Goal: Task Accomplishment & Management: Manage account settings

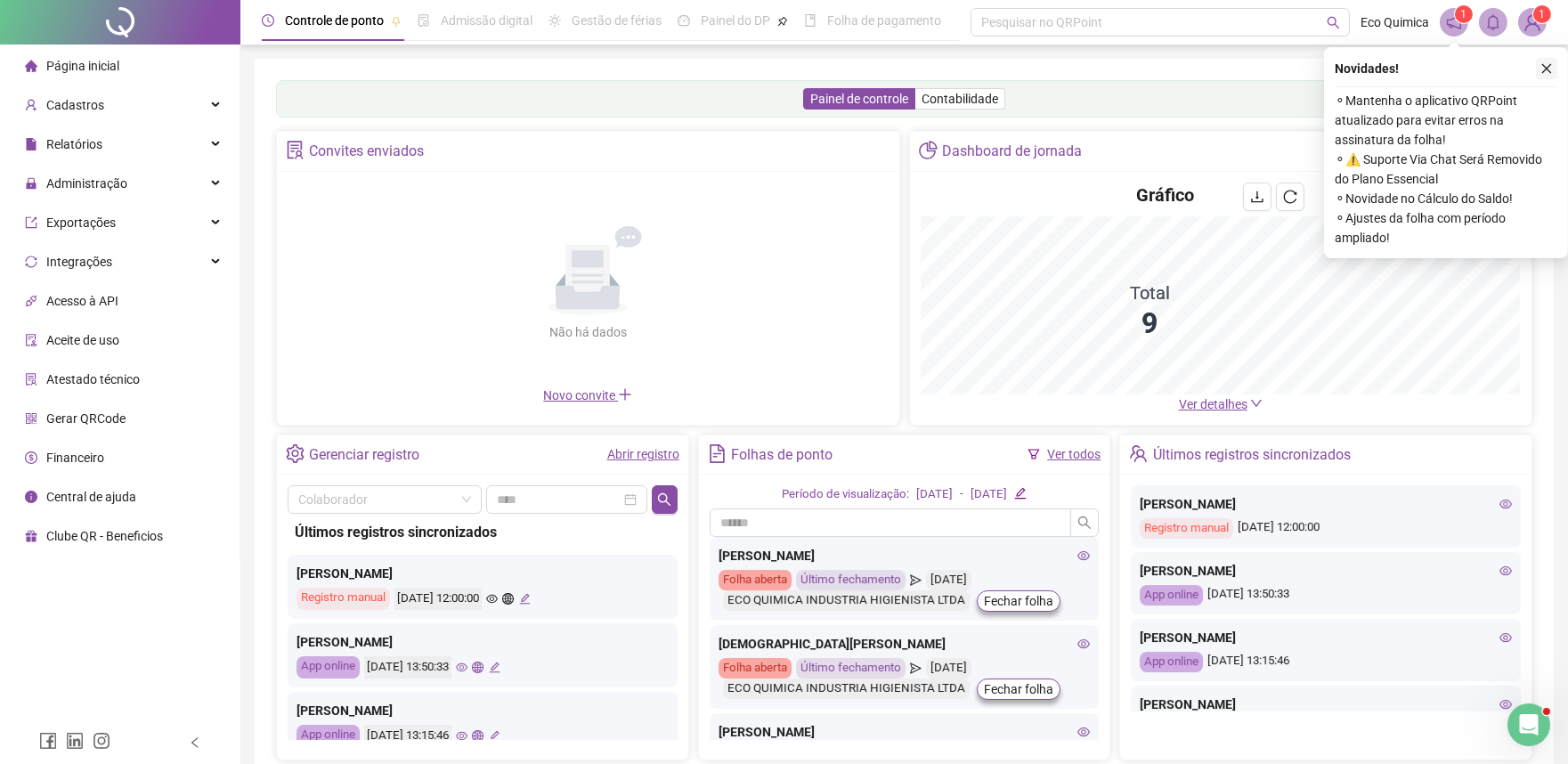
click at [1545, 67] on icon "close" at bounding box center [1547, 69] width 10 height 10
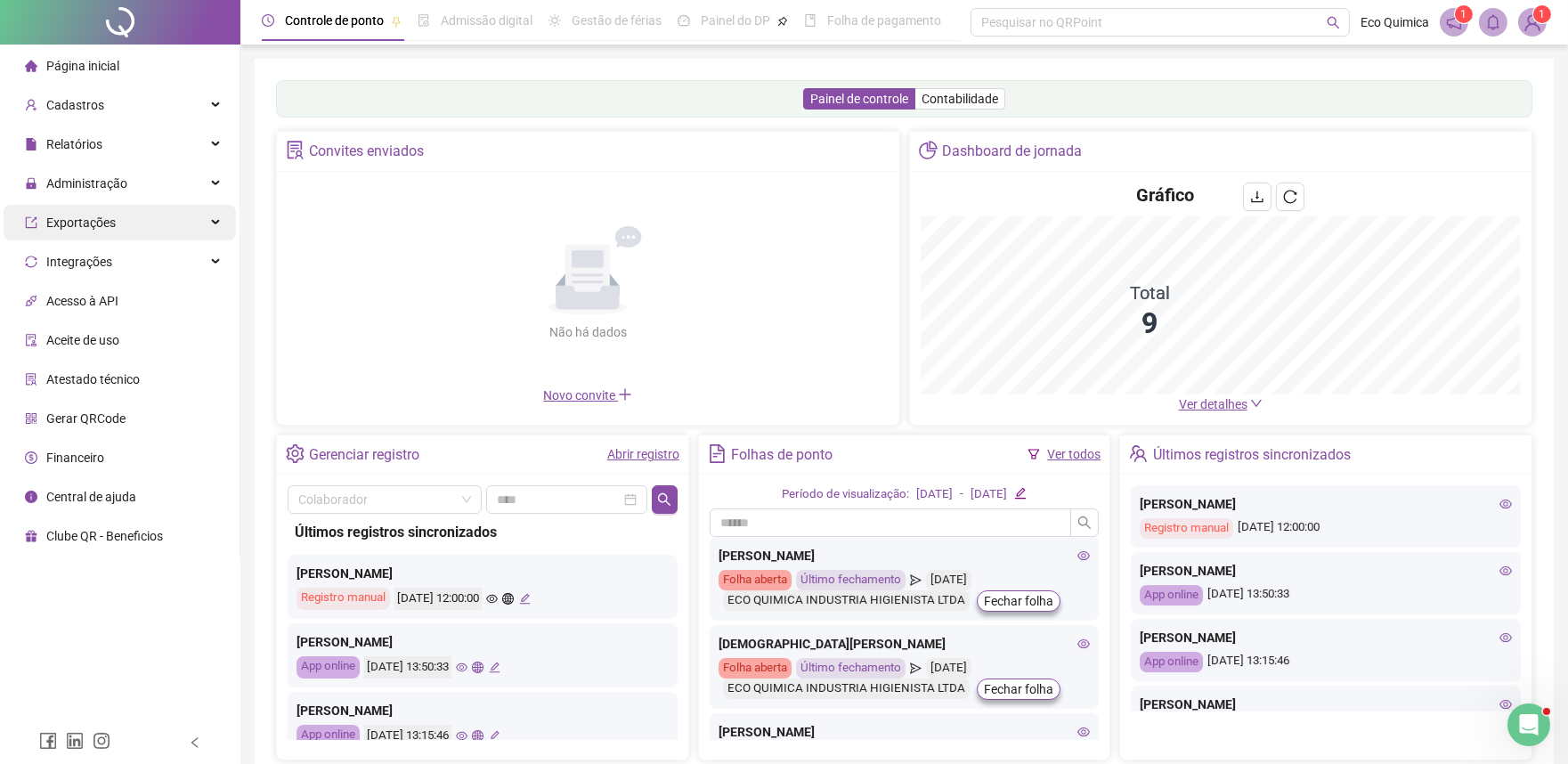
click at [166, 149] on div "Relatórios" at bounding box center [119, 144] width 232 height 36
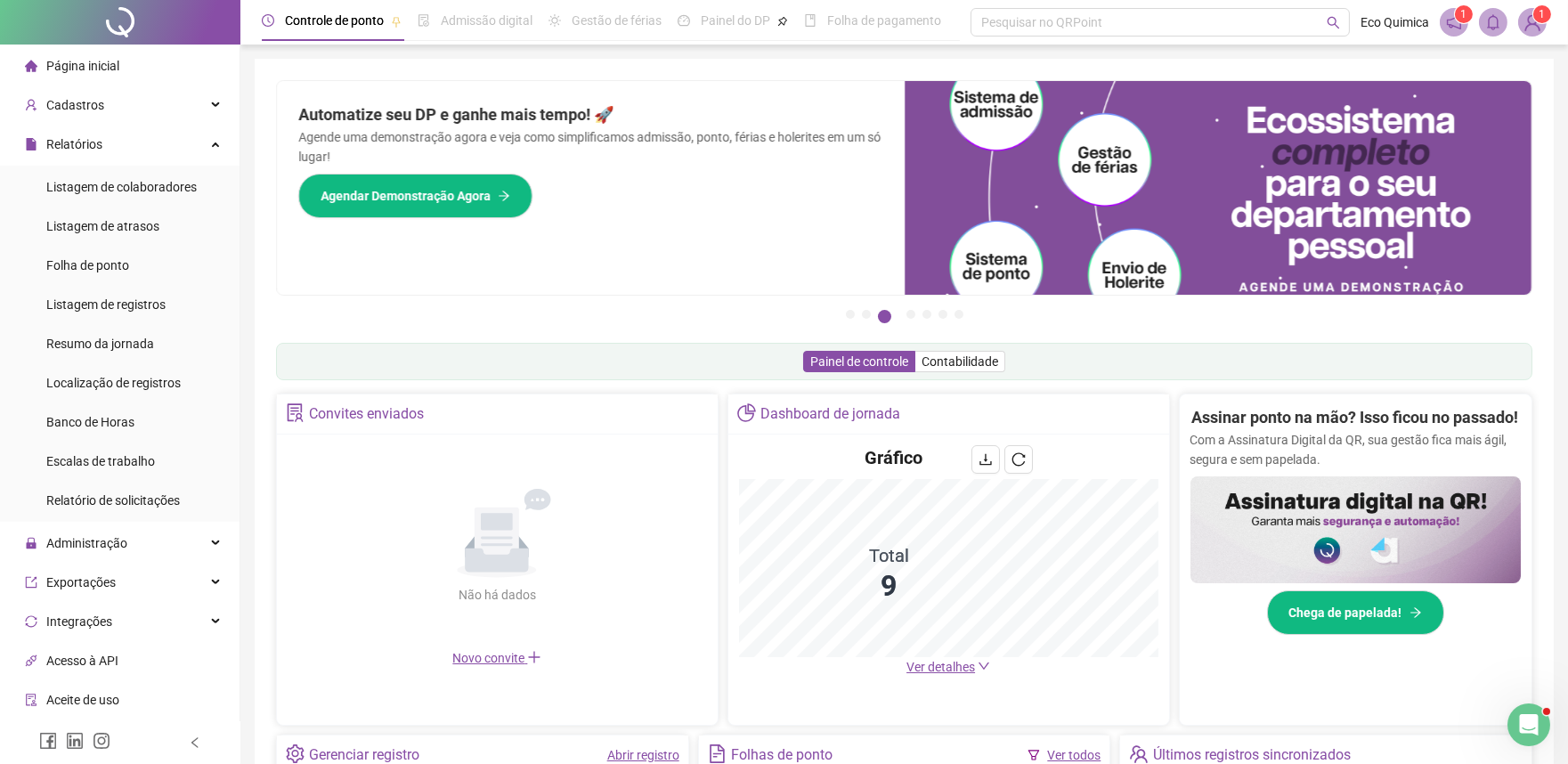
click at [1518, 31] on span "1" at bounding box center [1532, 22] width 28 height 28
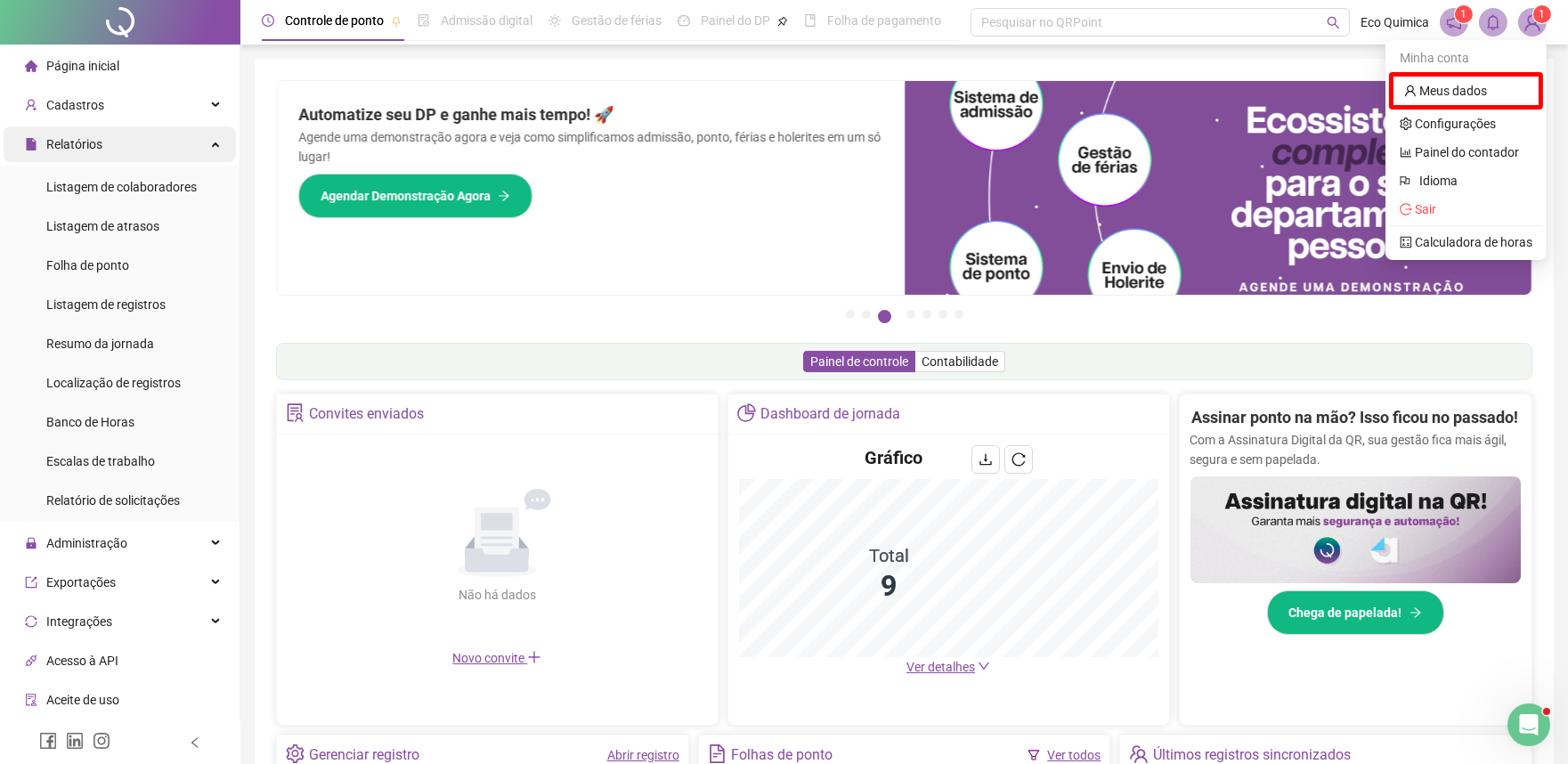
click at [213, 142] on icon at bounding box center [218, 142] width 9 height 0
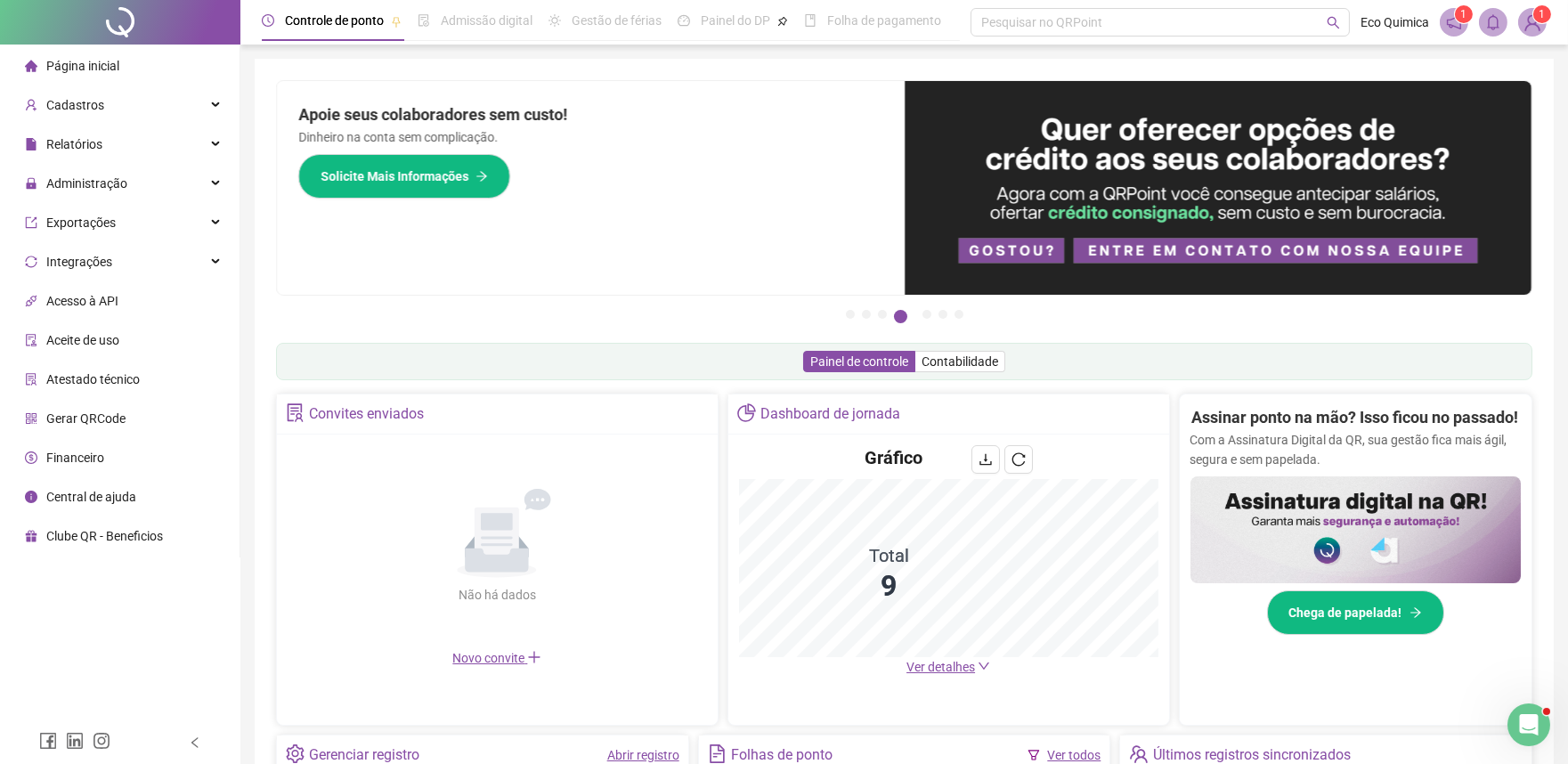
click at [1544, 13] on span "1" at bounding box center [1542, 15] width 6 height 13
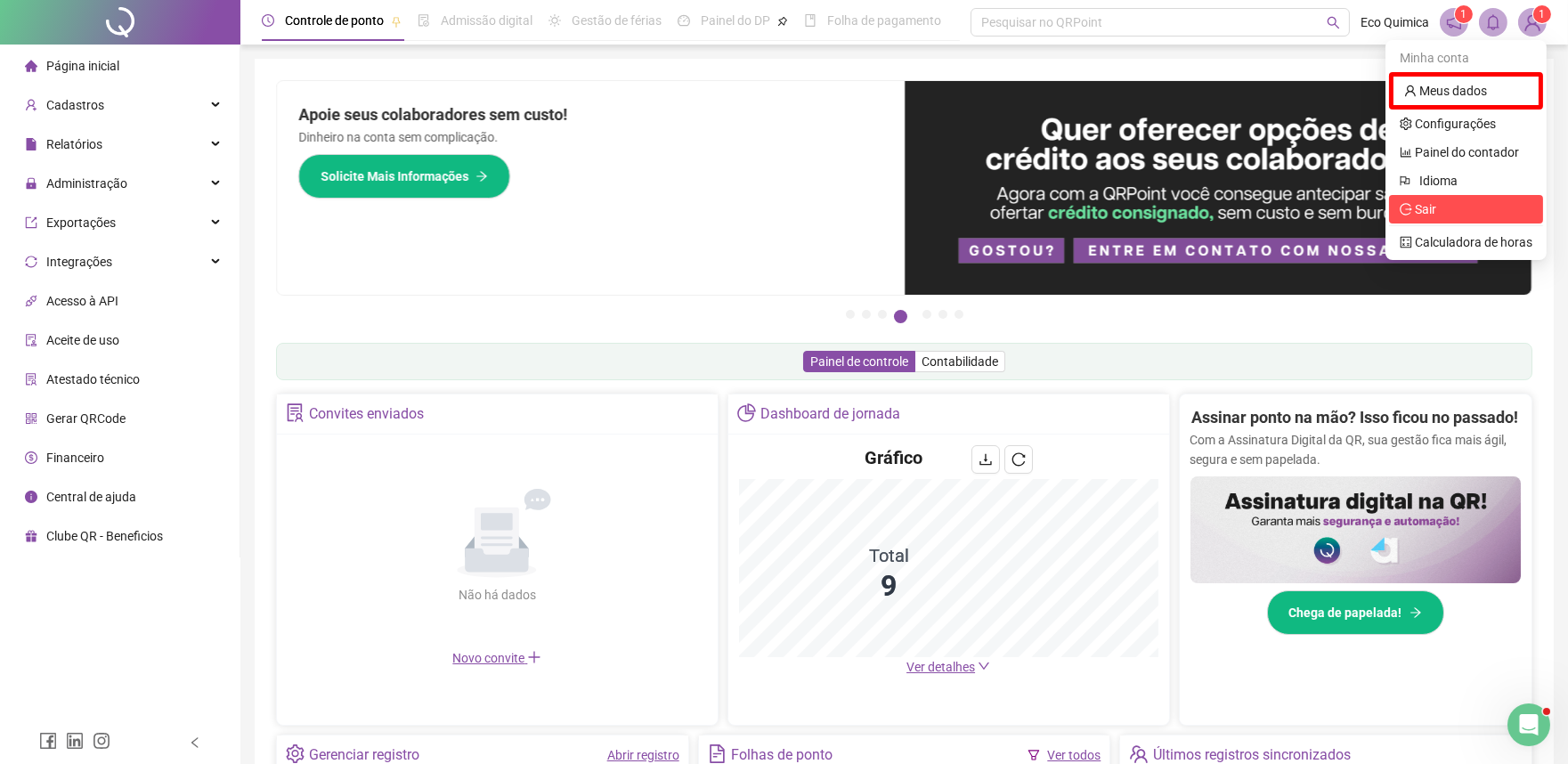
click at [1443, 208] on span "Sair" at bounding box center [1466, 208] width 132 height 19
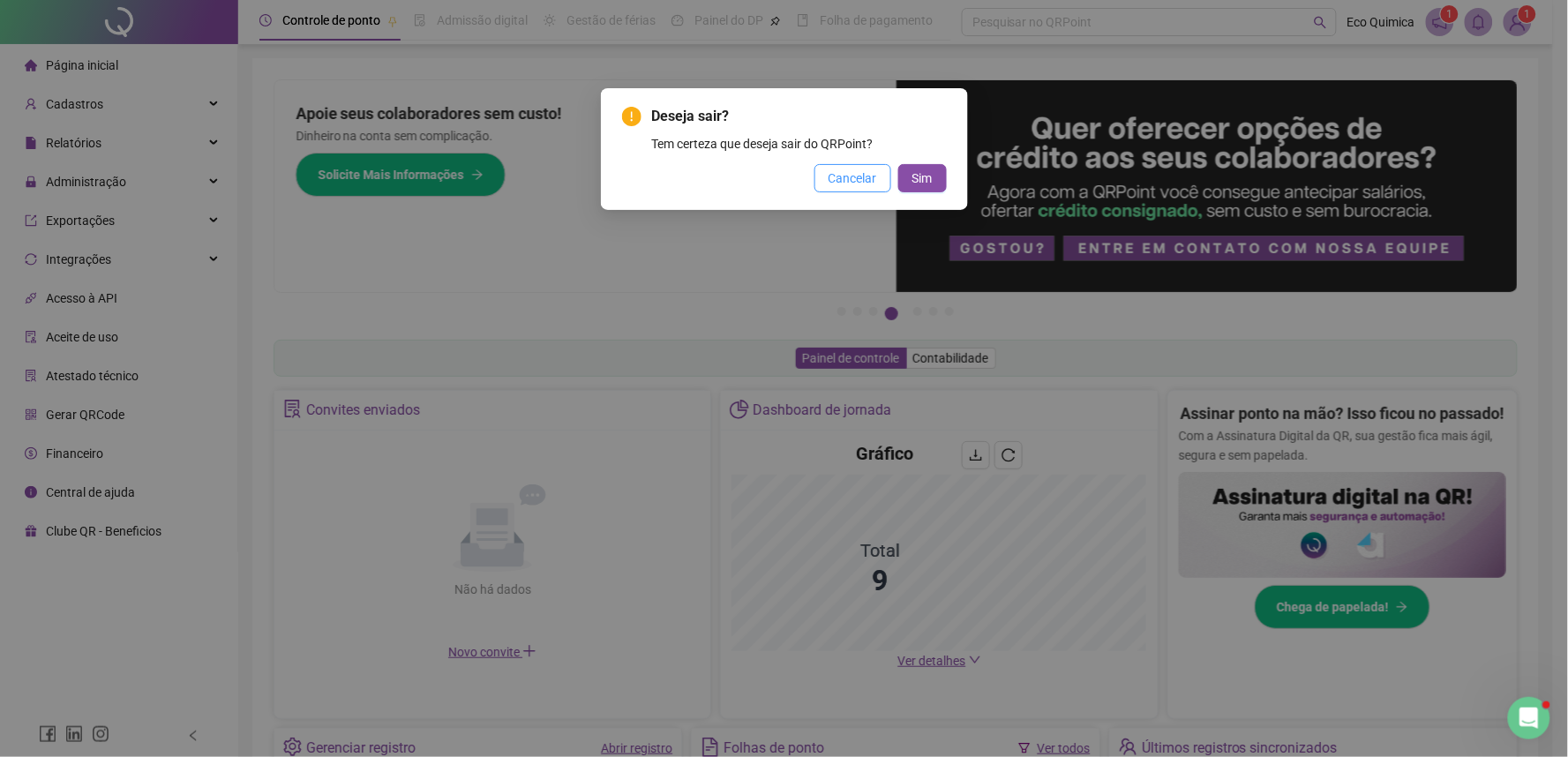
click at [885, 169] on button "Cancelar" at bounding box center [853, 177] width 76 height 28
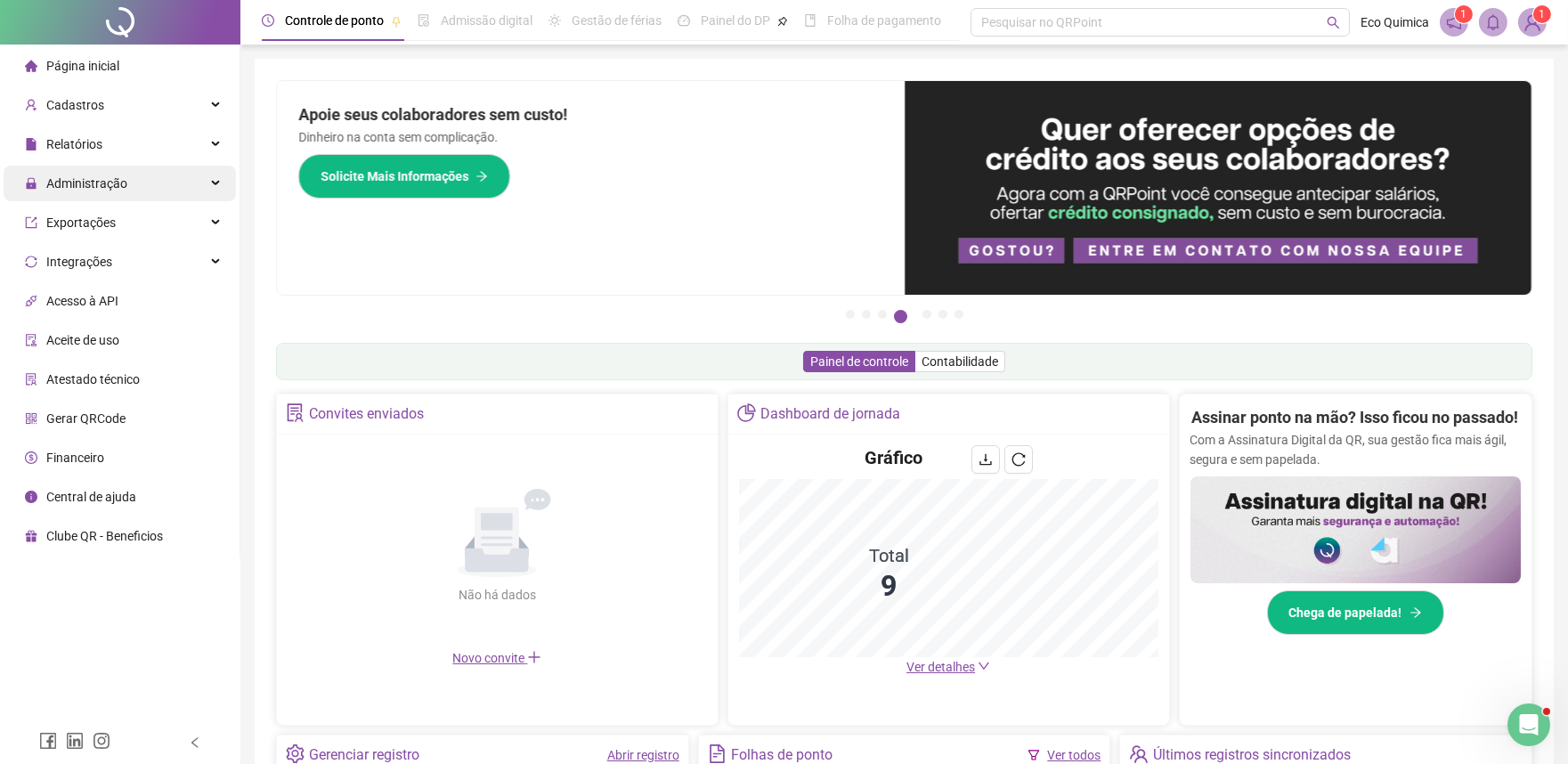
click at [194, 183] on div "Administração" at bounding box center [119, 183] width 232 height 36
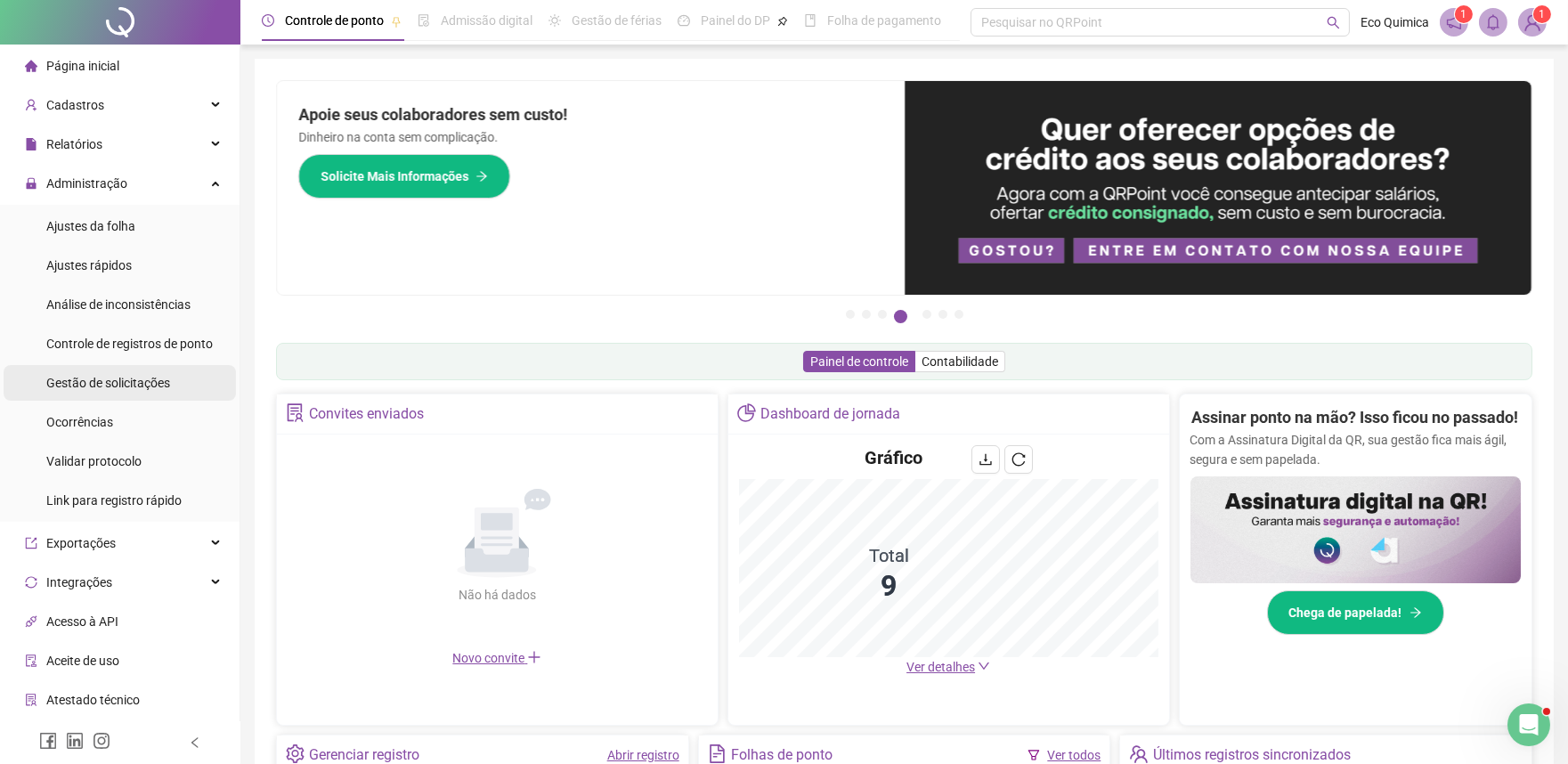
click at [161, 385] on span "Gestão de solicitações" at bounding box center [107, 383] width 124 height 15
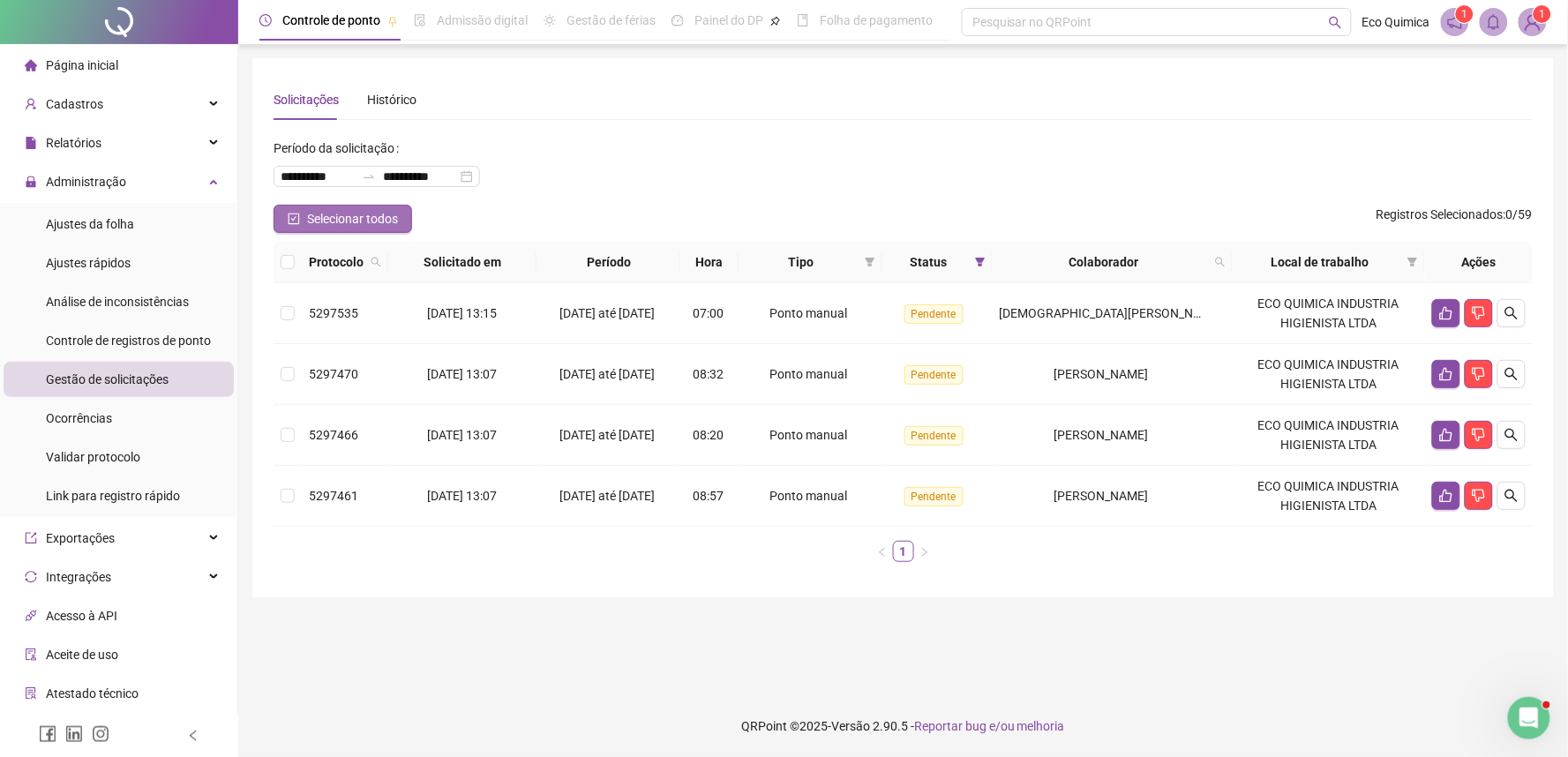
click at [298, 217] on icon "check-square" at bounding box center [294, 219] width 12 height 12
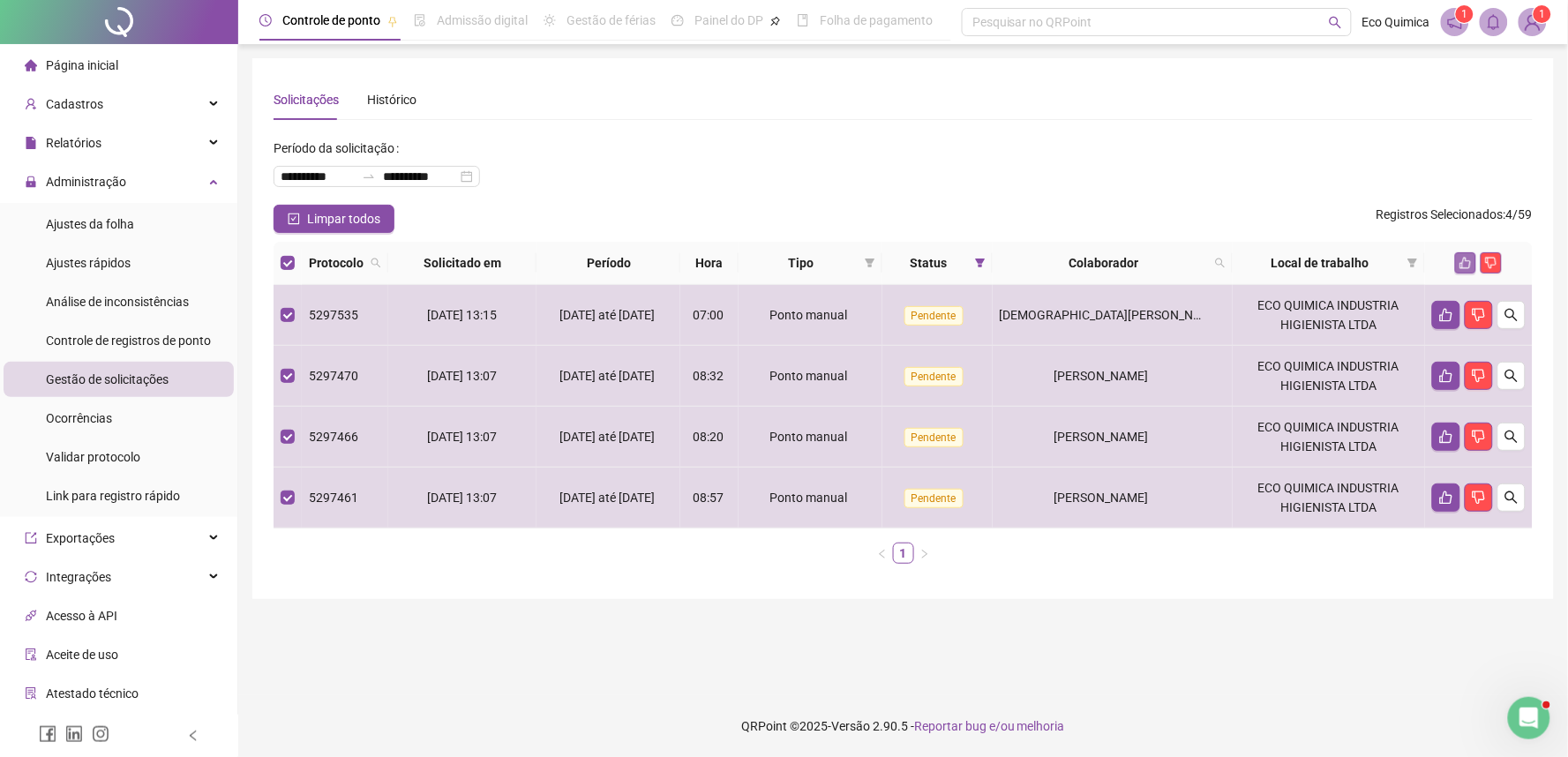
click at [1472, 268] on icon "like" at bounding box center [1466, 263] width 13 height 13
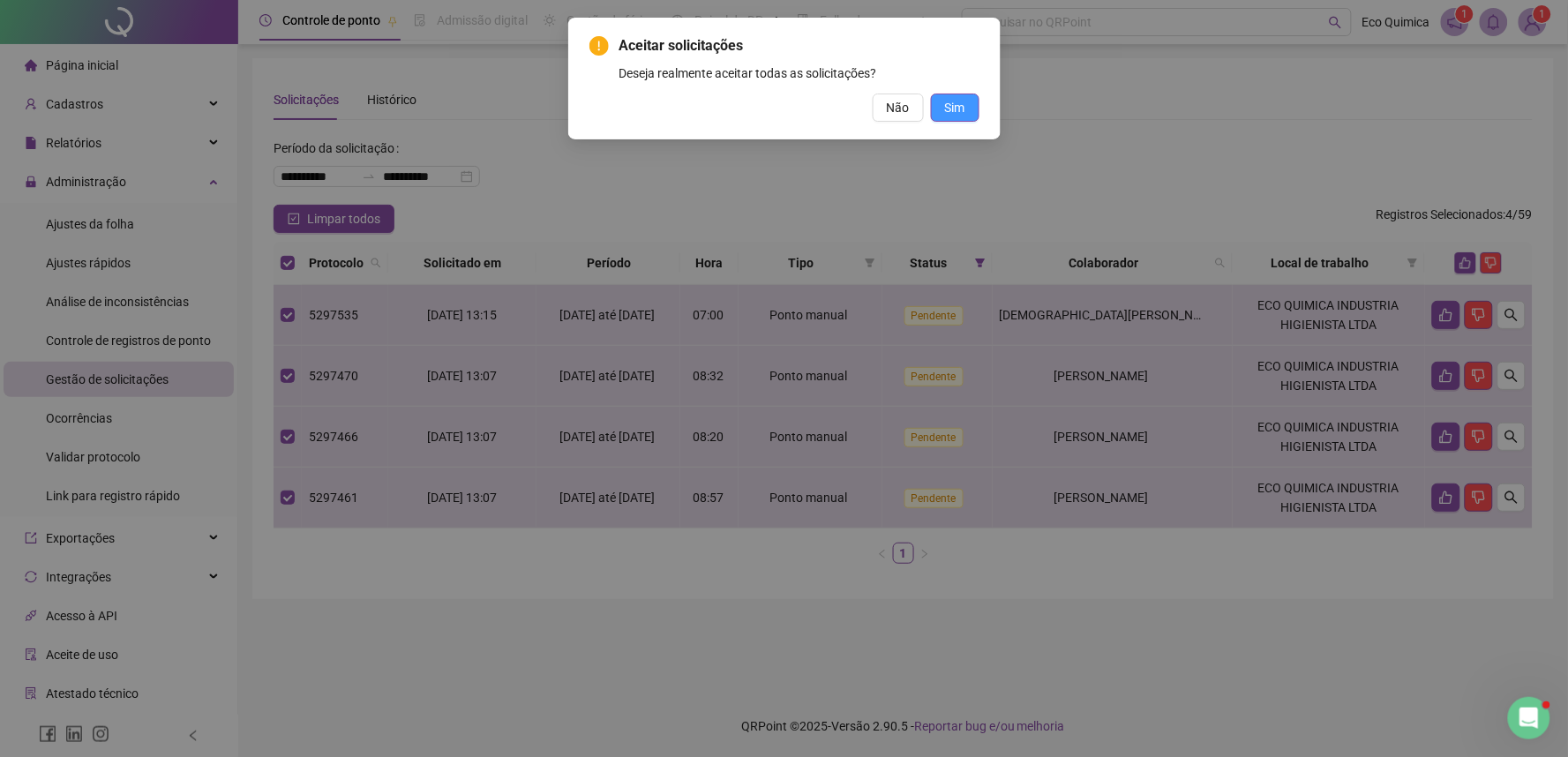
click at [970, 115] on button "Sim" at bounding box center [955, 107] width 48 height 28
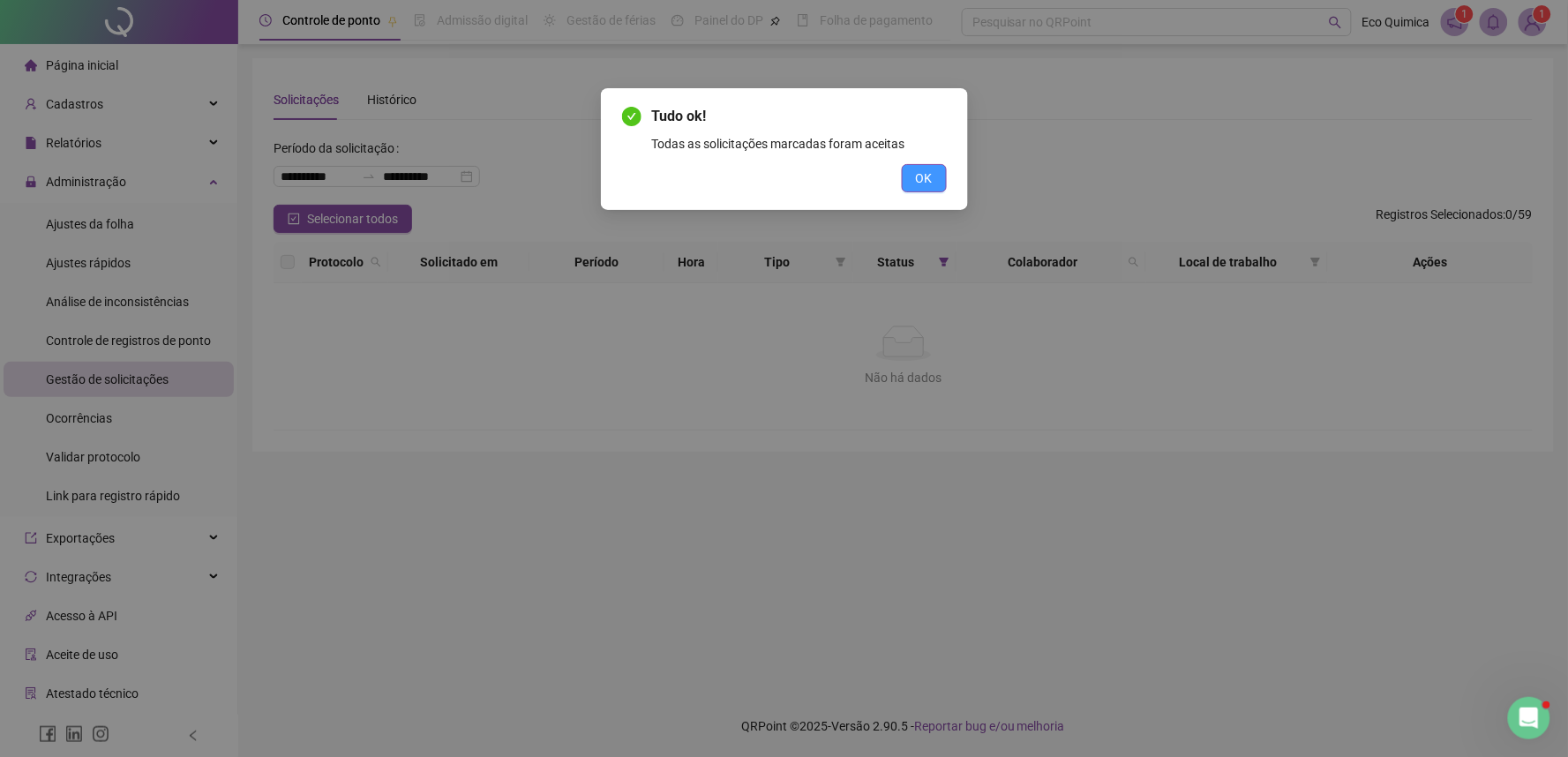
drag, startPoint x: 939, startPoint y: 187, endPoint x: 743, endPoint y: 189, distance: 196.0
click at [933, 188] on button "OK" at bounding box center [924, 177] width 45 height 28
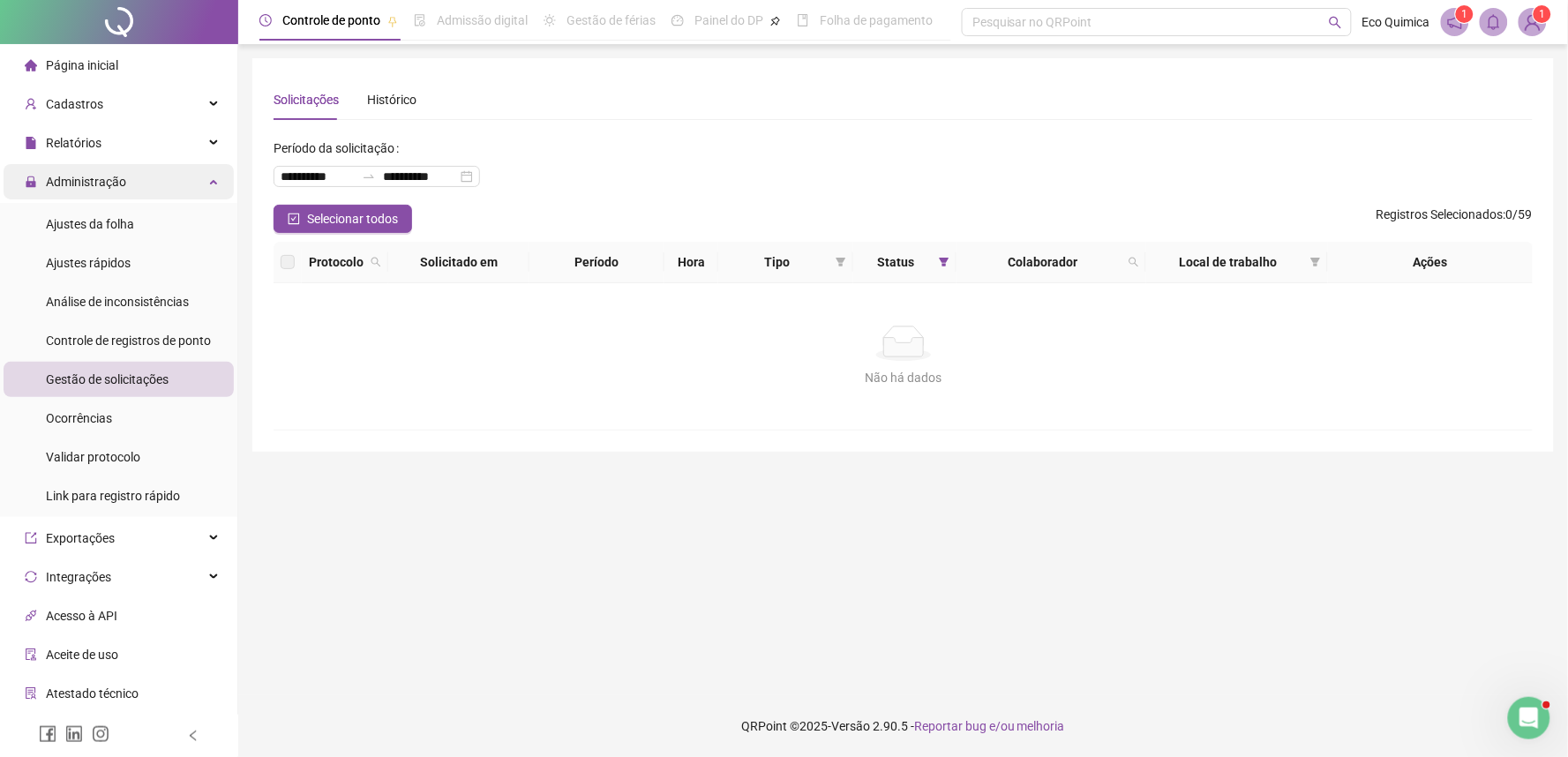
click at [175, 178] on div "Administração" at bounding box center [118, 181] width 230 height 35
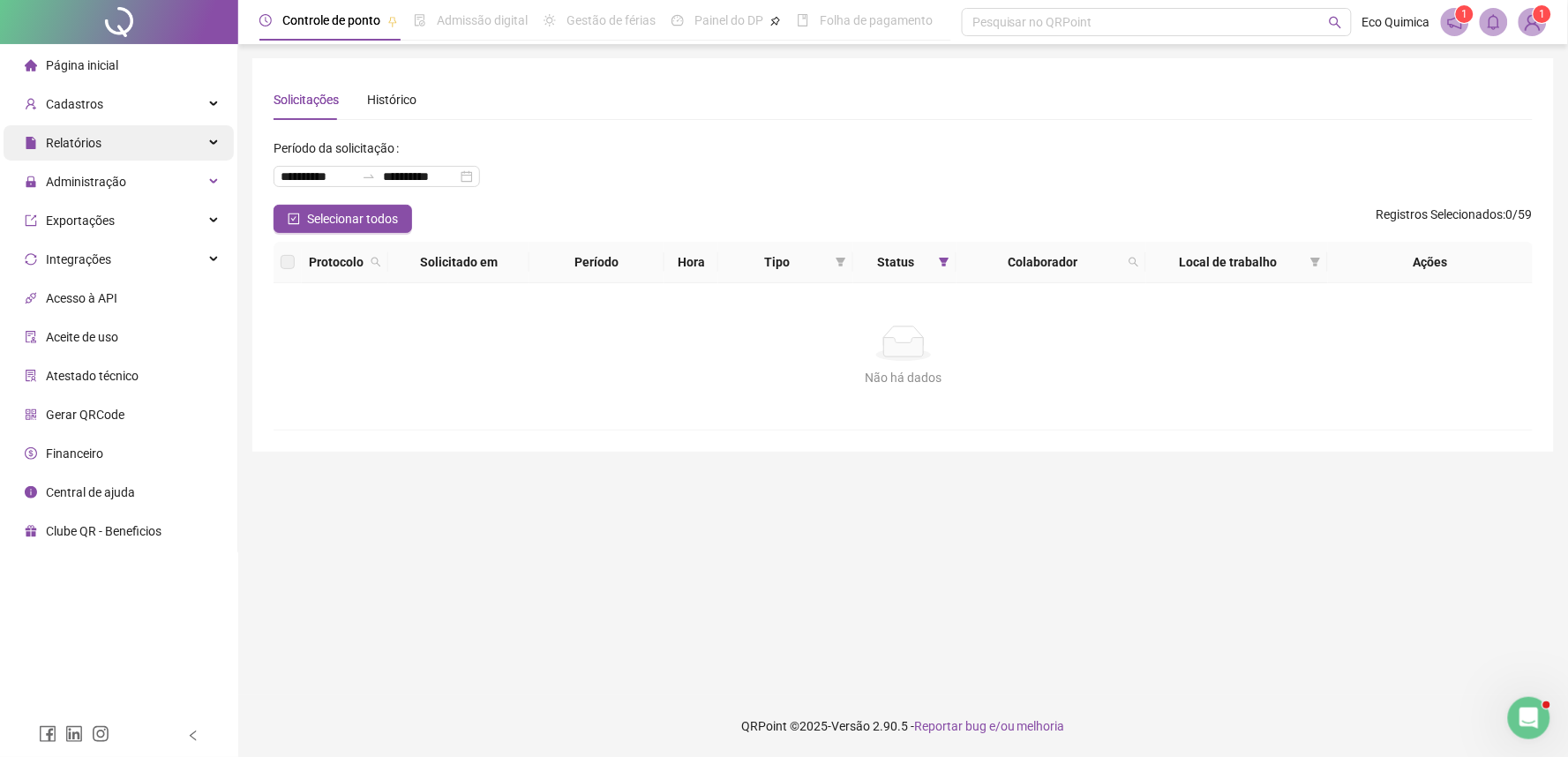
click at [197, 154] on div "Relatórios" at bounding box center [118, 143] width 230 height 35
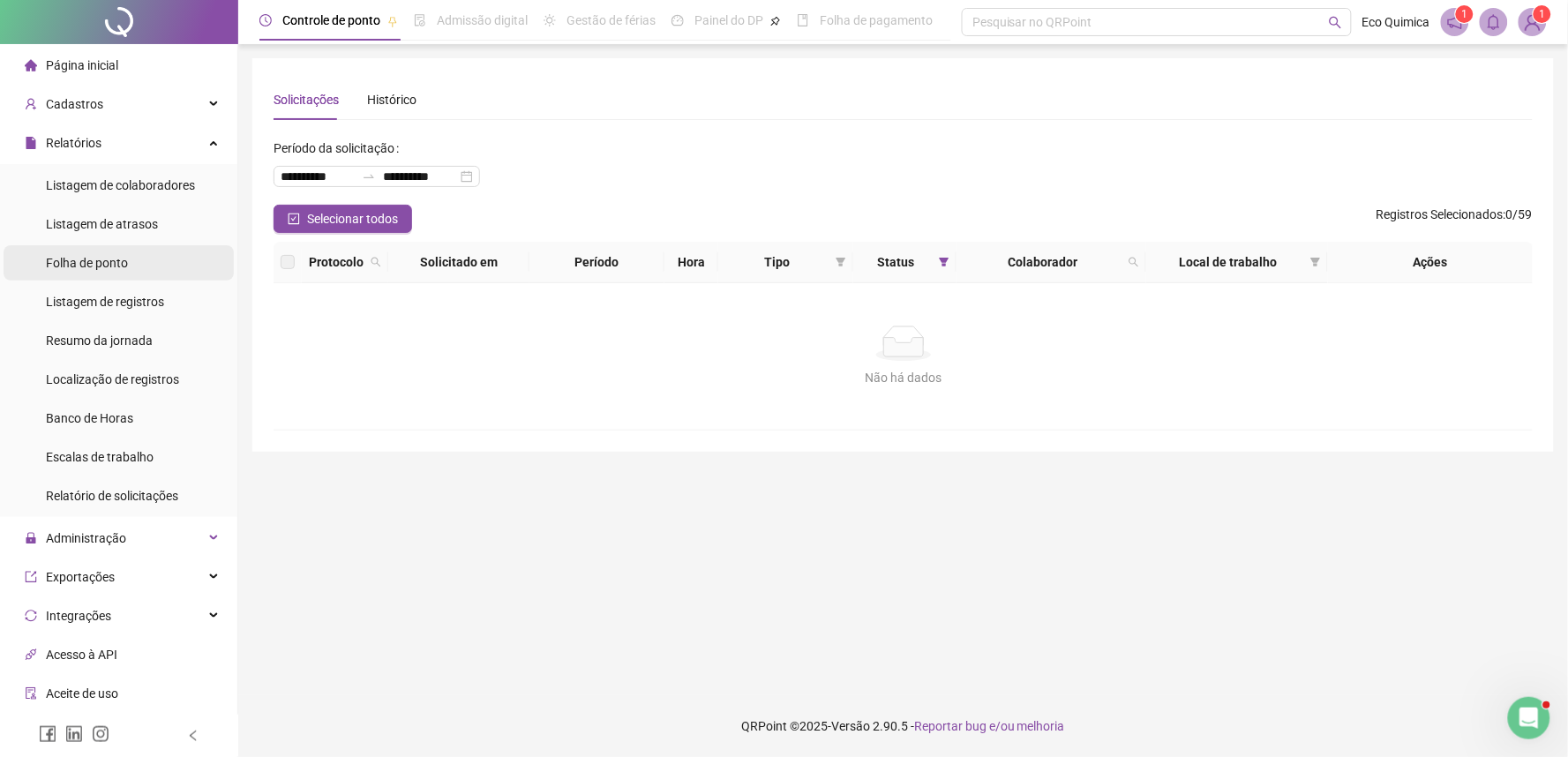
click at [146, 269] on li "Folha de ponto" at bounding box center [118, 263] width 230 height 35
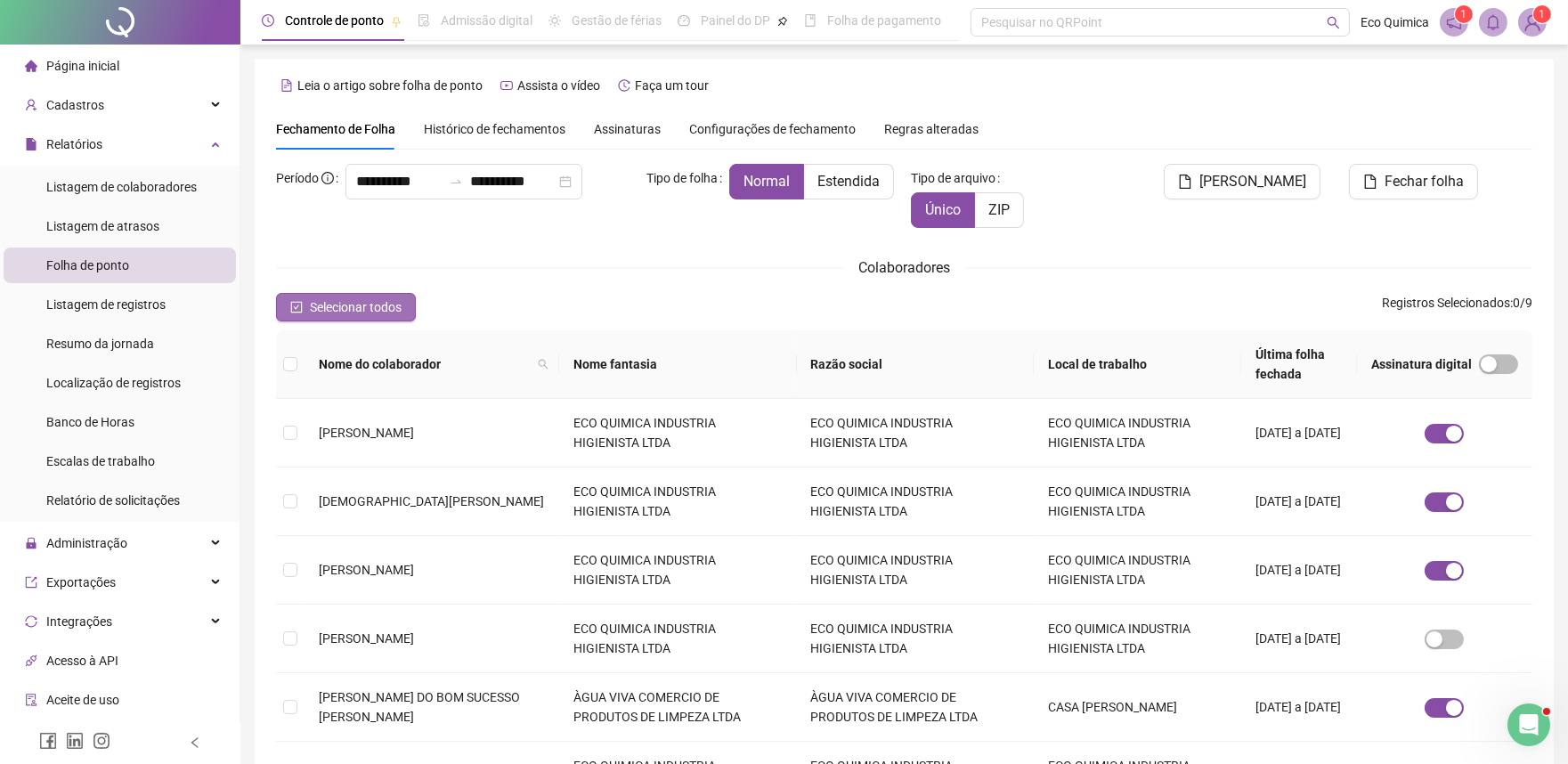
click at [327, 303] on span "Selecionar todos" at bounding box center [355, 307] width 92 height 19
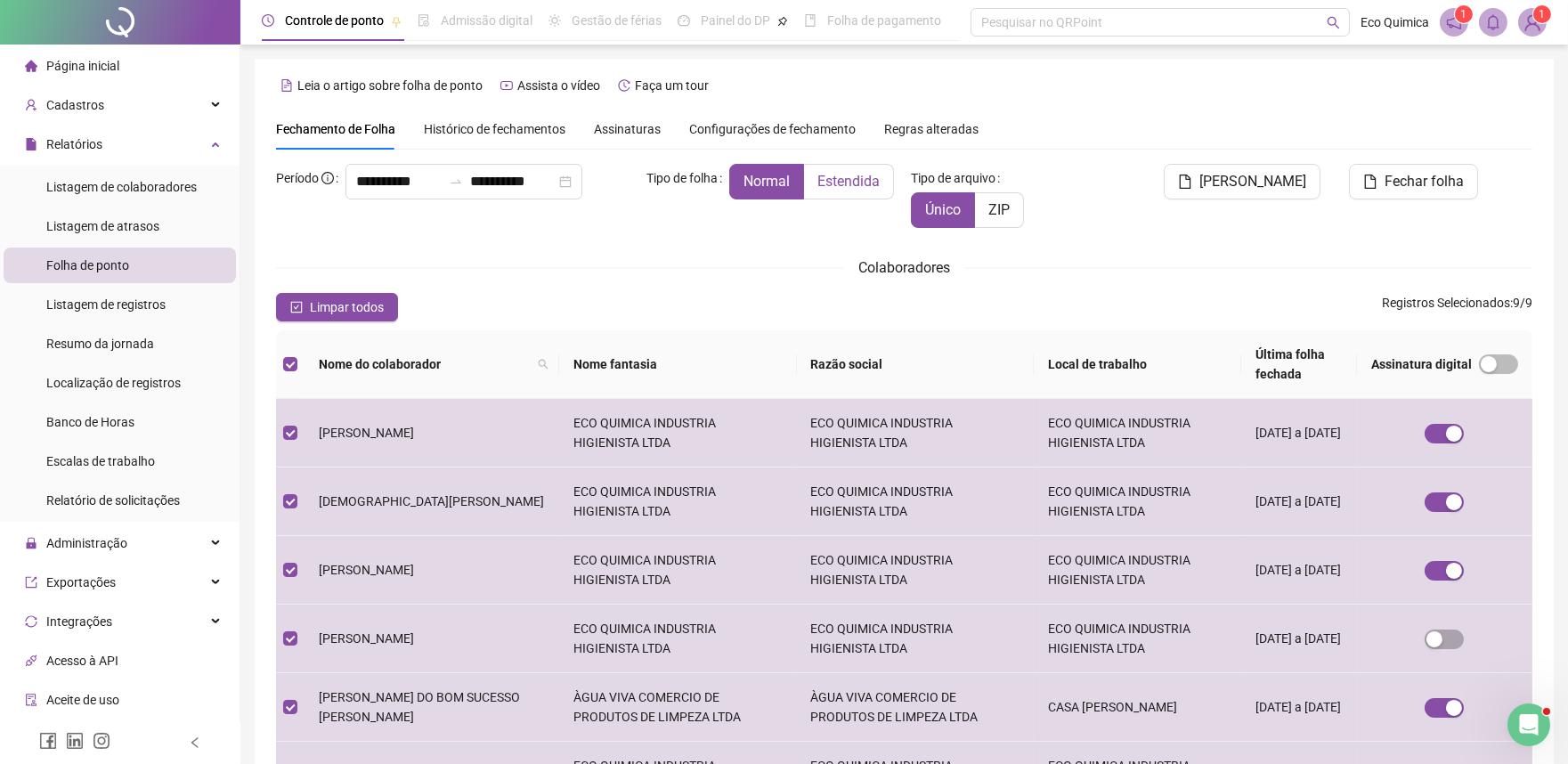
click at [883, 175] on label "Estendida" at bounding box center [849, 181] width 90 height 36
click at [1229, 185] on span "[PERSON_NAME]" at bounding box center [1253, 181] width 107 height 21
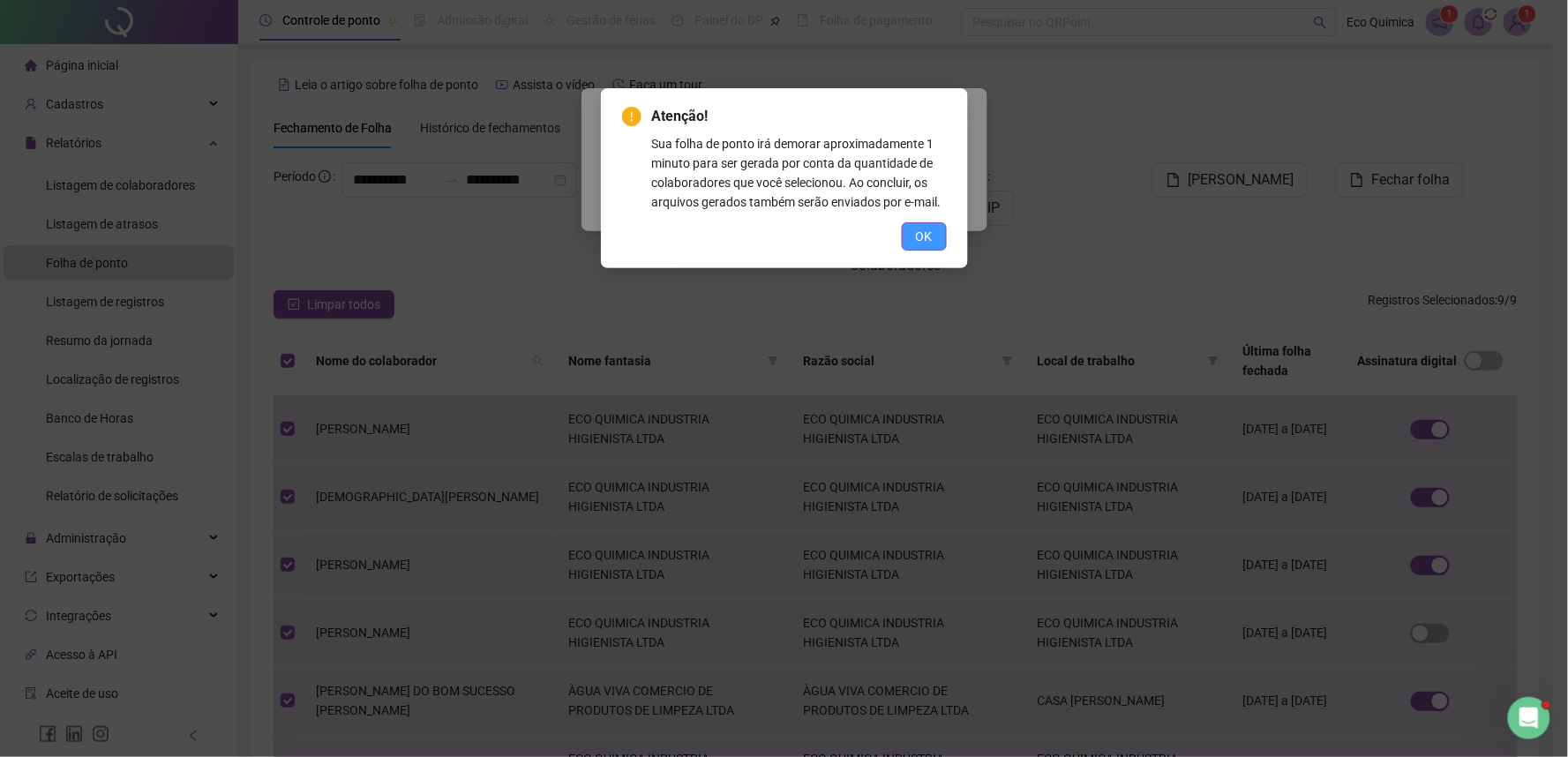
click at [931, 247] on button "OK" at bounding box center [924, 236] width 45 height 28
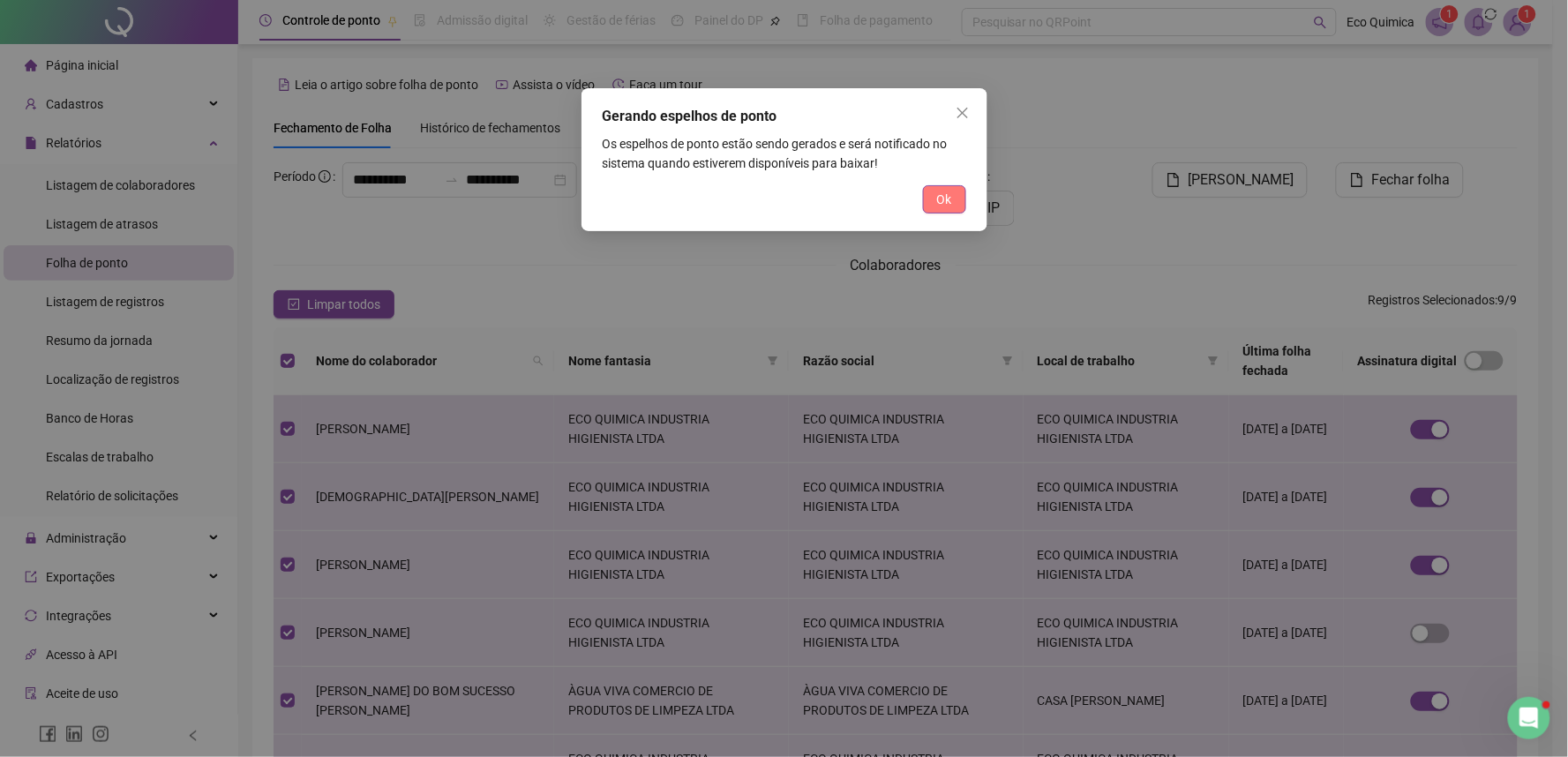
click at [954, 186] on button "Ok" at bounding box center [945, 199] width 44 height 28
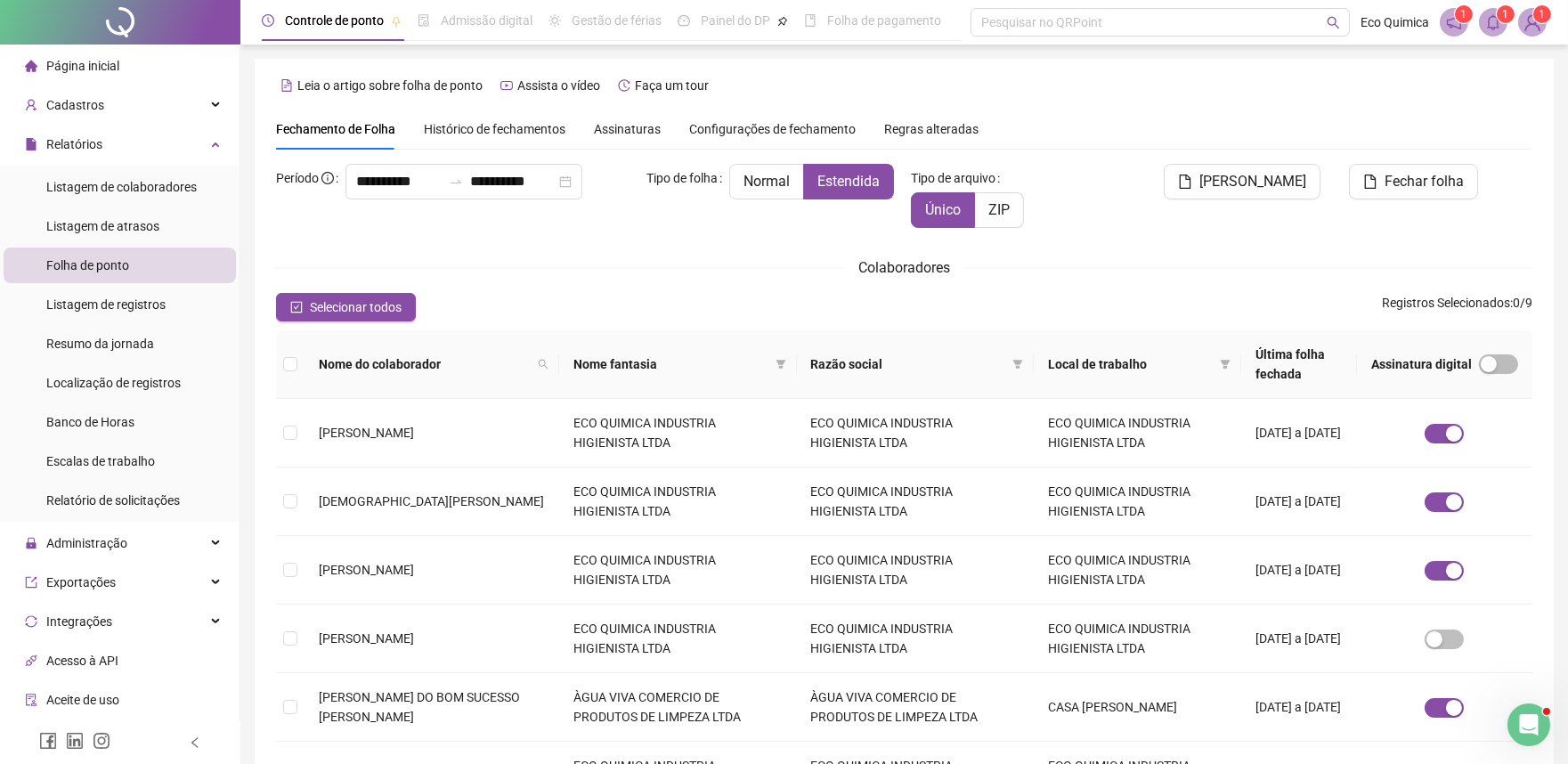
drag, startPoint x: 1490, startPoint y: 28, endPoint x: 1488, endPoint y: 39, distance: 11.2
click at [1490, 28] on icon "bell" at bounding box center [1493, 22] width 16 height 16
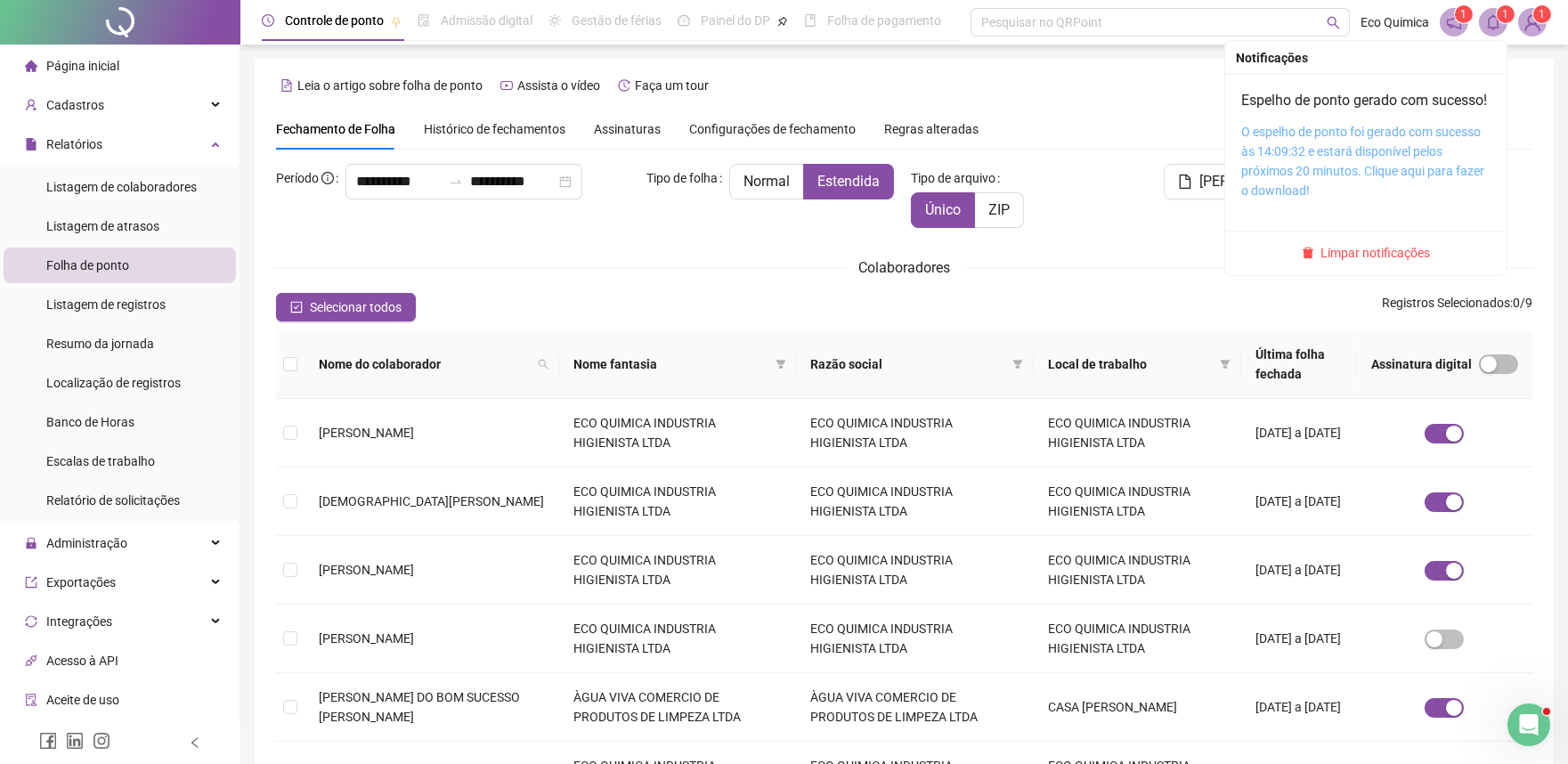
click at [1352, 197] on link "O espelho de ponto foi gerado com sucesso às 14:09:32 e estará disponível pelos…" at bounding box center [1363, 162] width 243 height 73
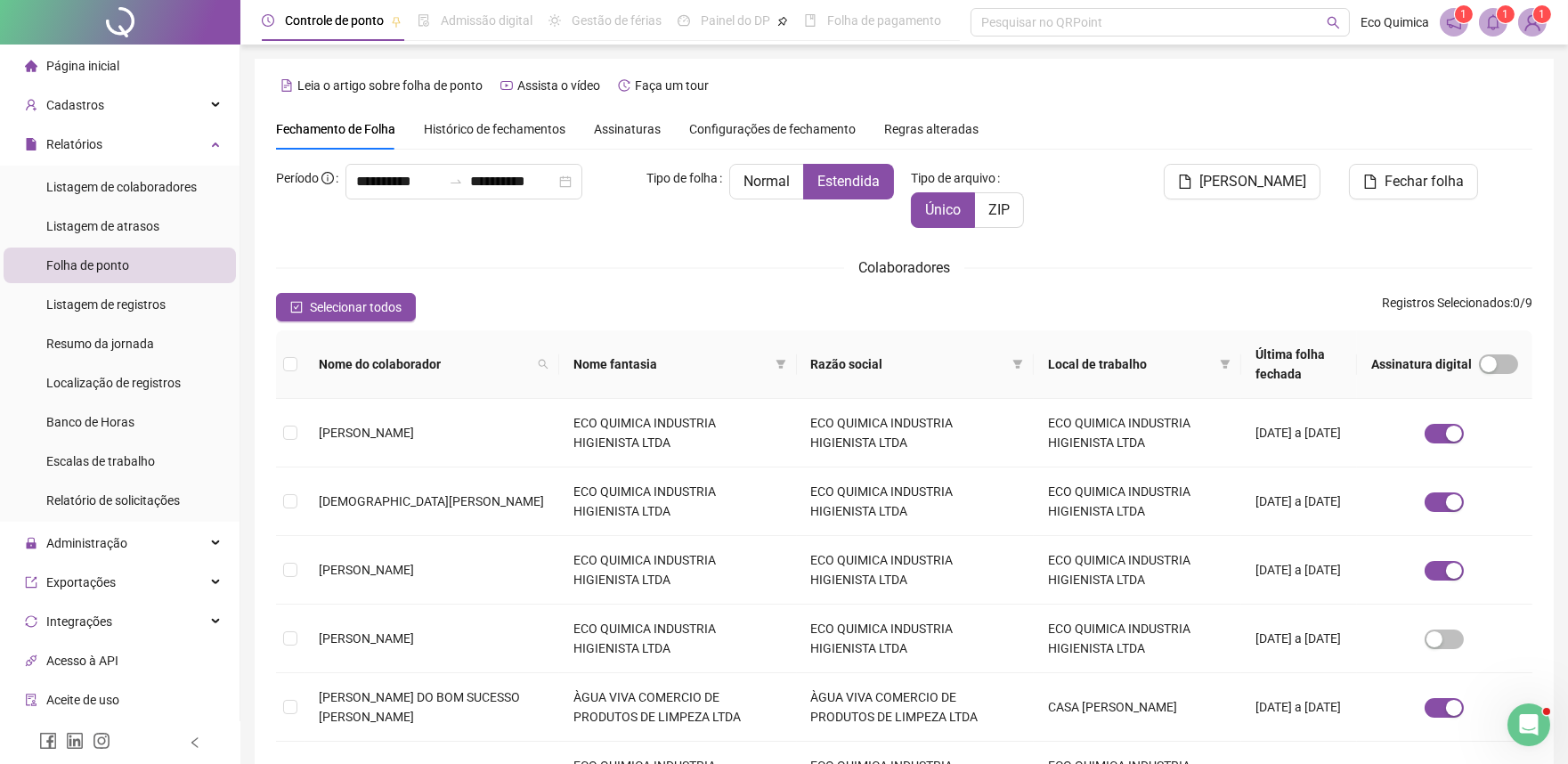
click at [1527, 17] on img at bounding box center [1532, 22] width 27 height 27
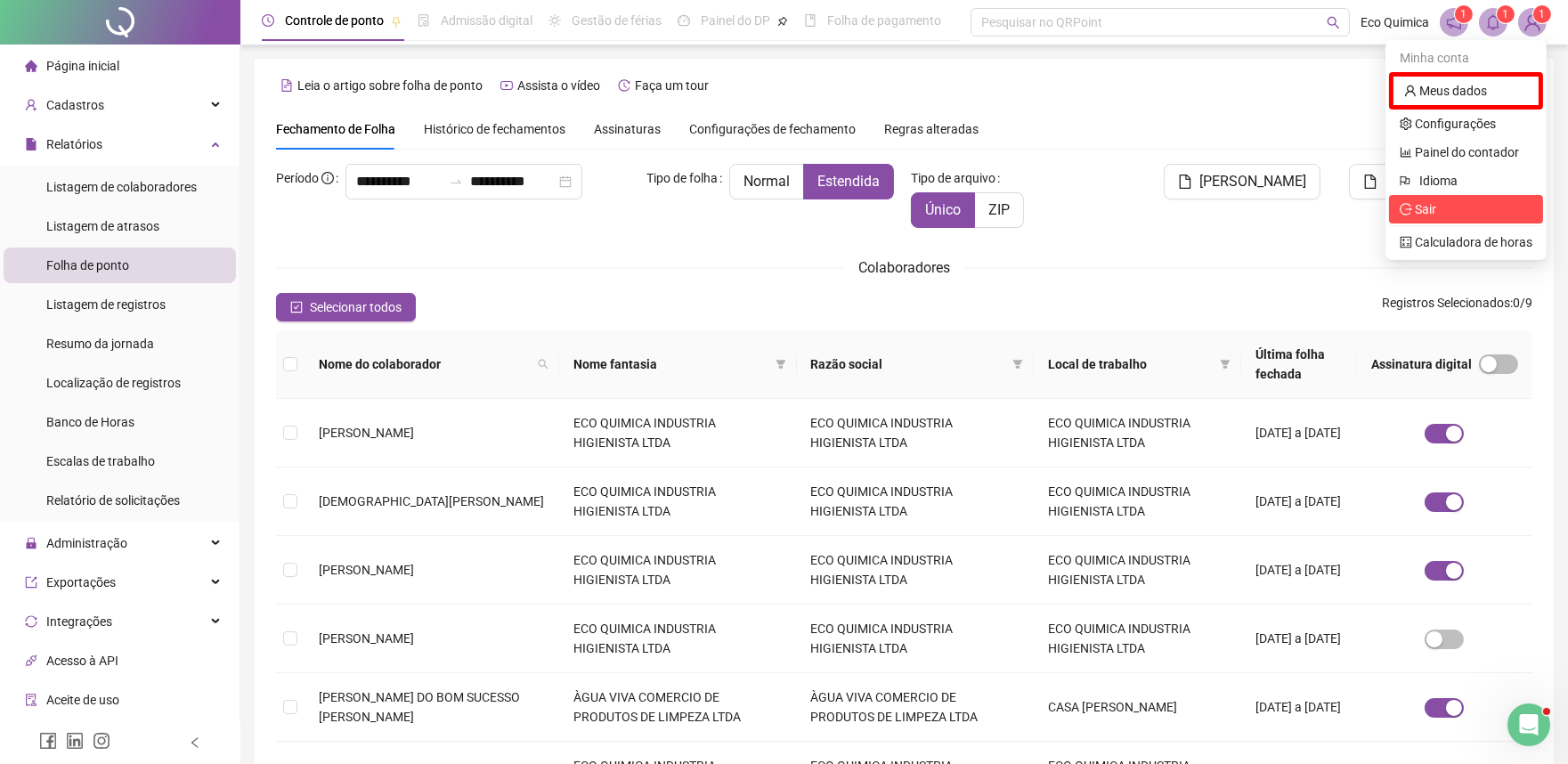
click at [1434, 199] on span "Sair" at bounding box center [1466, 208] width 132 height 19
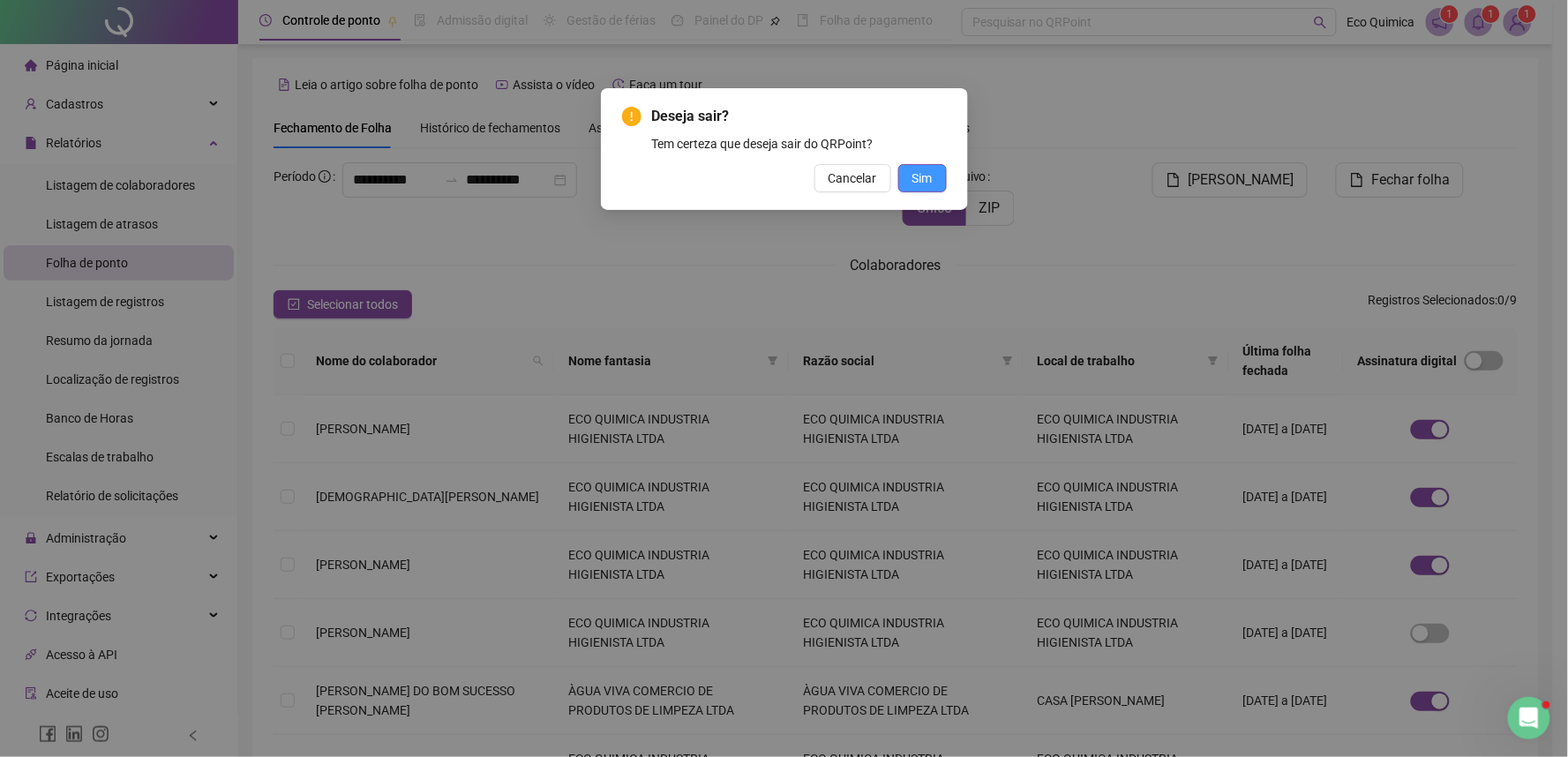
click at [920, 178] on span "Sim" at bounding box center [922, 177] width 20 height 19
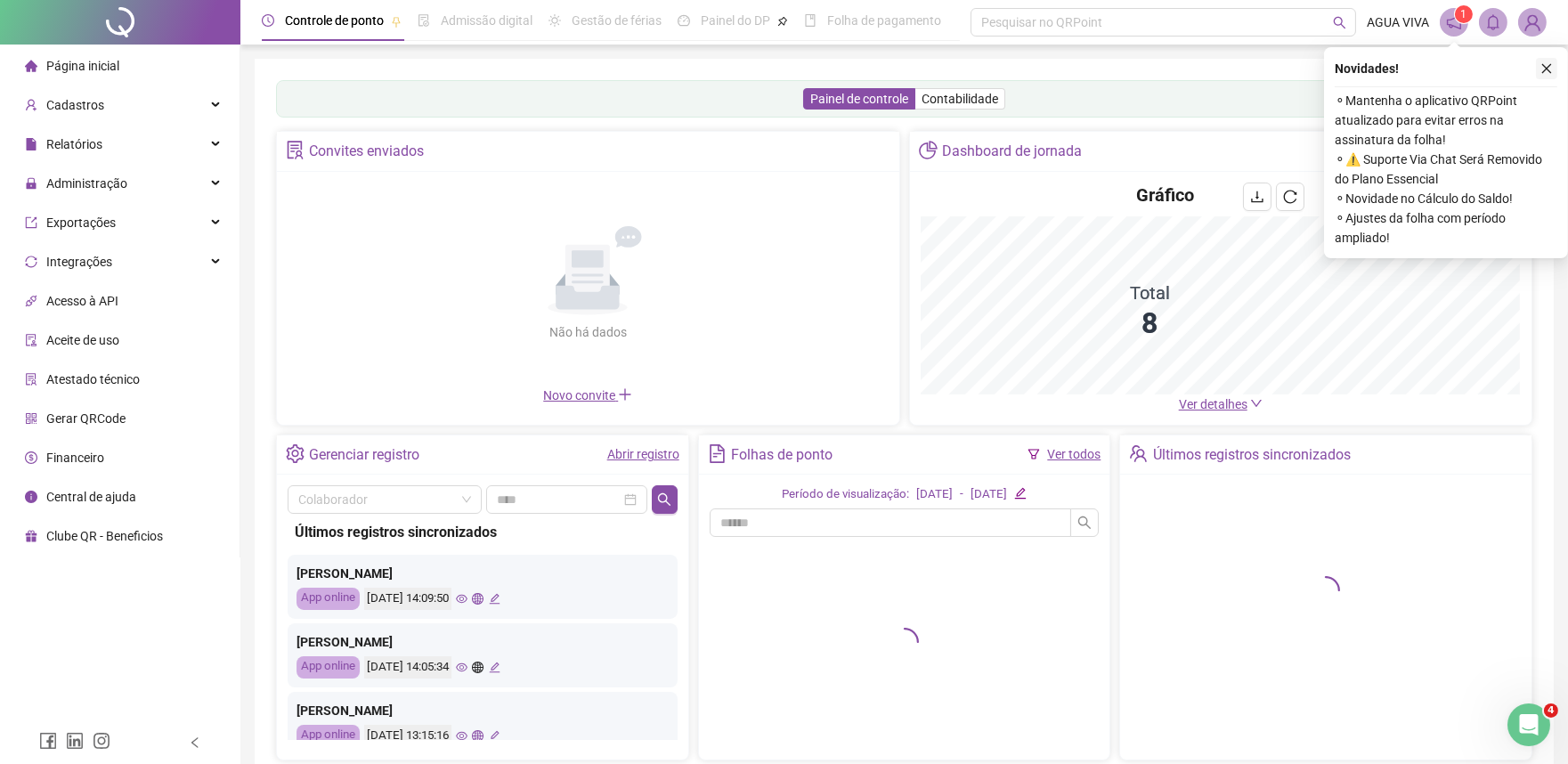
click at [1536, 69] on button "button" at bounding box center [1546, 68] width 21 height 21
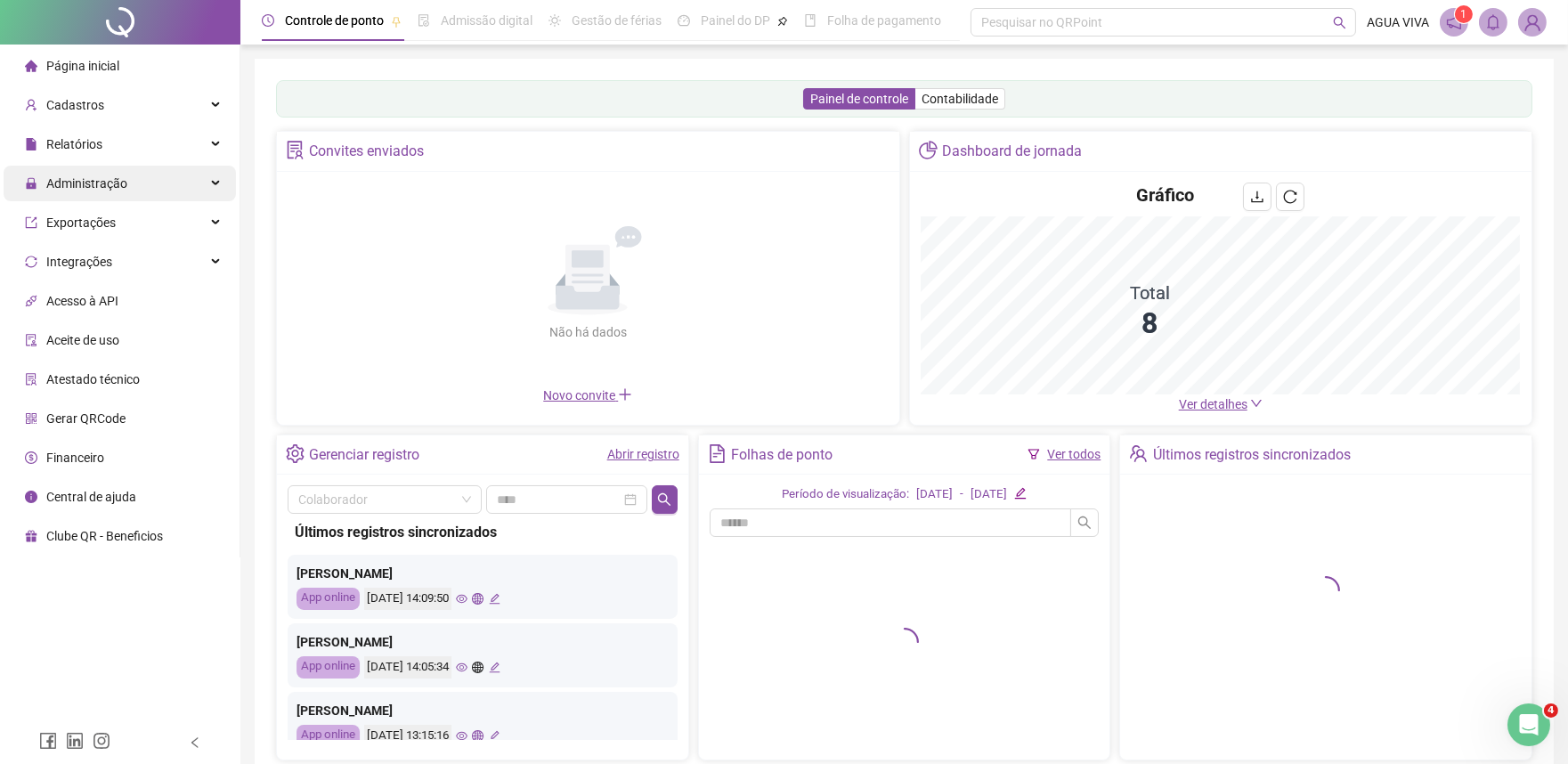
click at [190, 172] on div "Administração" at bounding box center [119, 183] width 232 height 36
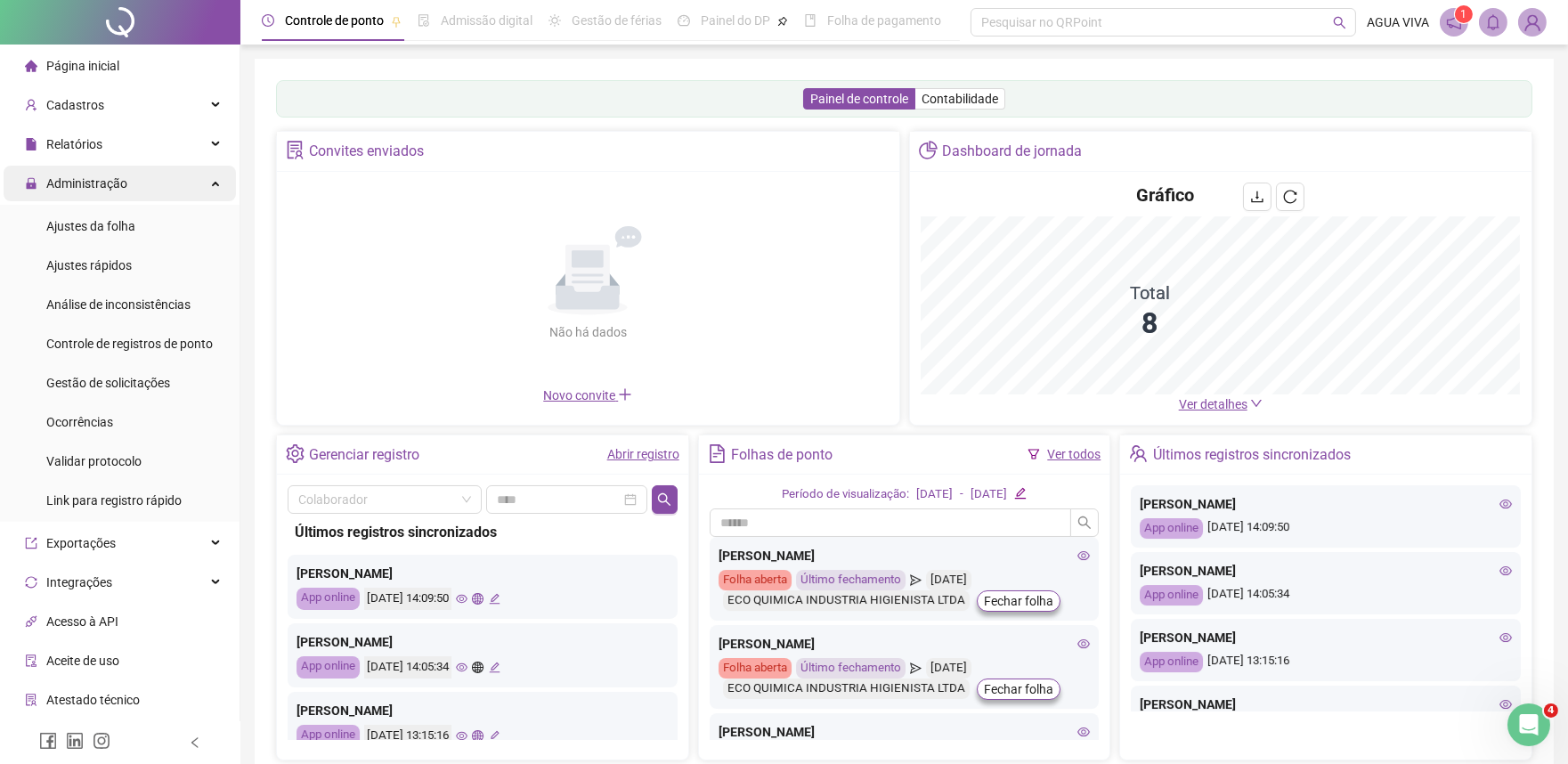
click at [186, 188] on div "Administração" at bounding box center [119, 183] width 232 height 36
click at [200, 185] on div "Administração" at bounding box center [119, 183] width 232 height 36
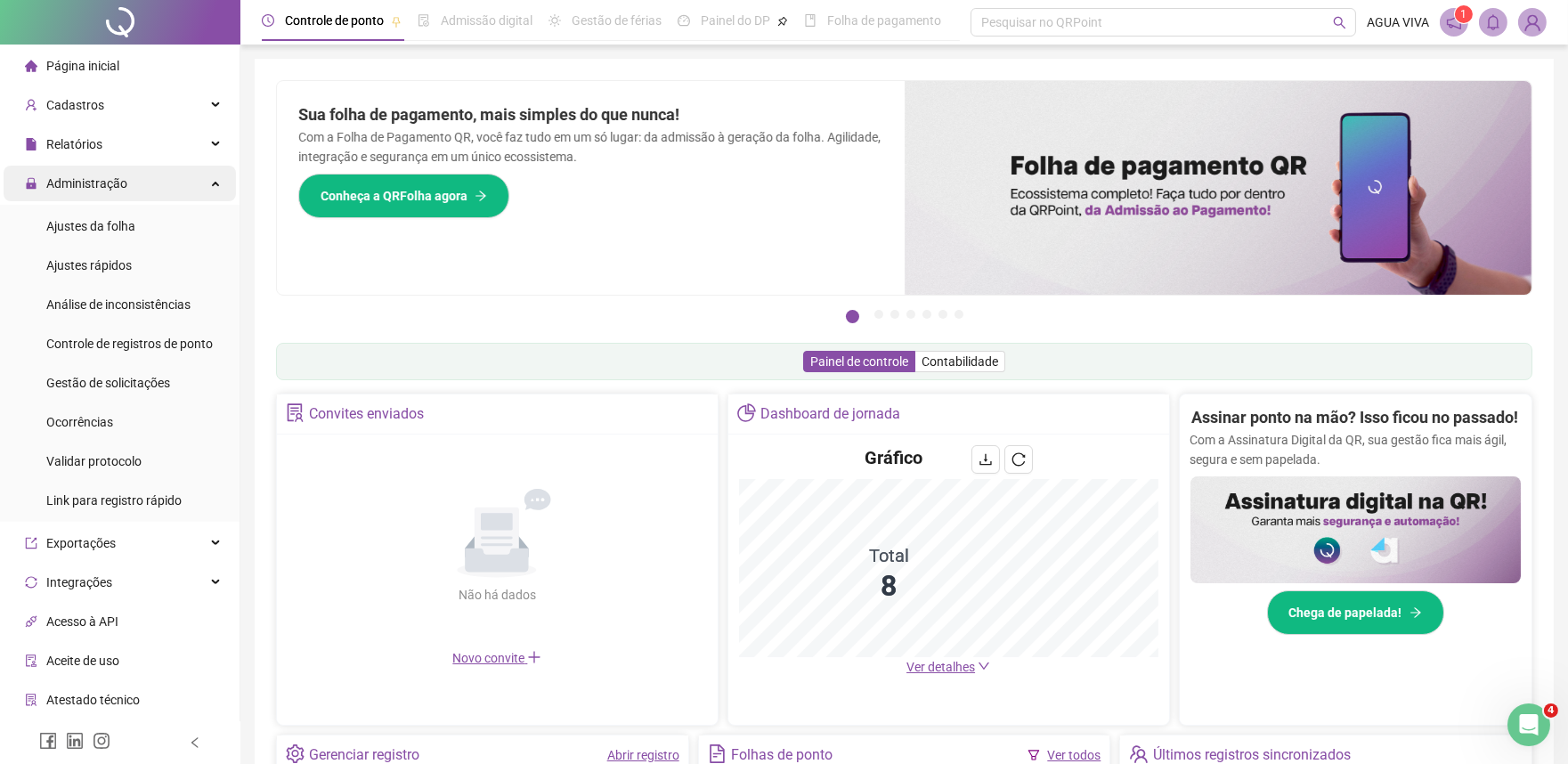
click at [213, 182] on icon at bounding box center [218, 182] width 9 height 0
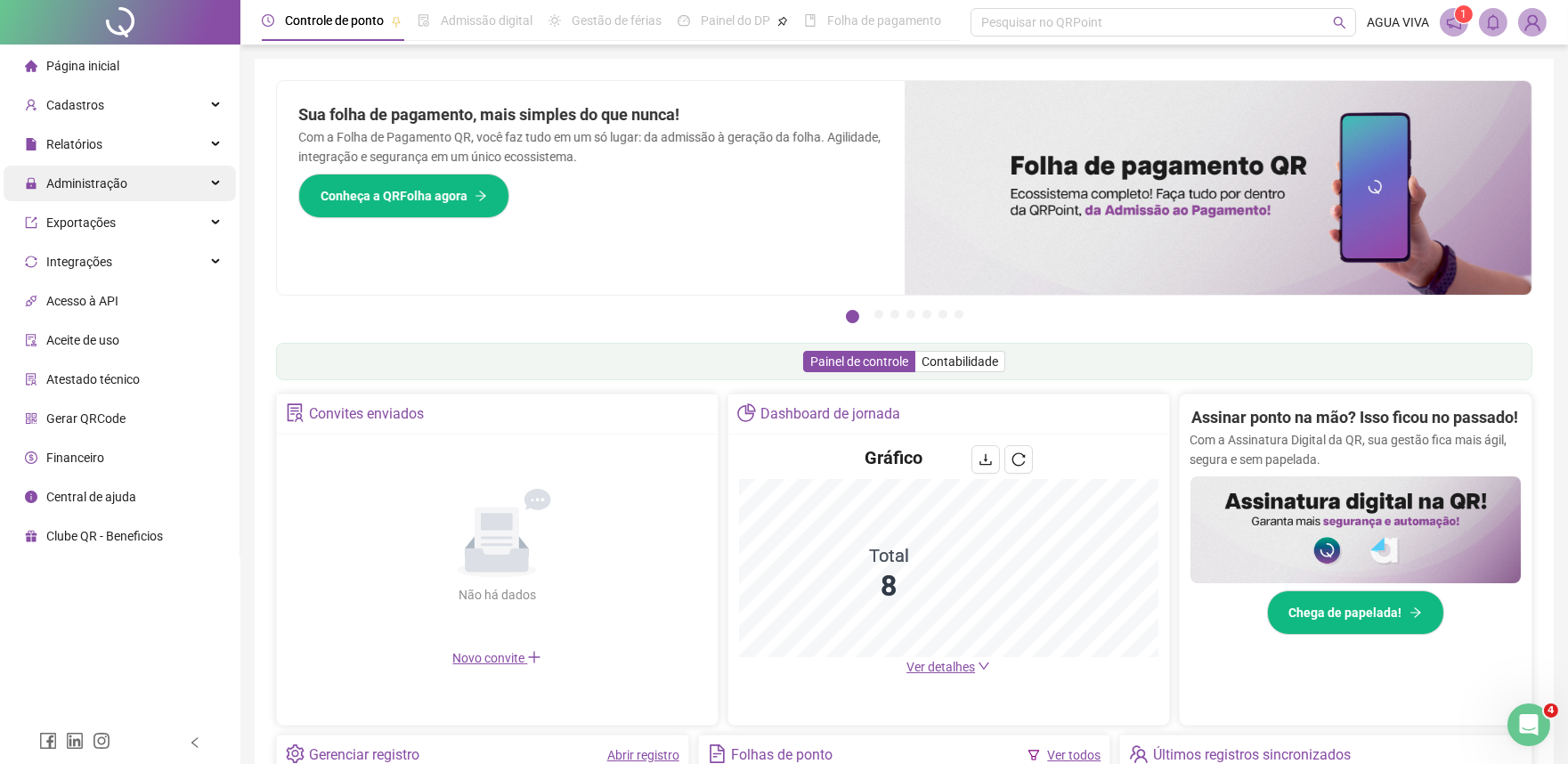
click at [214, 185] on div "Administração" at bounding box center [119, 183] width 232 height 36
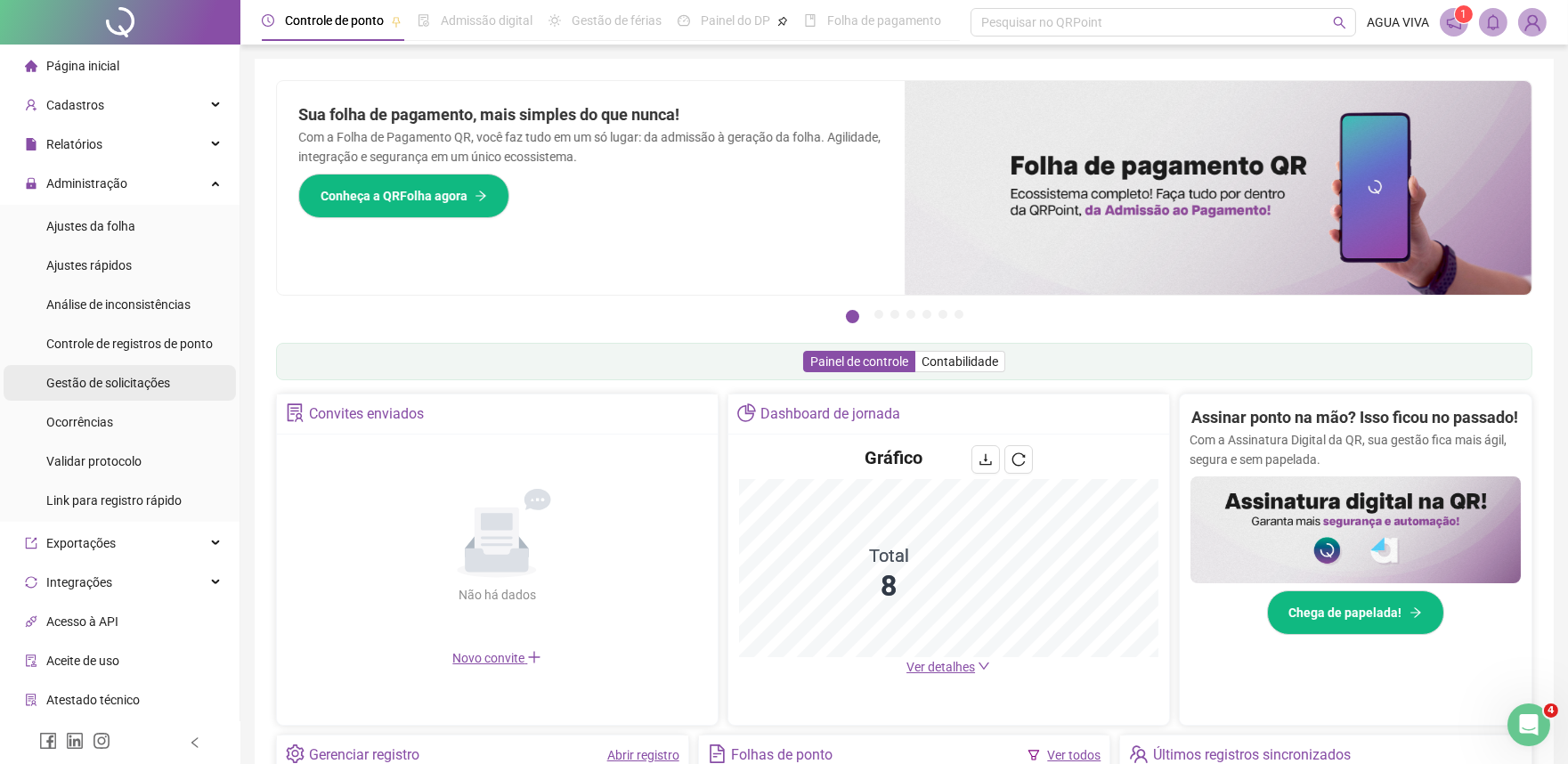
click at [150, 384] on span "Gestão de solicitações" at bounding box center [107, 383] width 124 height 15
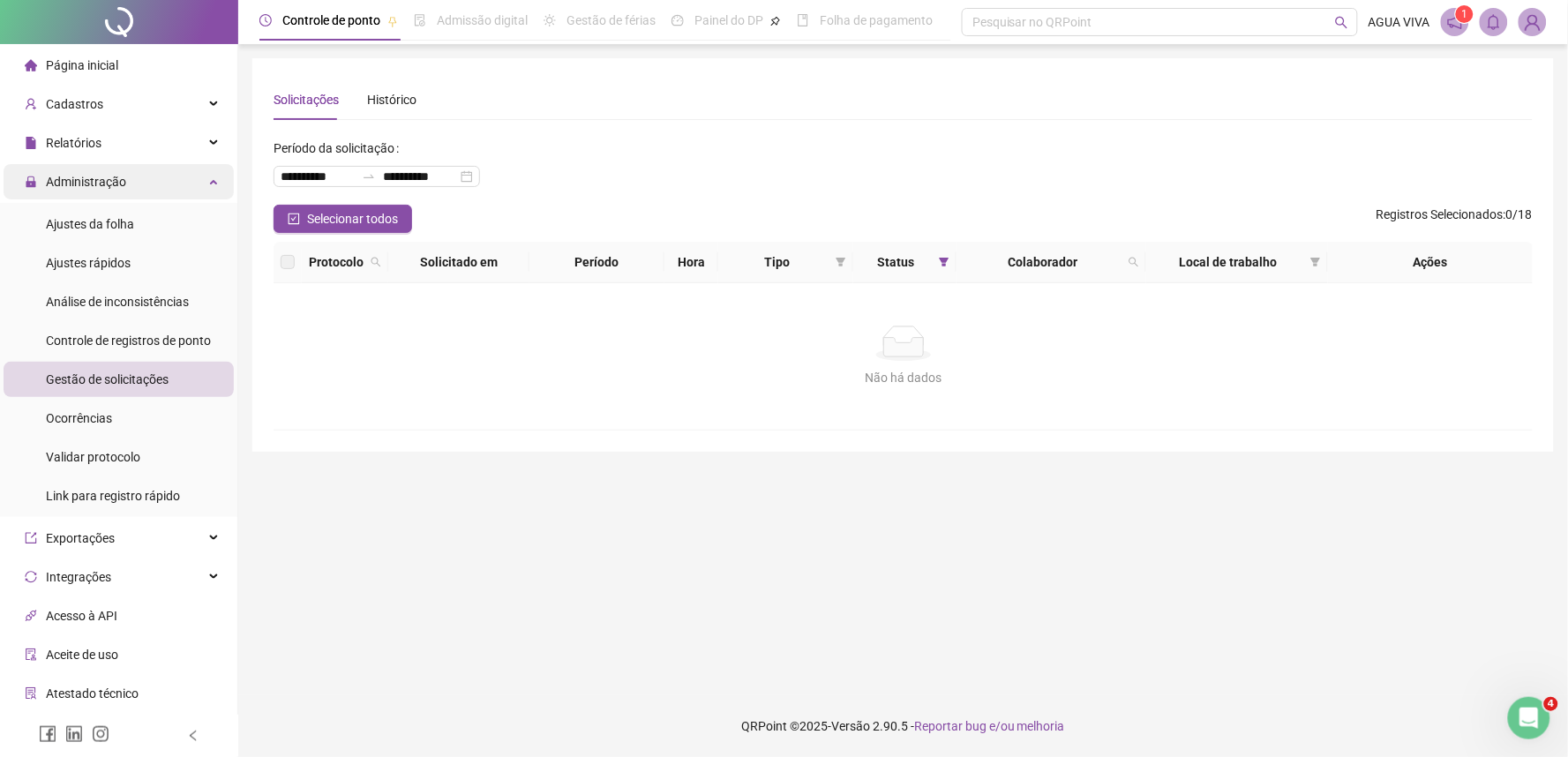
click at [171, 186] on div "Administração" at bounding box center [118, 181] width 230 height 35
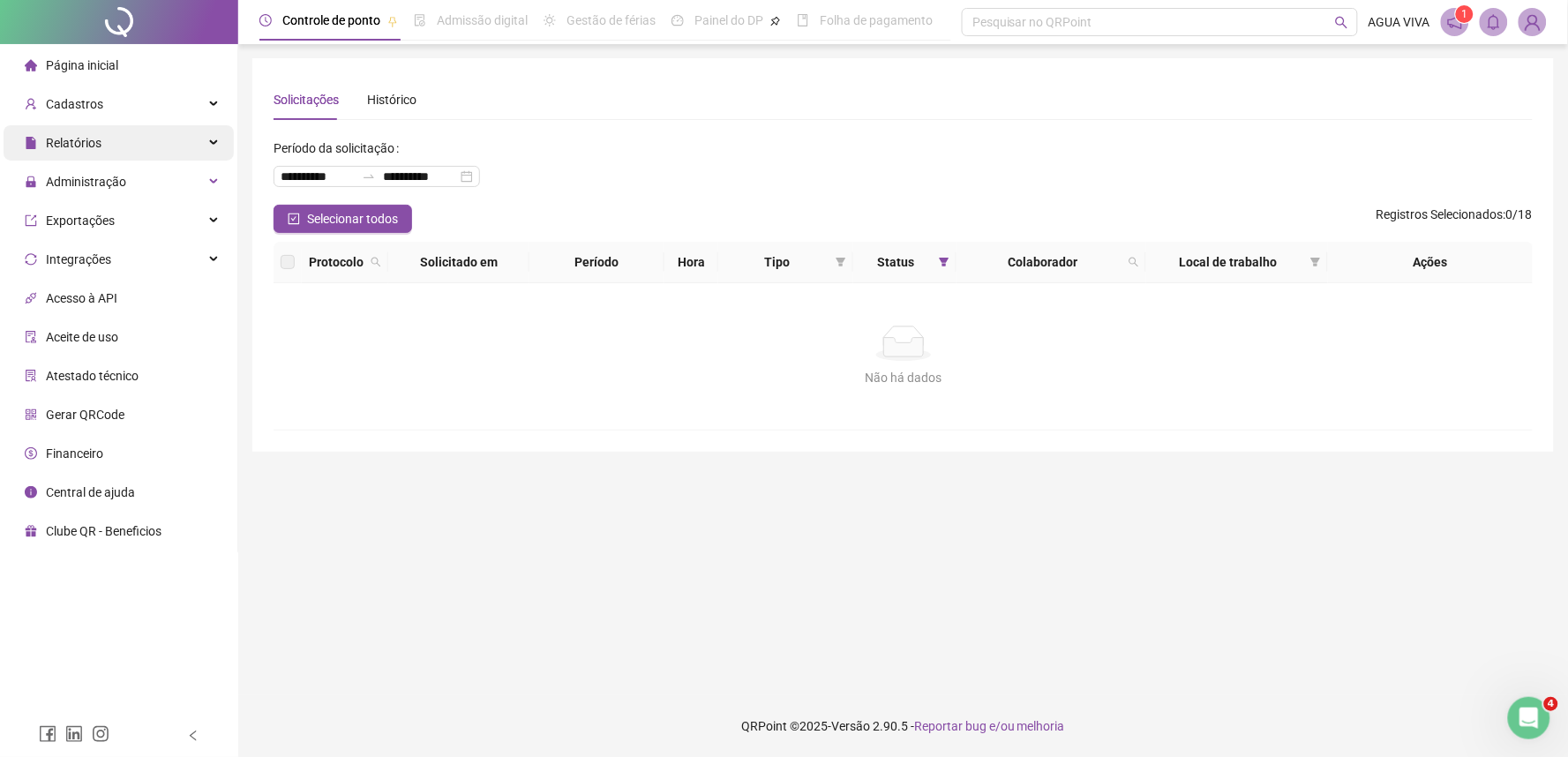
click at [187, 146] on div "Relatórios" at bounding box center [118, 143] width 230 height 35
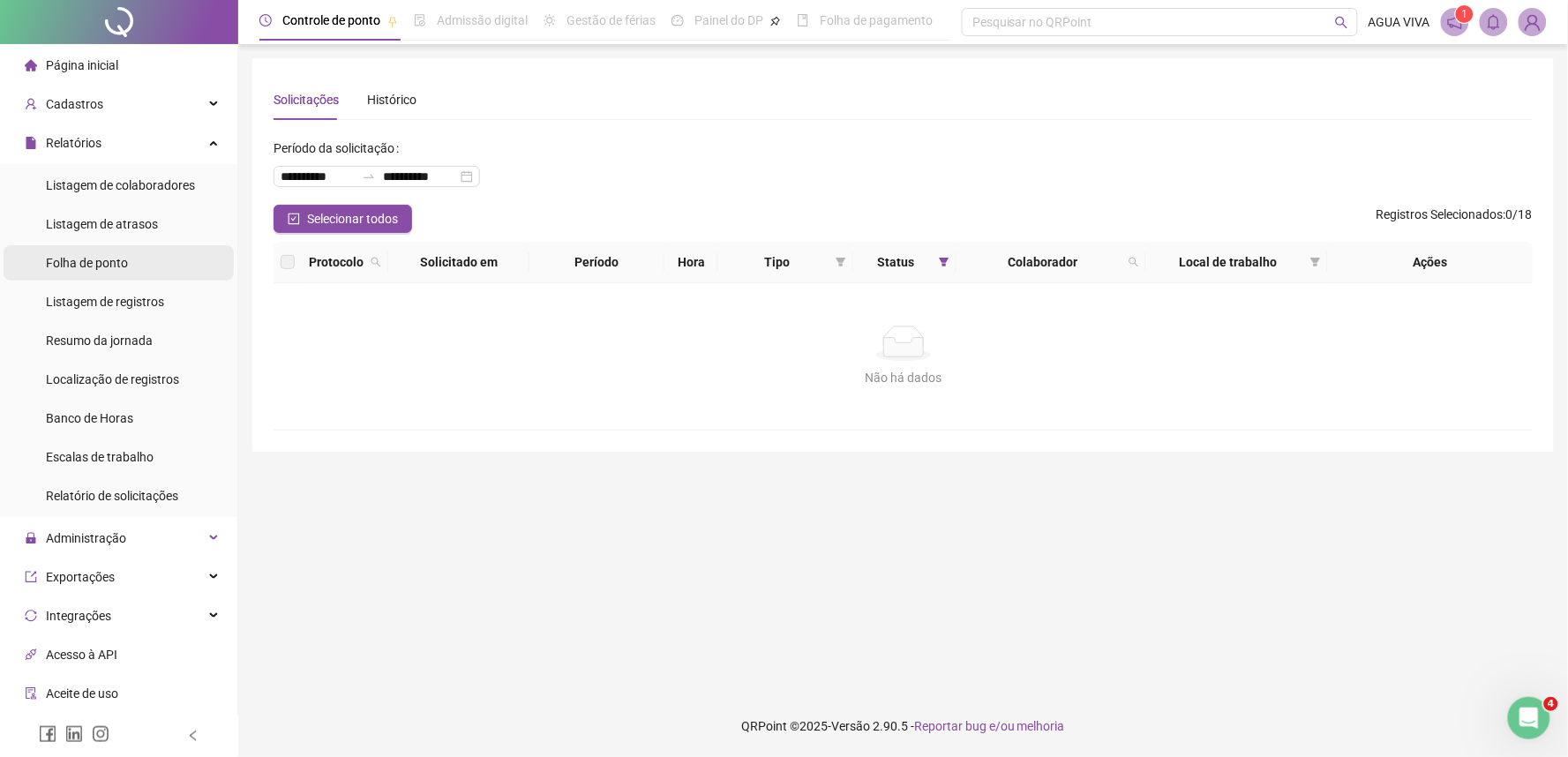
click at [144, 267] on li "Folha de ponto" at bounding box center [118, 263] width 230 height 35
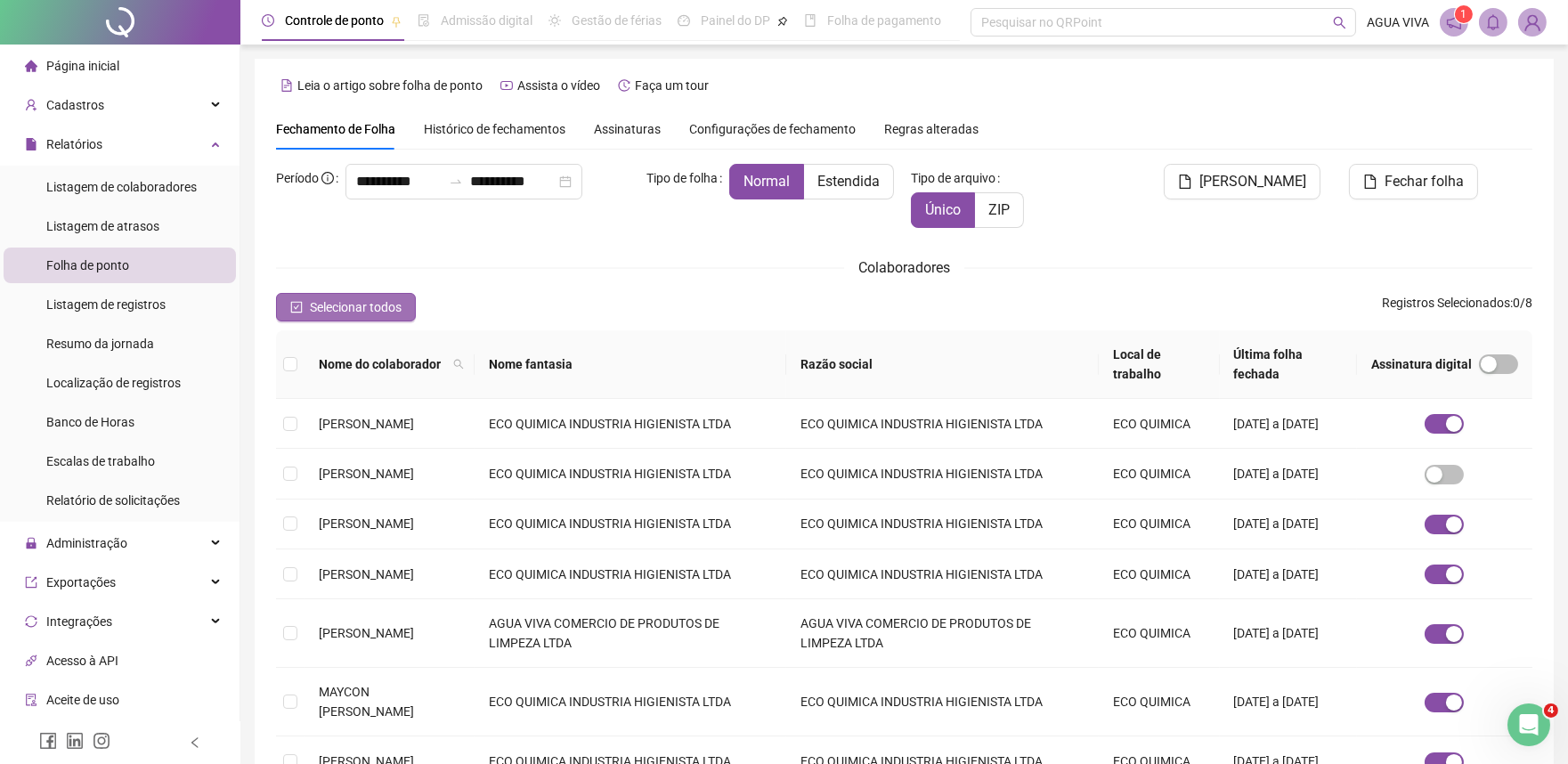
click at [285, 308] on button "Selecionar todos" at bounding box center [346, 307] width 140 height 28
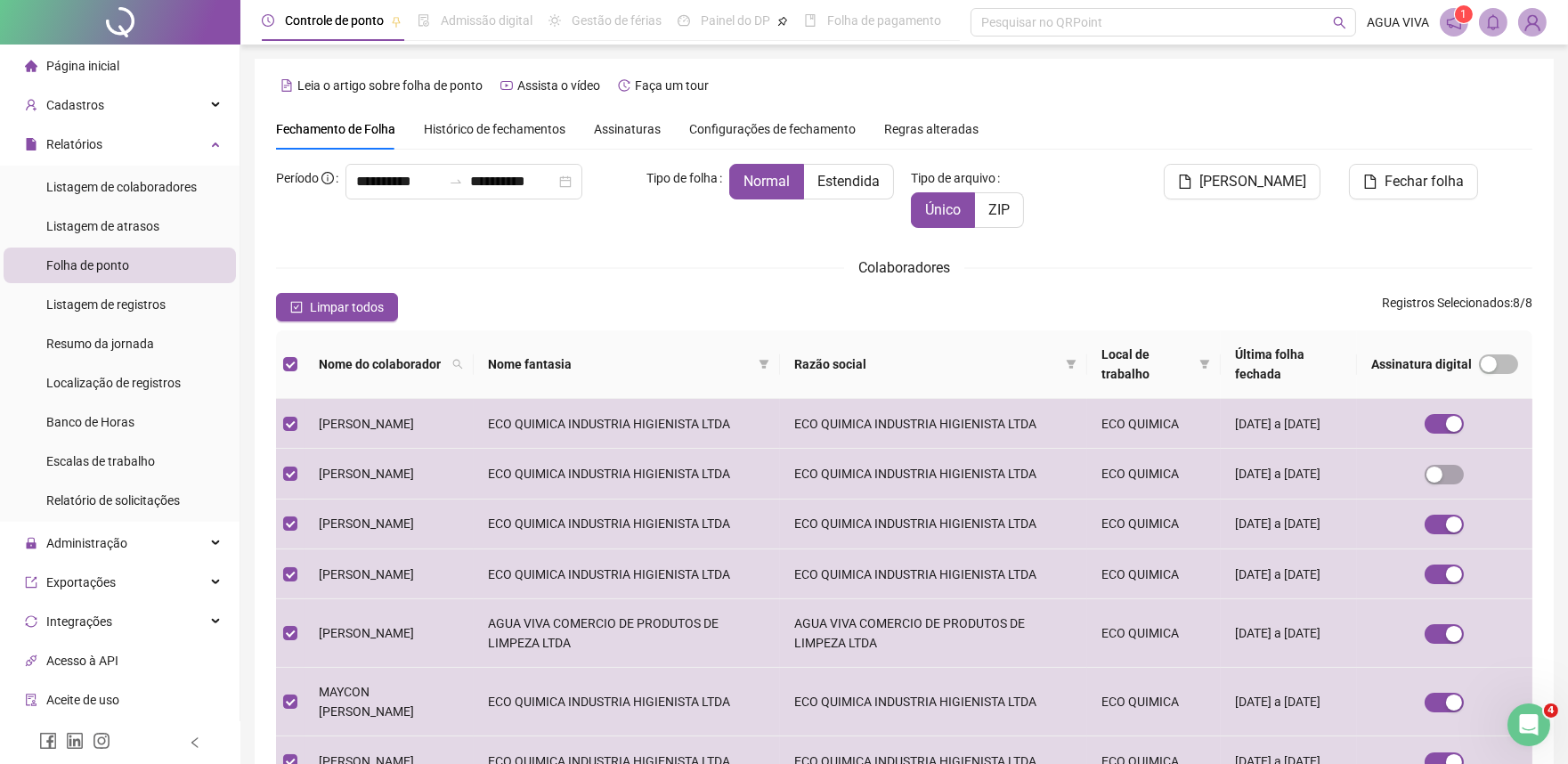
drag, startPoint x: 861, startPoint y: 176, endPoint x: 778, endPoint y: 245, distance: 107.9
click at [857, 182] on span "Estendida" at bounding box center [849, 181] width 62 height 17
click at [807, 182] on label "Estendida" at bounding box center [849, 181] width 90 height 36
click at [826, 185] on span "Estendida" at bounding box center [849, 181] width 62 height 17
click at [1271, 196] on button "[PERSON_NAME]" at bounding box center [1242, 181] width 157 height 36
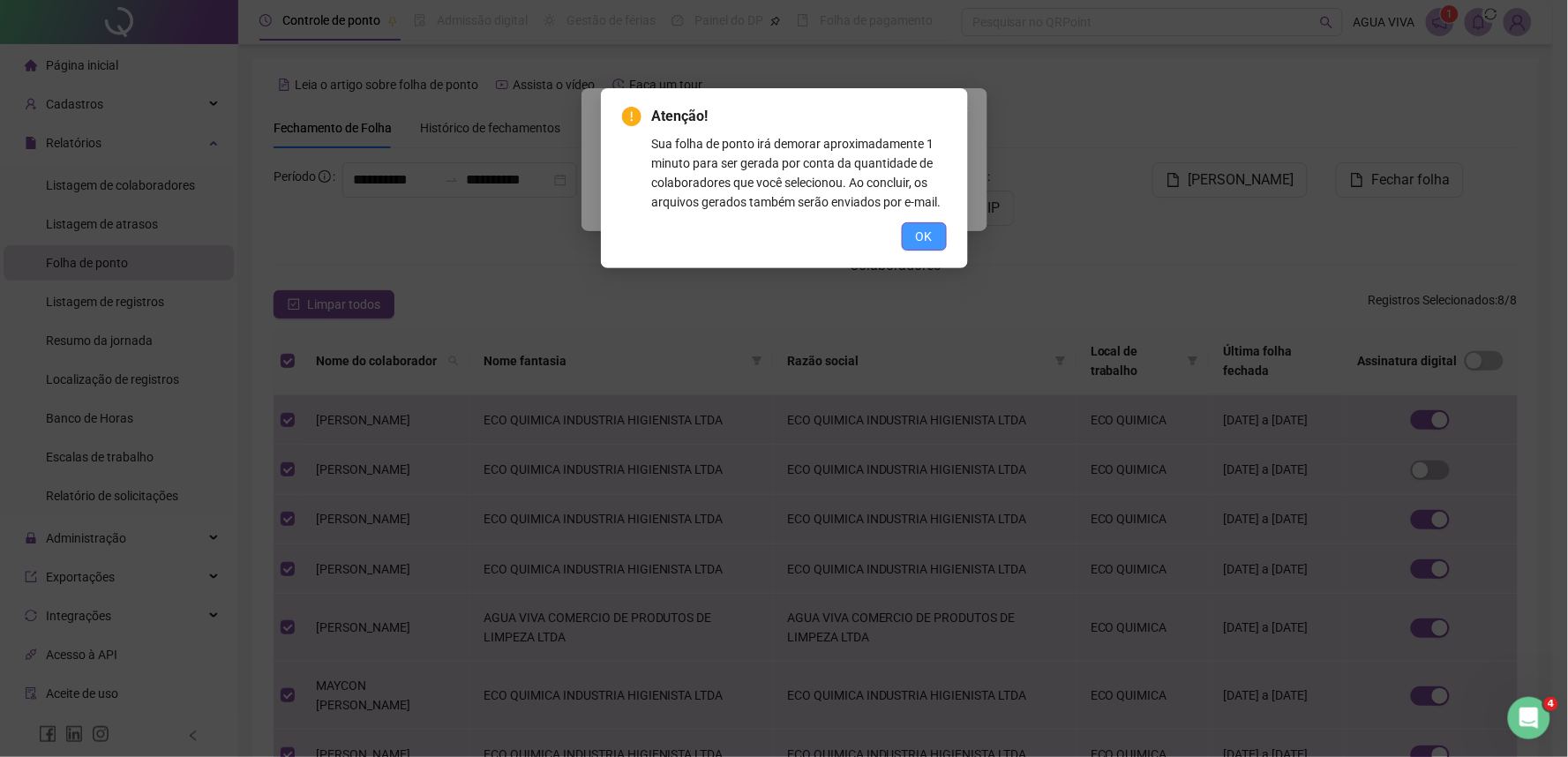
click at [907, 232] on button "OK" at bounding box center [924, 236] width 45 height 28
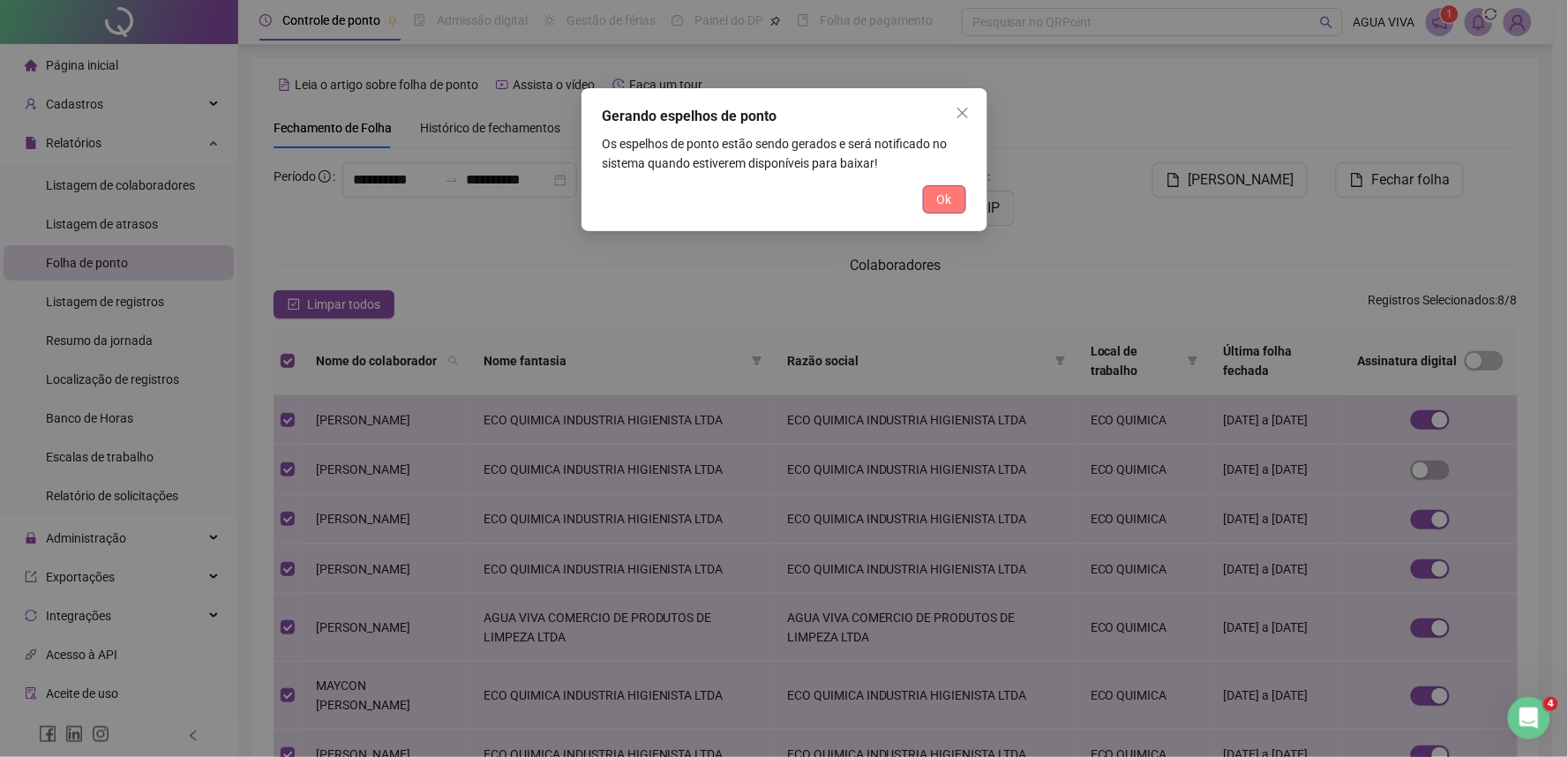
click at [942, 203] on span "Ok" at bounding box center [945, 198] width 15 height 19
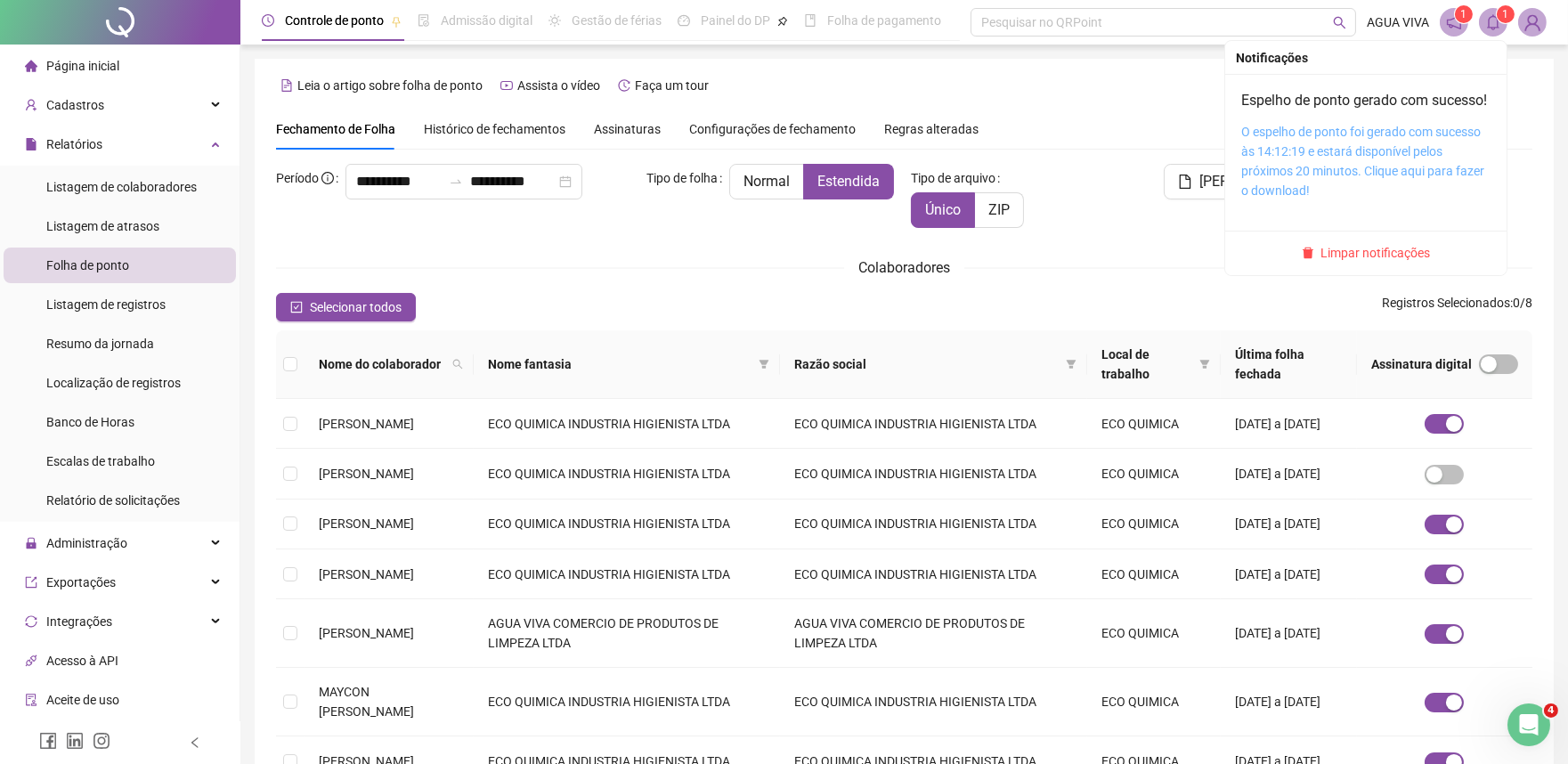
click at [1390, 190] on link "O espelho de ponto foi gerado com sucesso às 14:12:19 e estará disponível pelos…" at bounding box center [1363, 162] width 243 height 73
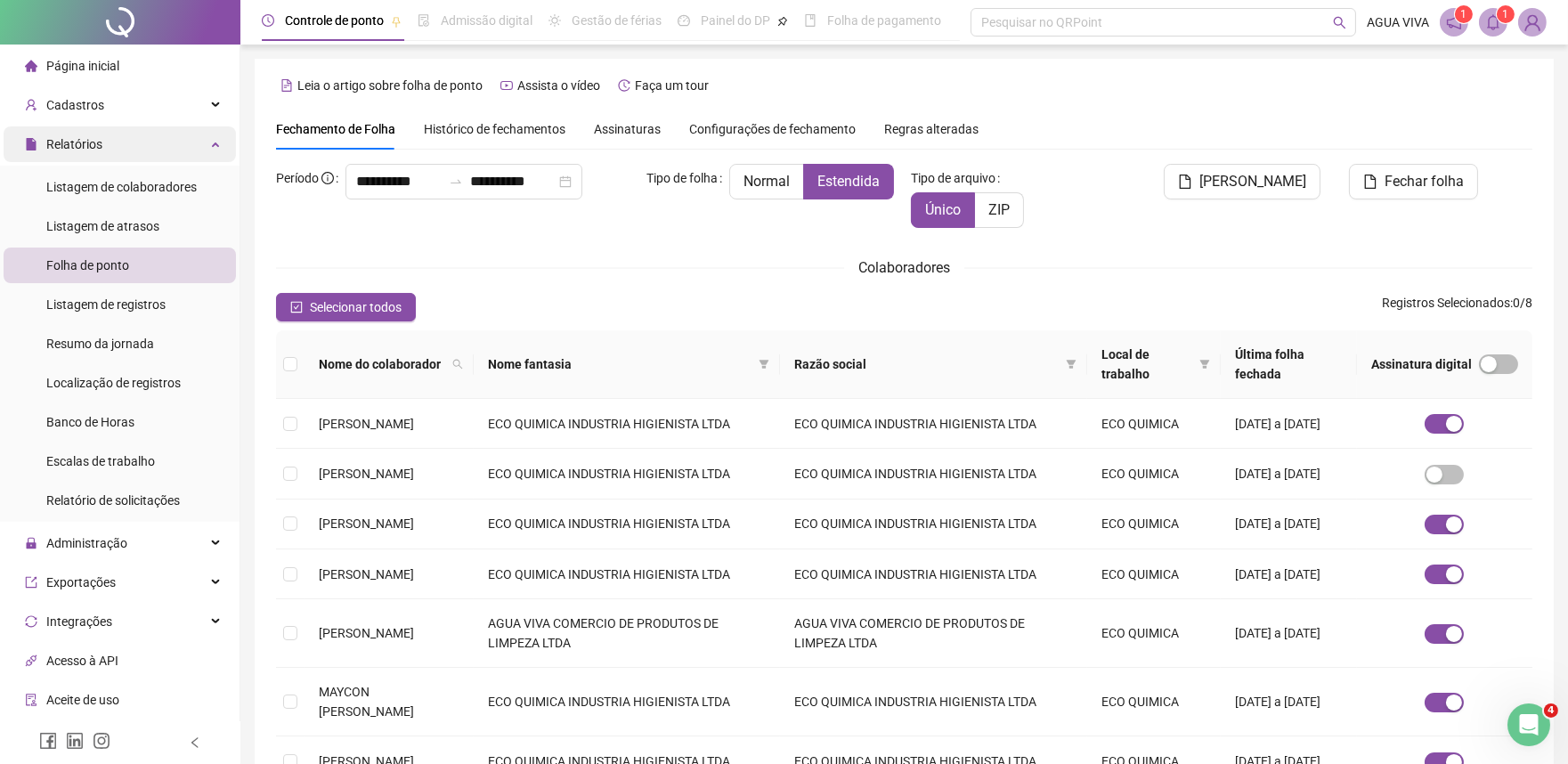
click at [176, 134] on div "Relatórios" at bounding box center [119, 144] width 232 height 36
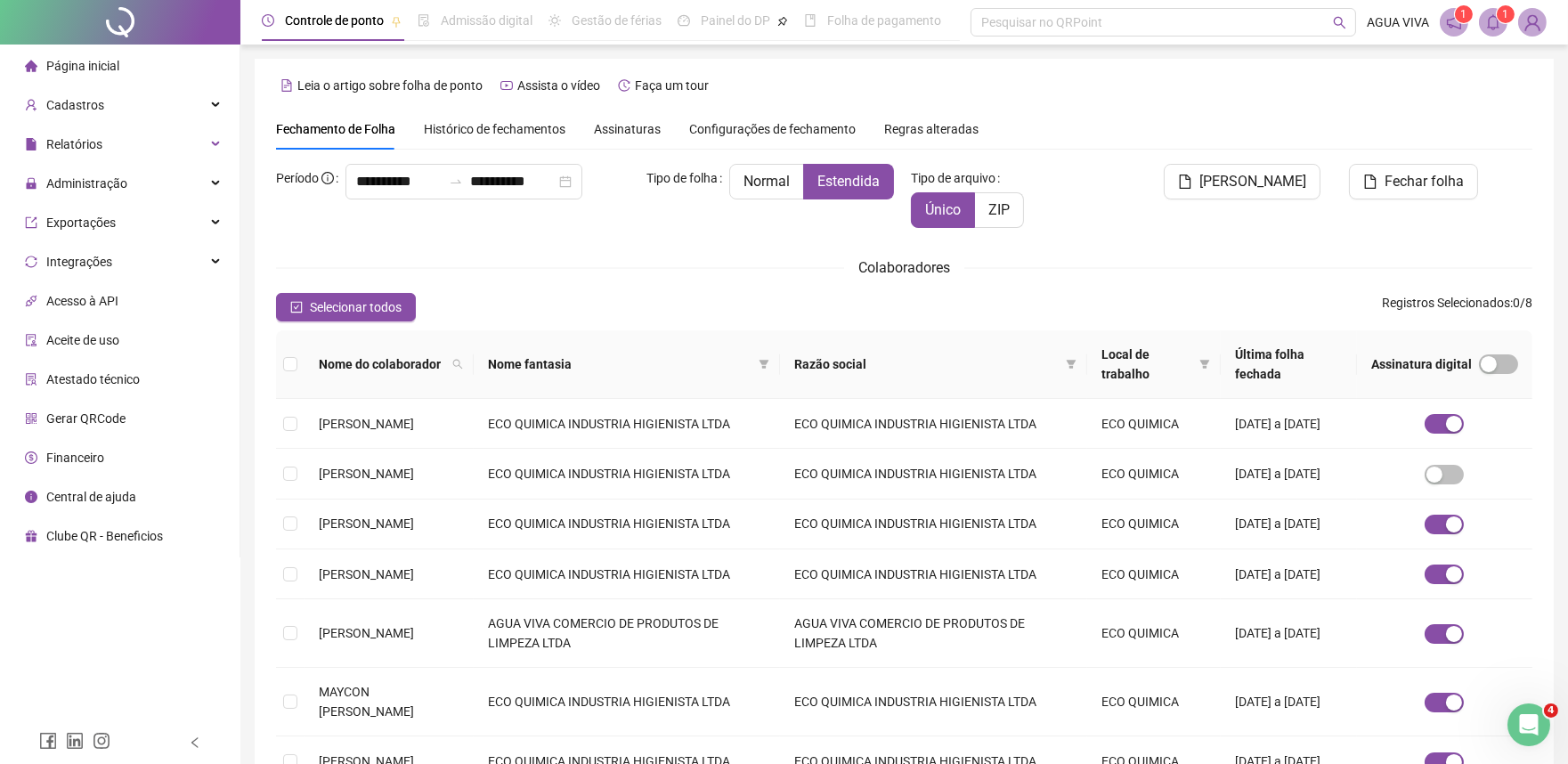
click at [176, 163] on ul "Página inicial Cadastros Relatórios Listagem de colaboradores Listagem de atras…" at bounding box center [120, 300] width 241 height 512
click at [181, 184] on div "Administração" at bounding box center [119, 183] width 232 height 36
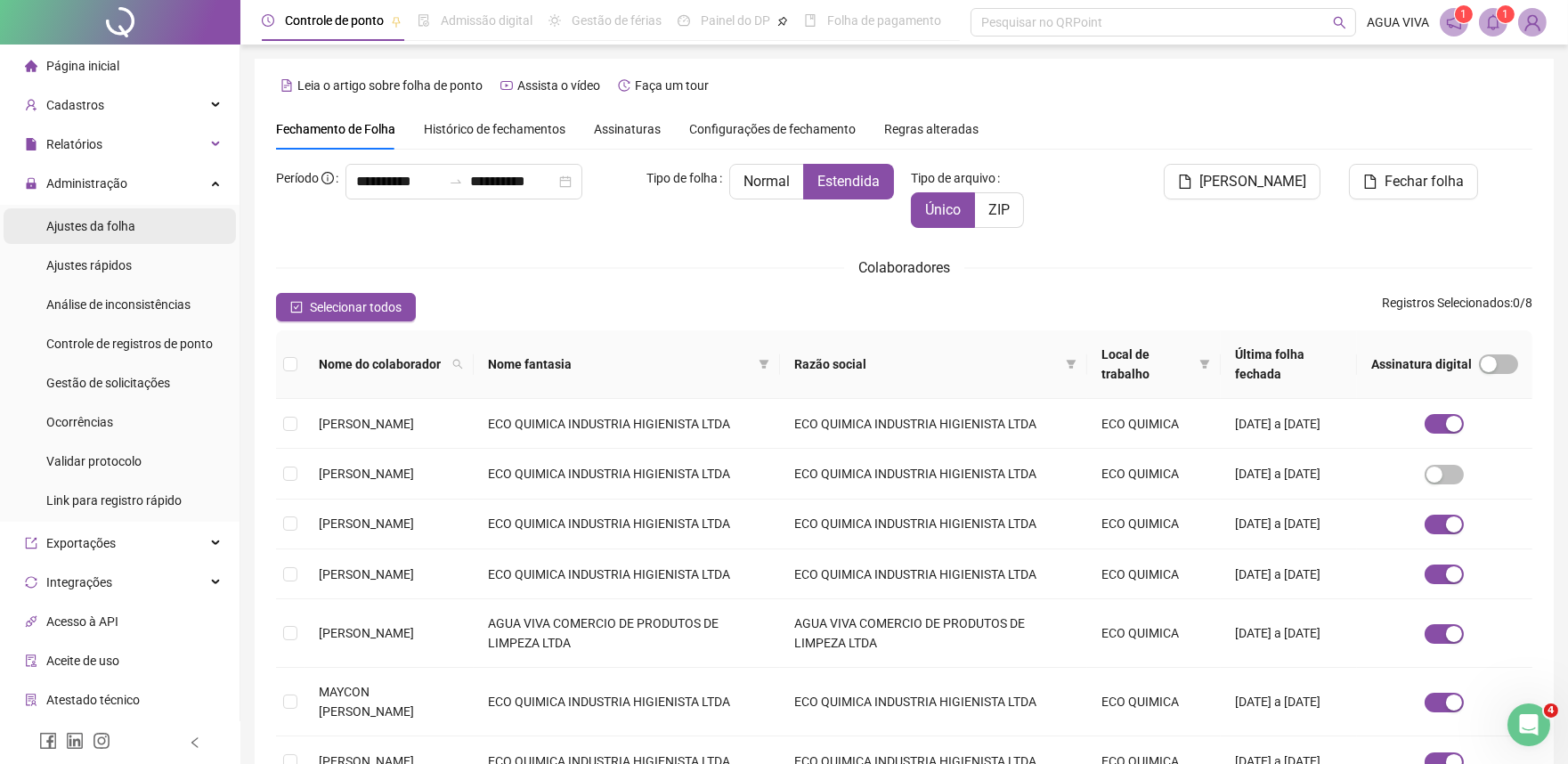
click at [197, 239] on li "Ajustes da folha" at bounding box center [119, 226] width 232 height 36
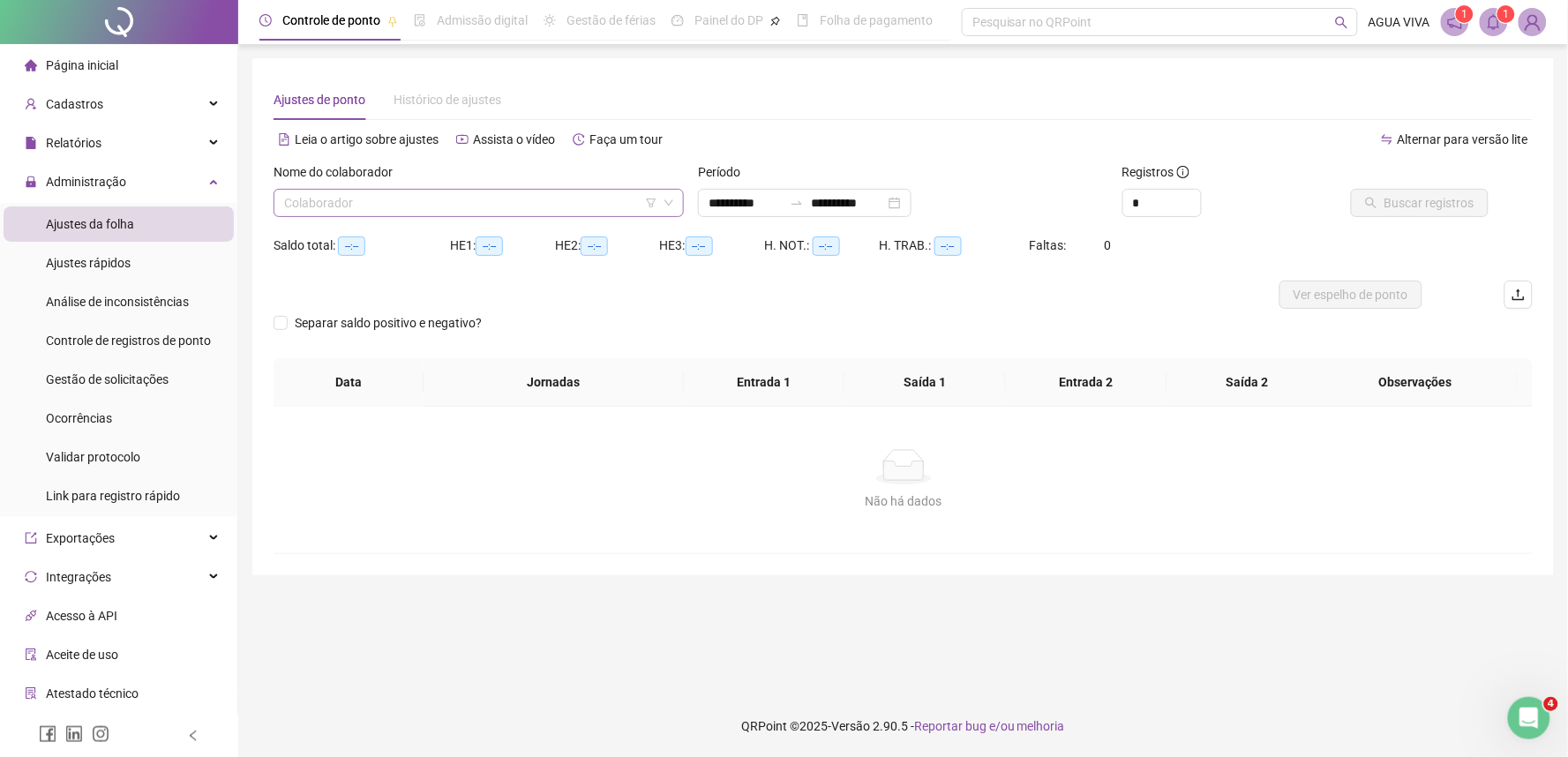
type input "**********"
click at [365, 210] on input "search" at bounding box center [470, 202] width 373 height 26
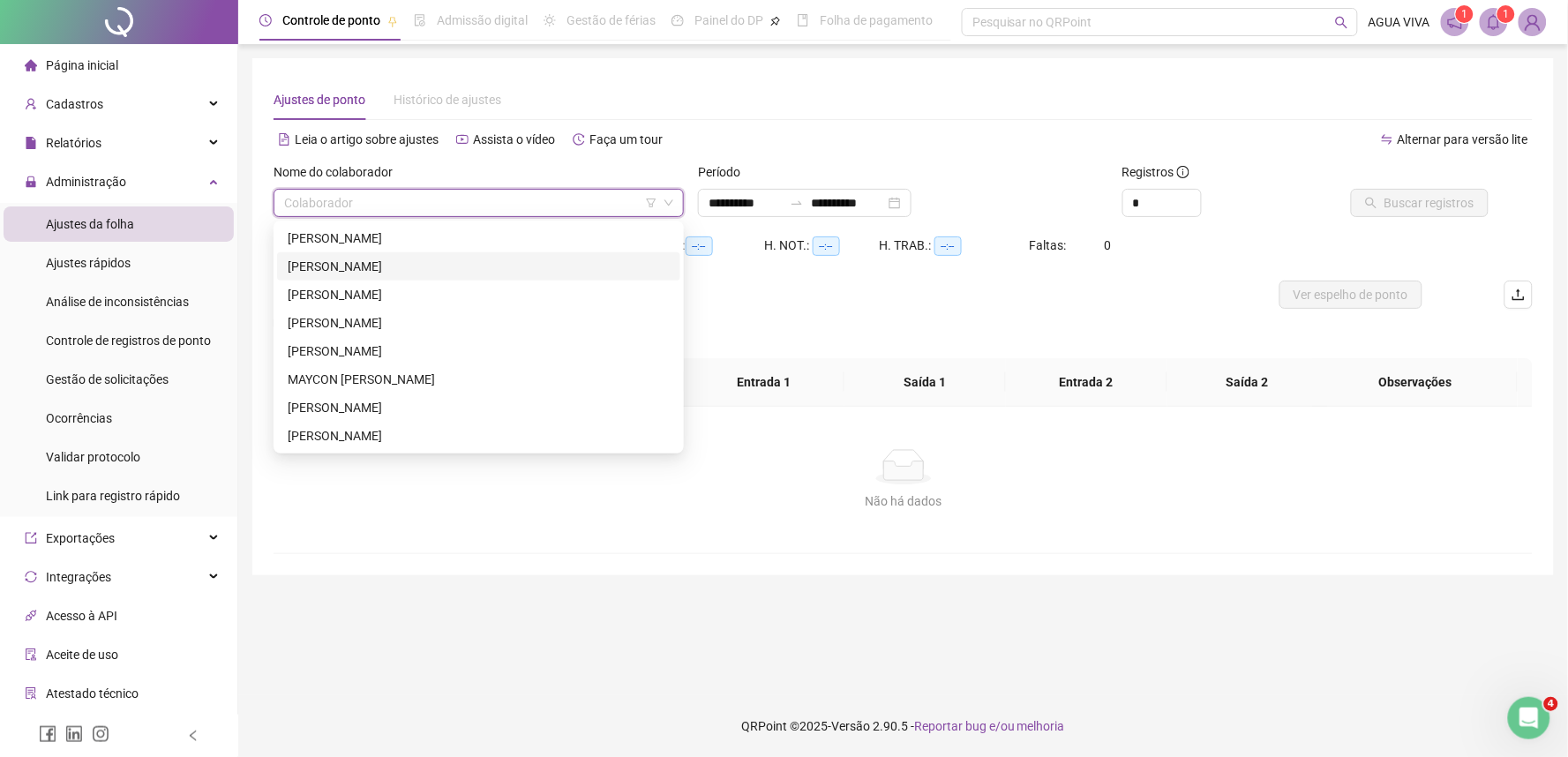
click at [393, 260] on div "CARLOS EDUARDO COELHO COSTA" at bounding box center [479, 266] width 382 height 19
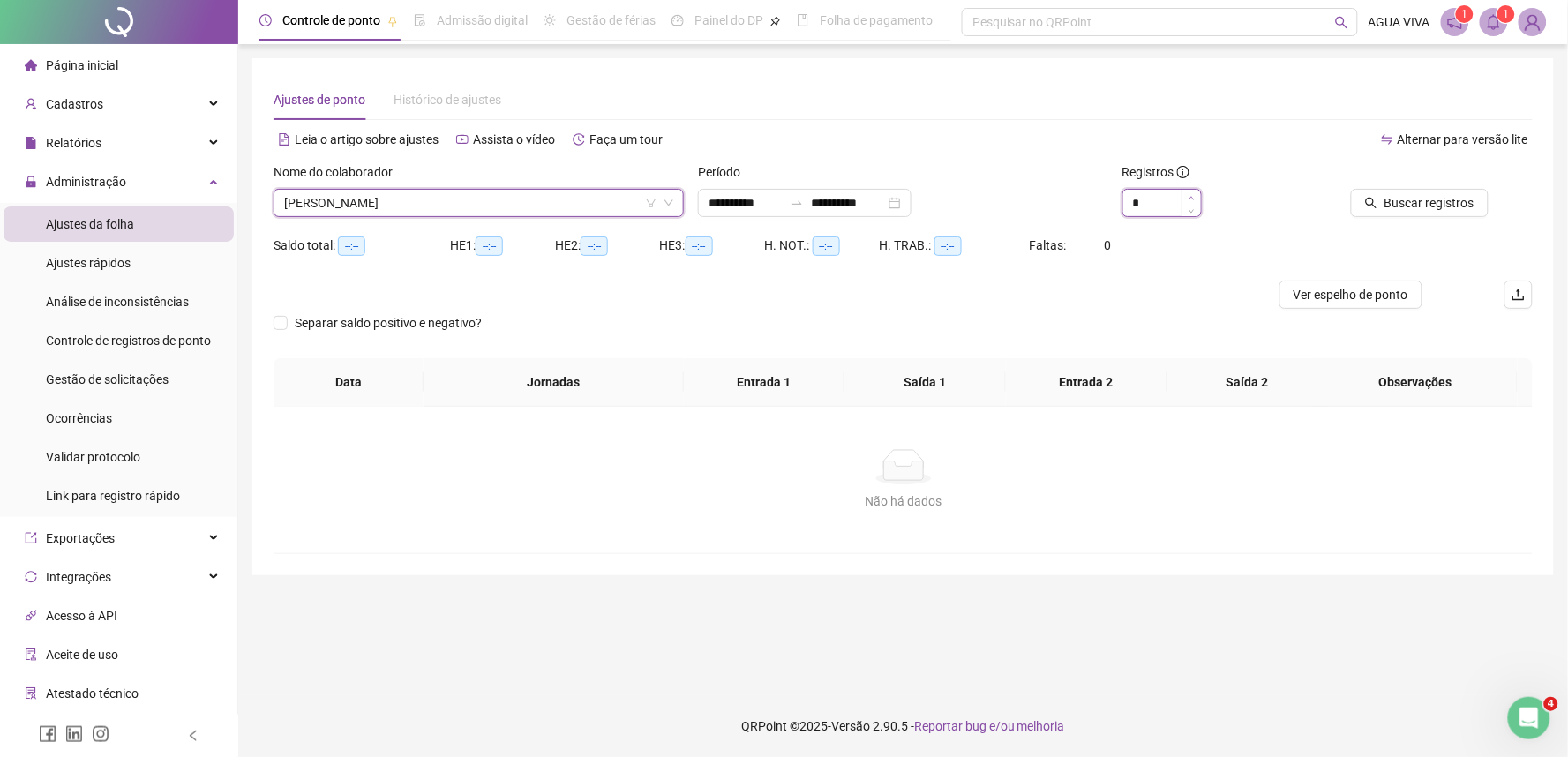
click at [1187, 192] on span "Increase Value" at bounding box center [1190, 197] width 19 height 15
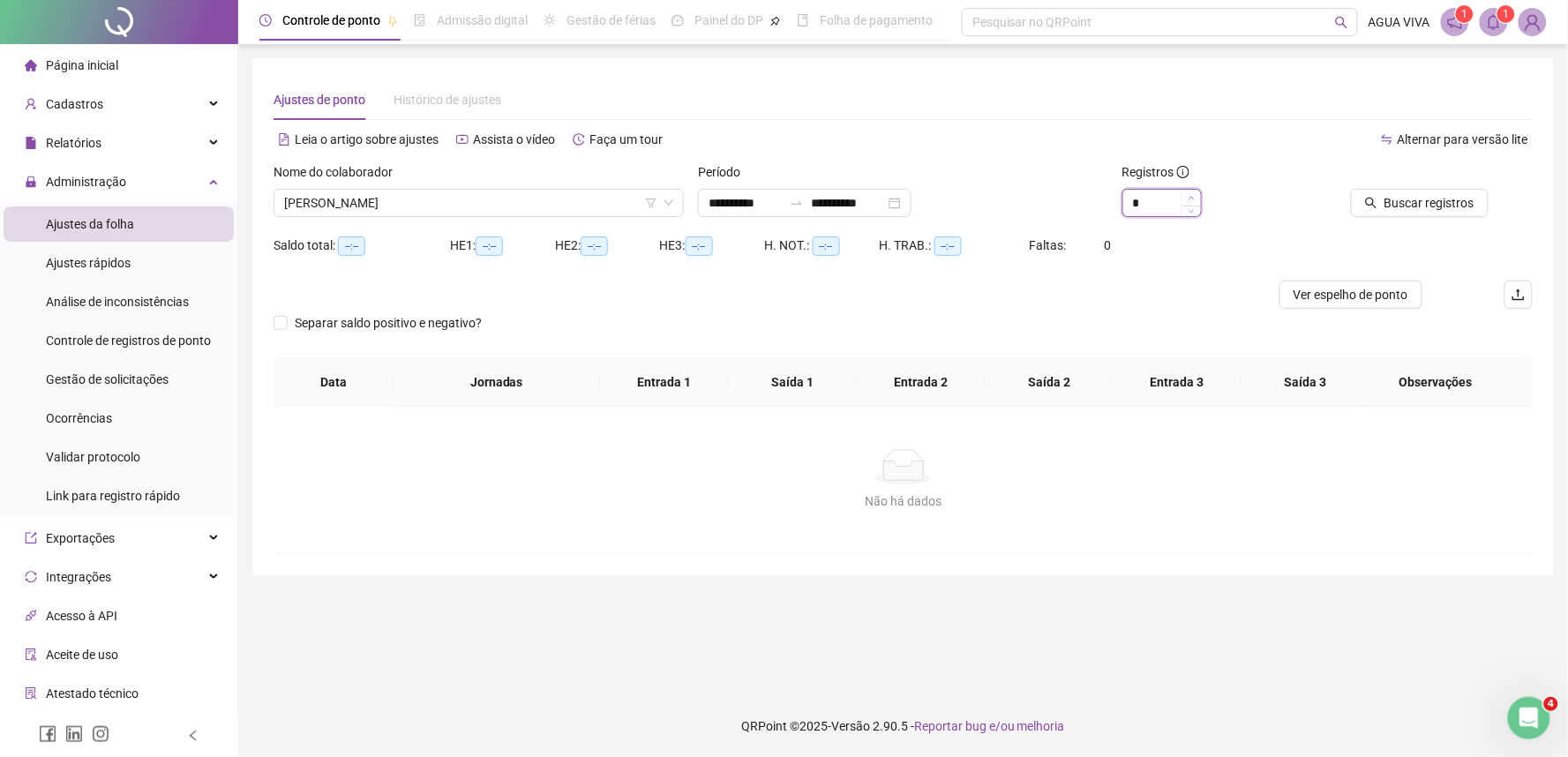
type input "*"
drag, startPoint x: 1187, startPoint y: 192, endPoint x: 1454, endPoint y: 232, distance: 270.0
click at [1224, 199] on div "*" at bounding box center [1221, 202] width 198 height 28
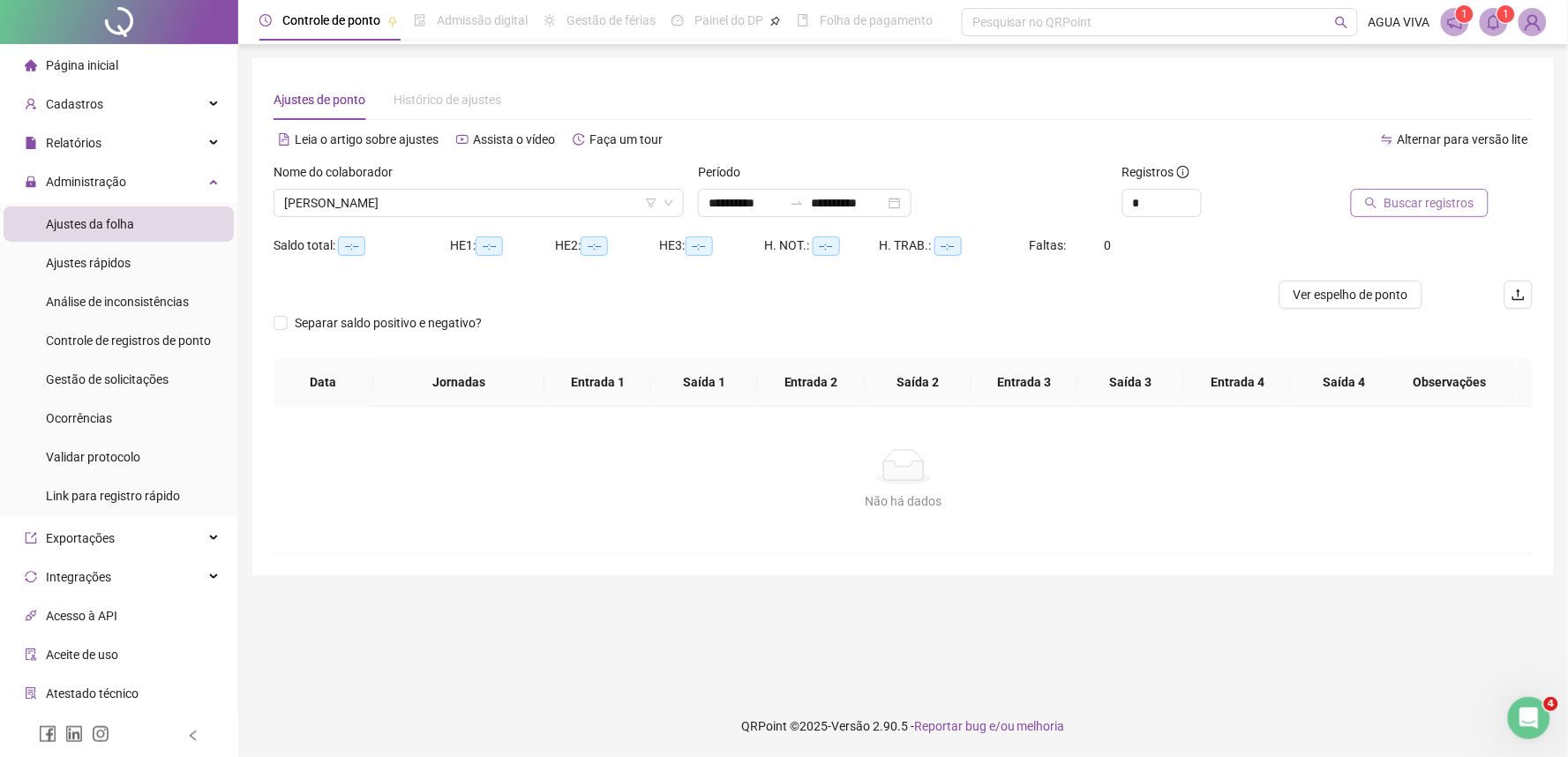
click at [1439, 204] on span "Buscar registros" at bounding box center [1429, 202] width 90 height 19
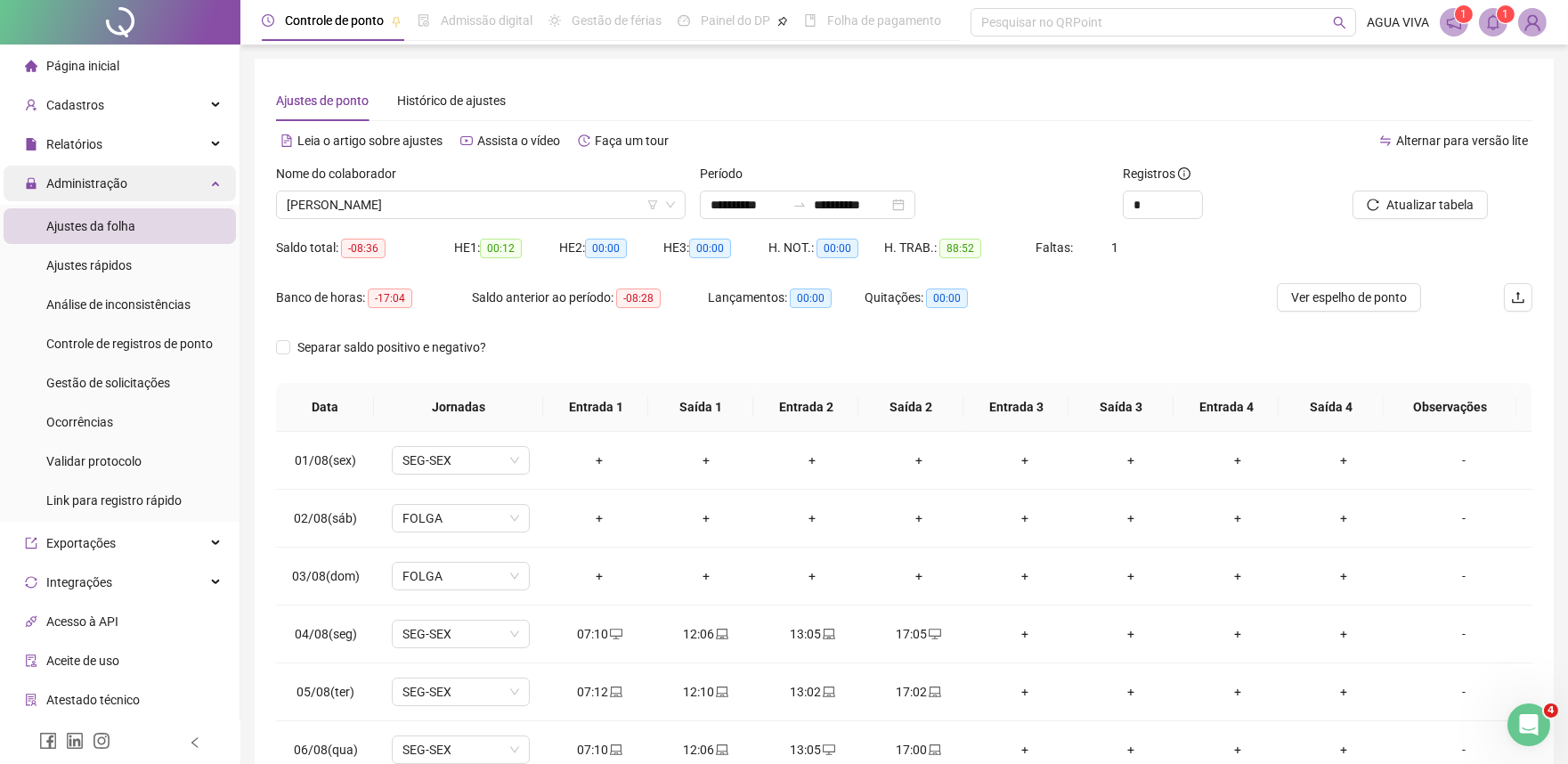
click at [178, 193] on div "Administração" at bounding box center [119, 183] width 232 height 36
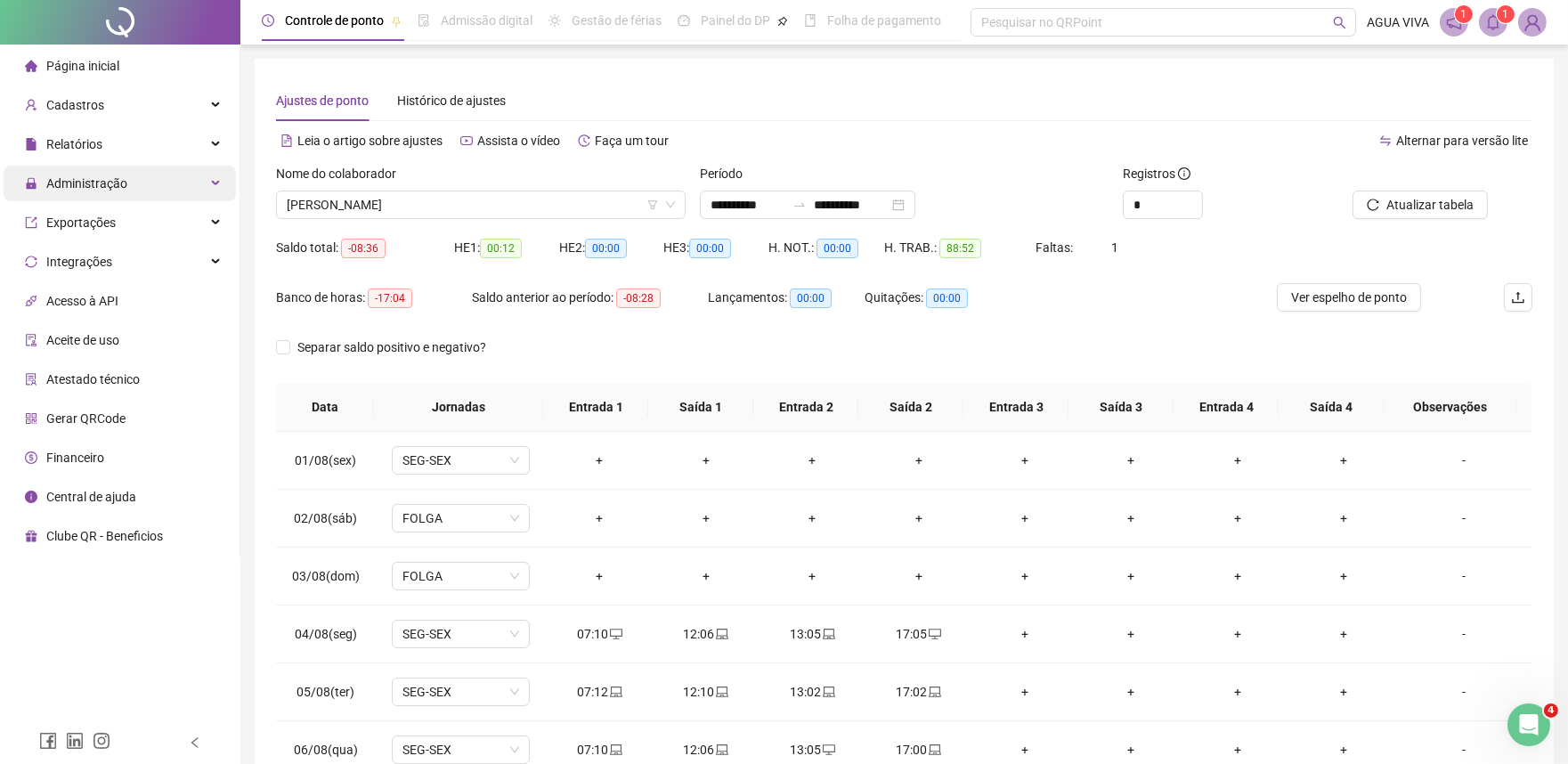
click at [178, 193] on div "Administração" at bounding box center [119, 183] width 232 height 36
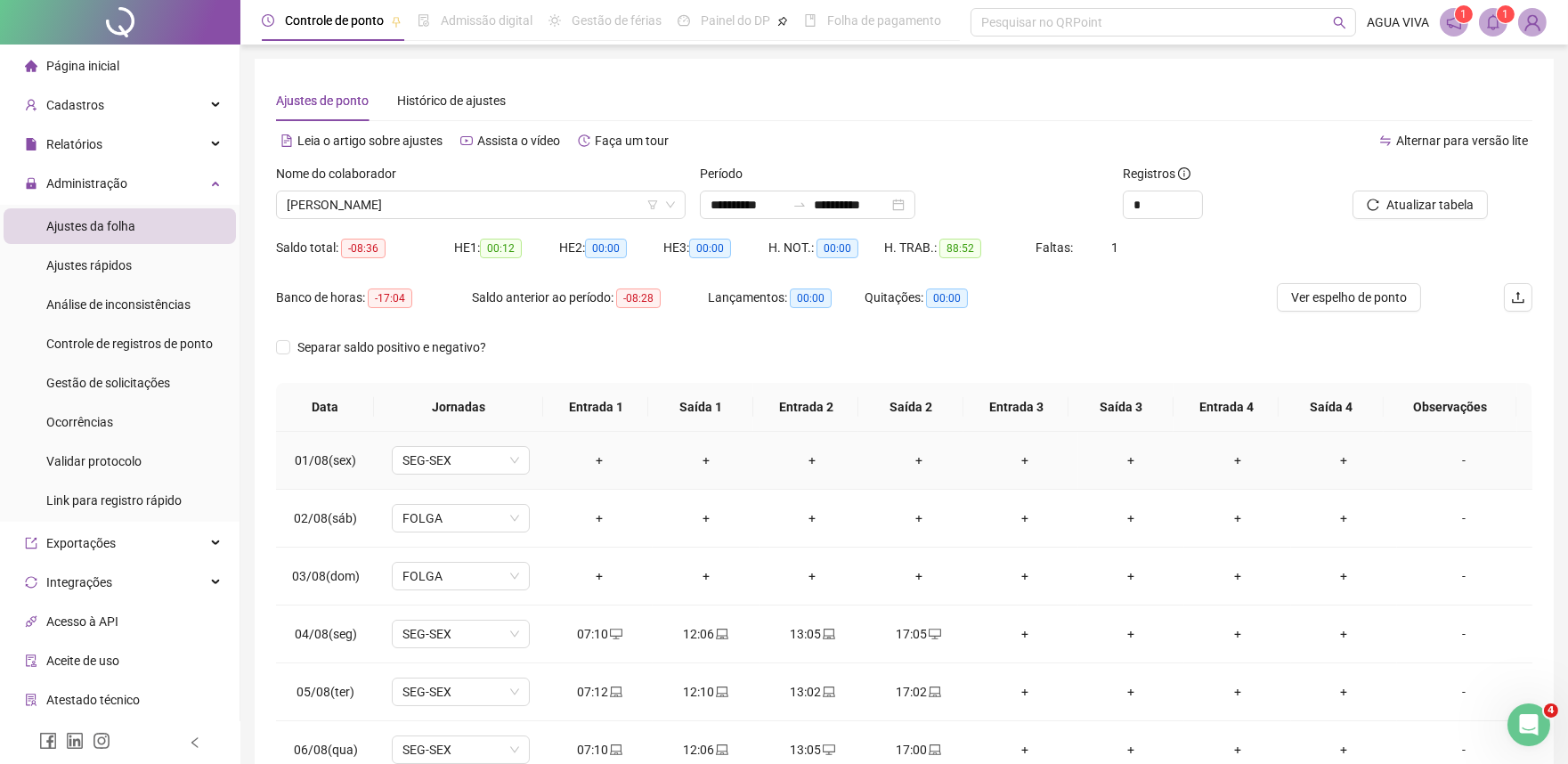
click at [594, 463] on div "+" at bounding box center [600, 460] width 77 height 19
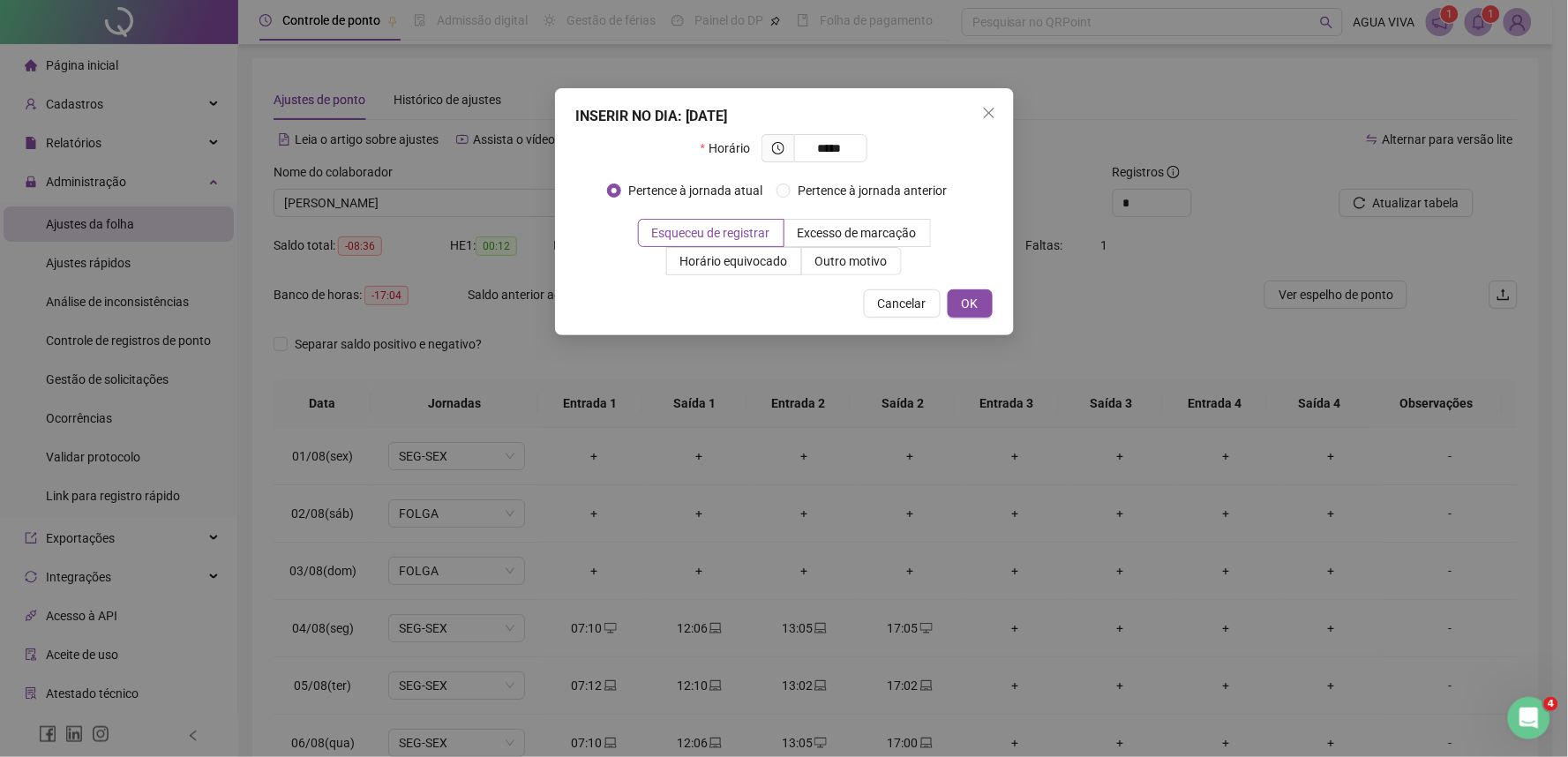
type input "*****"
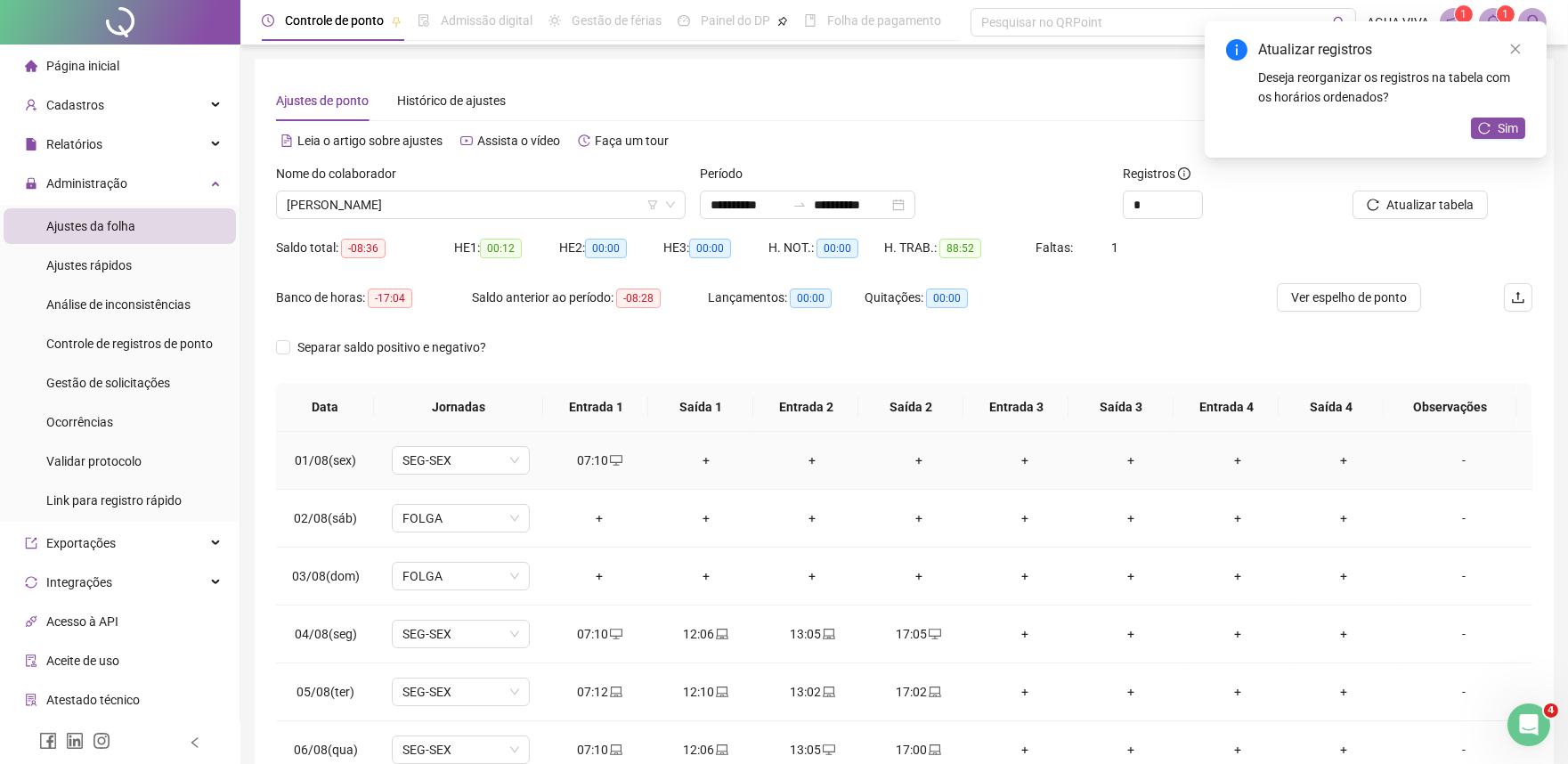
click at [709, 474] on td "+" at bounding box center [705, 460] width 106 height 58
click at [701, 460] on div "+" at bounding box center [705, 460] width 77 height 19
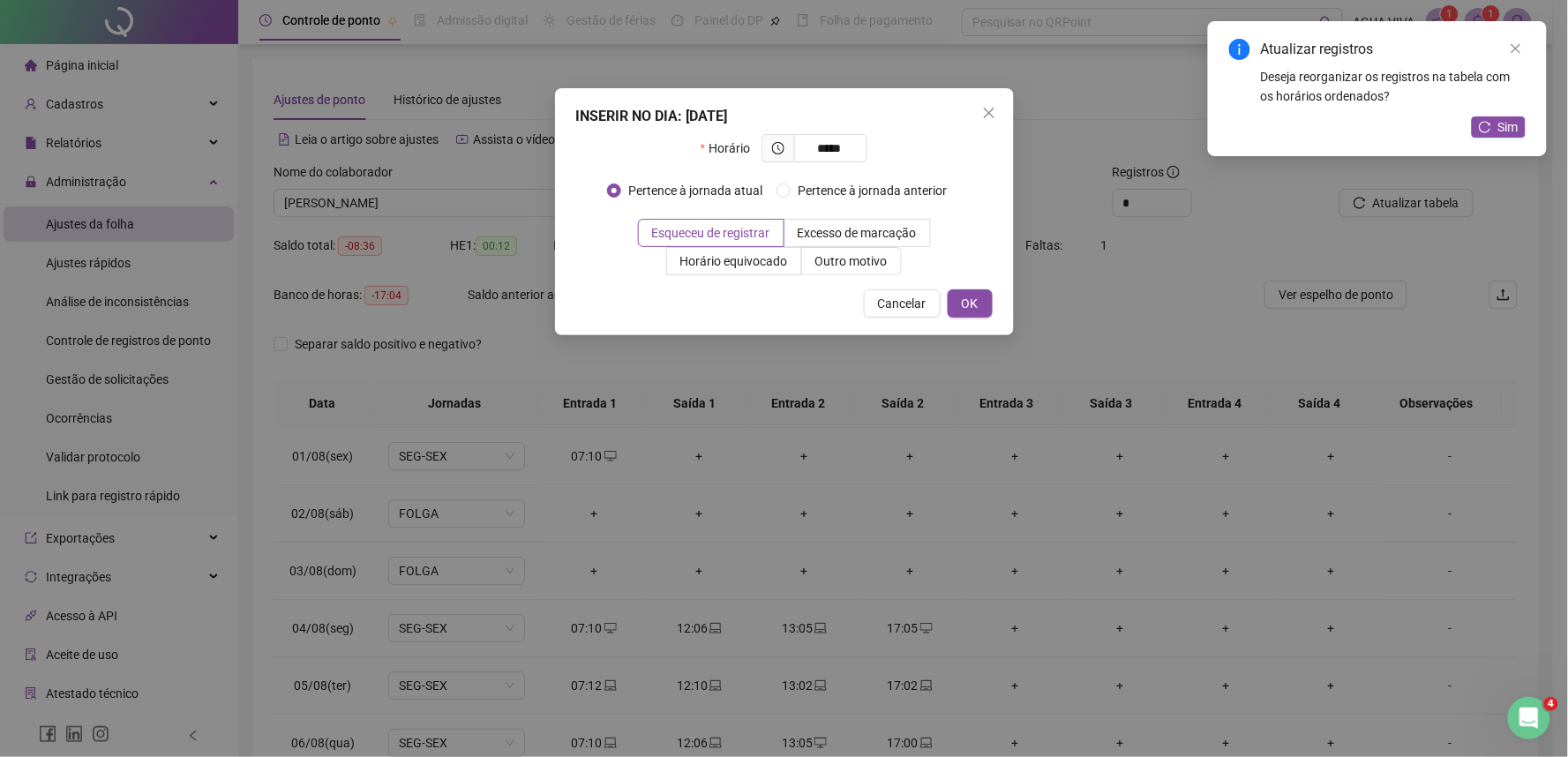
type input "*****"
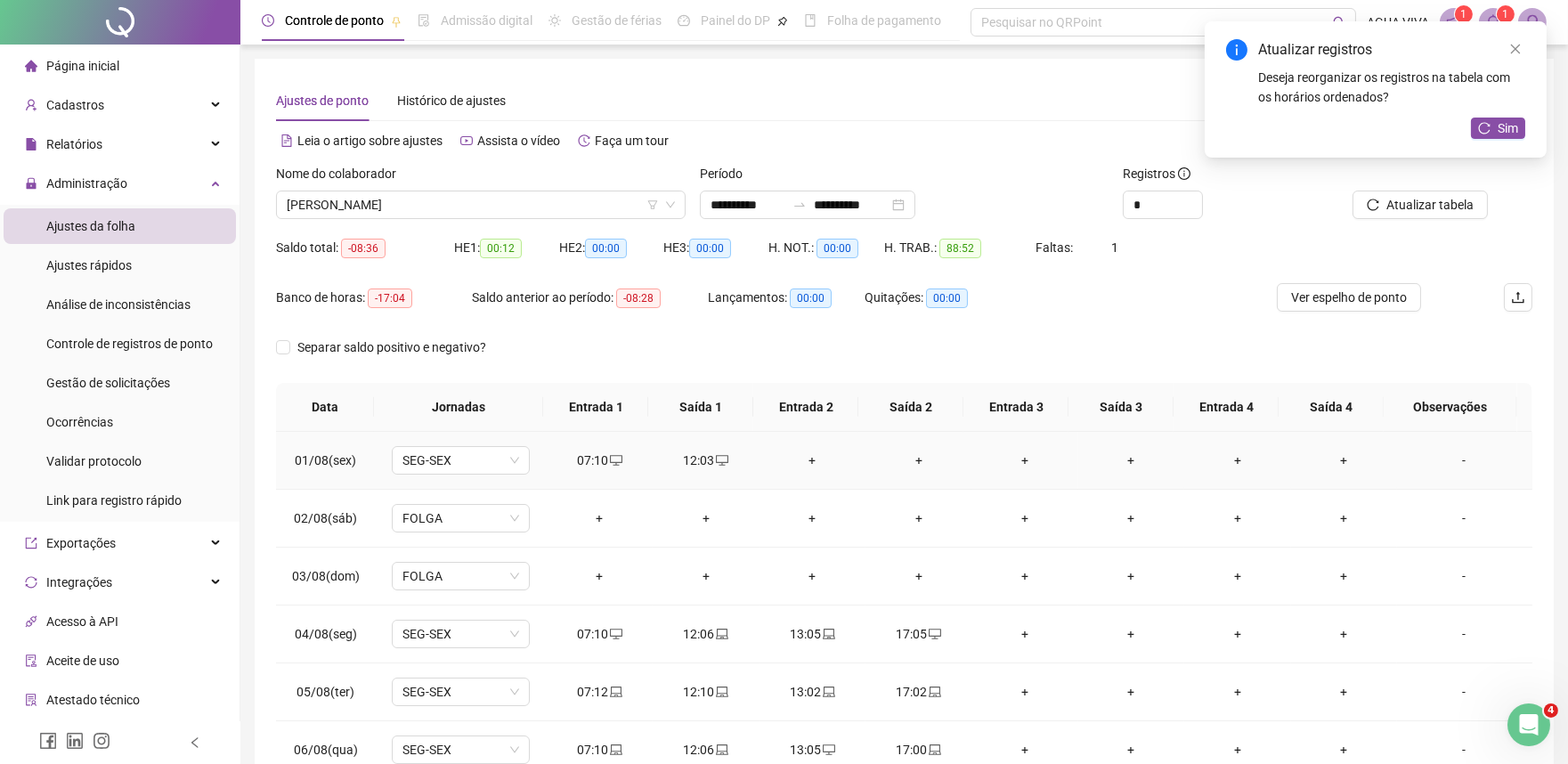
click at [813, 456] on div "+" at bounding box center [813, 460] width 77 height 19
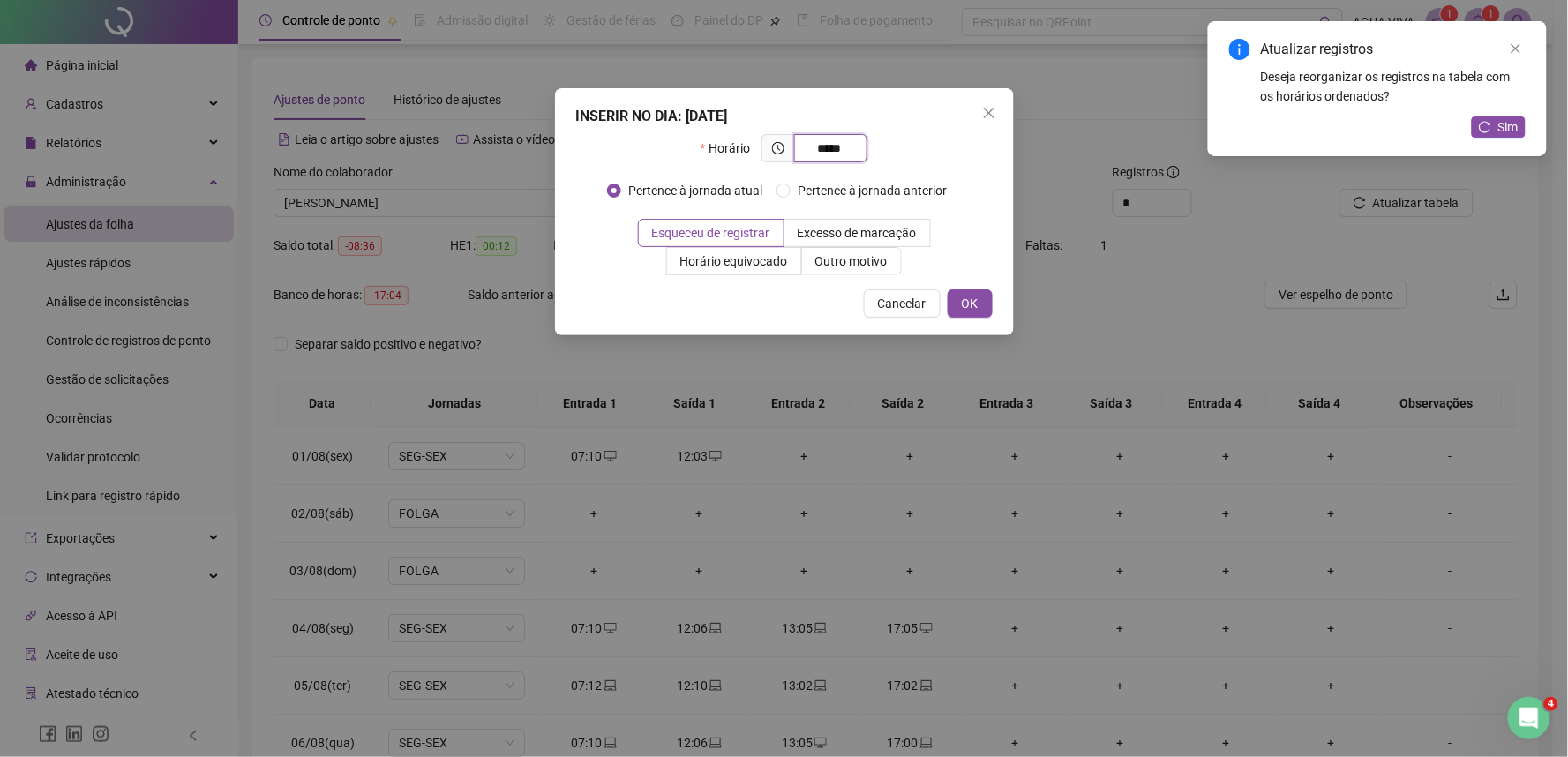
type input "*****"
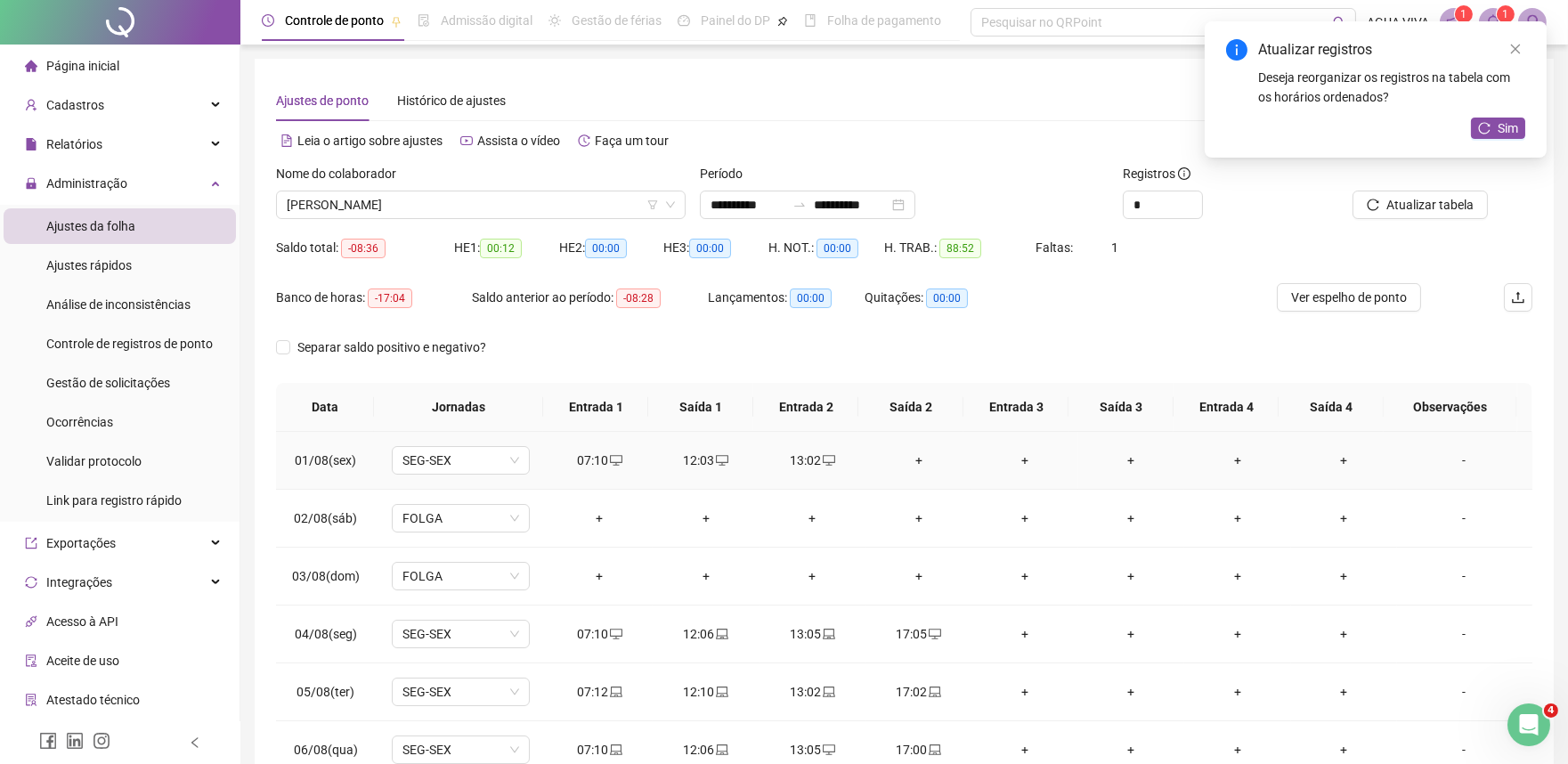
click at [912, 459] on div "+" at bounding box center [919, 460] width 77 height 19
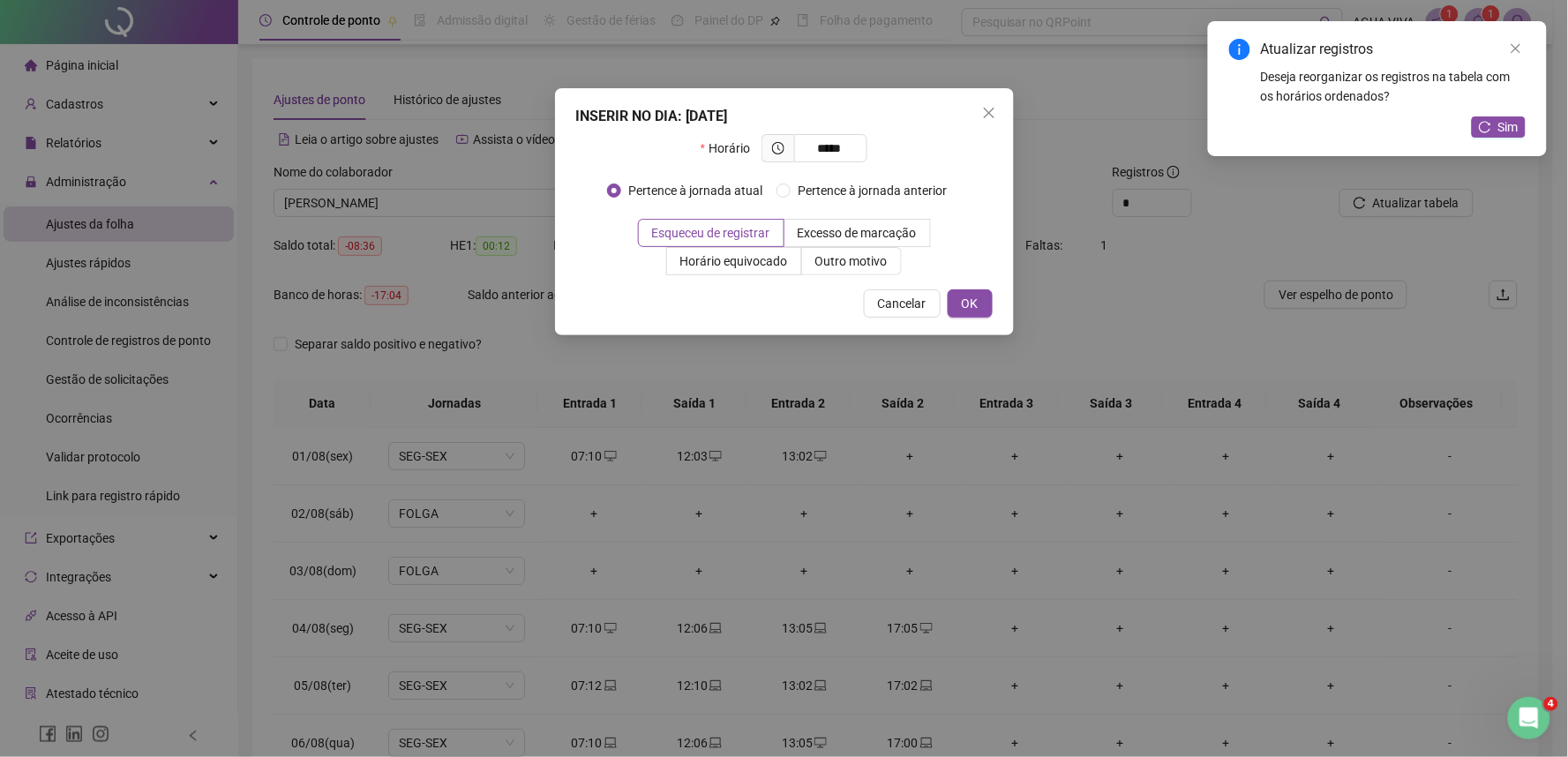
type input "*****"
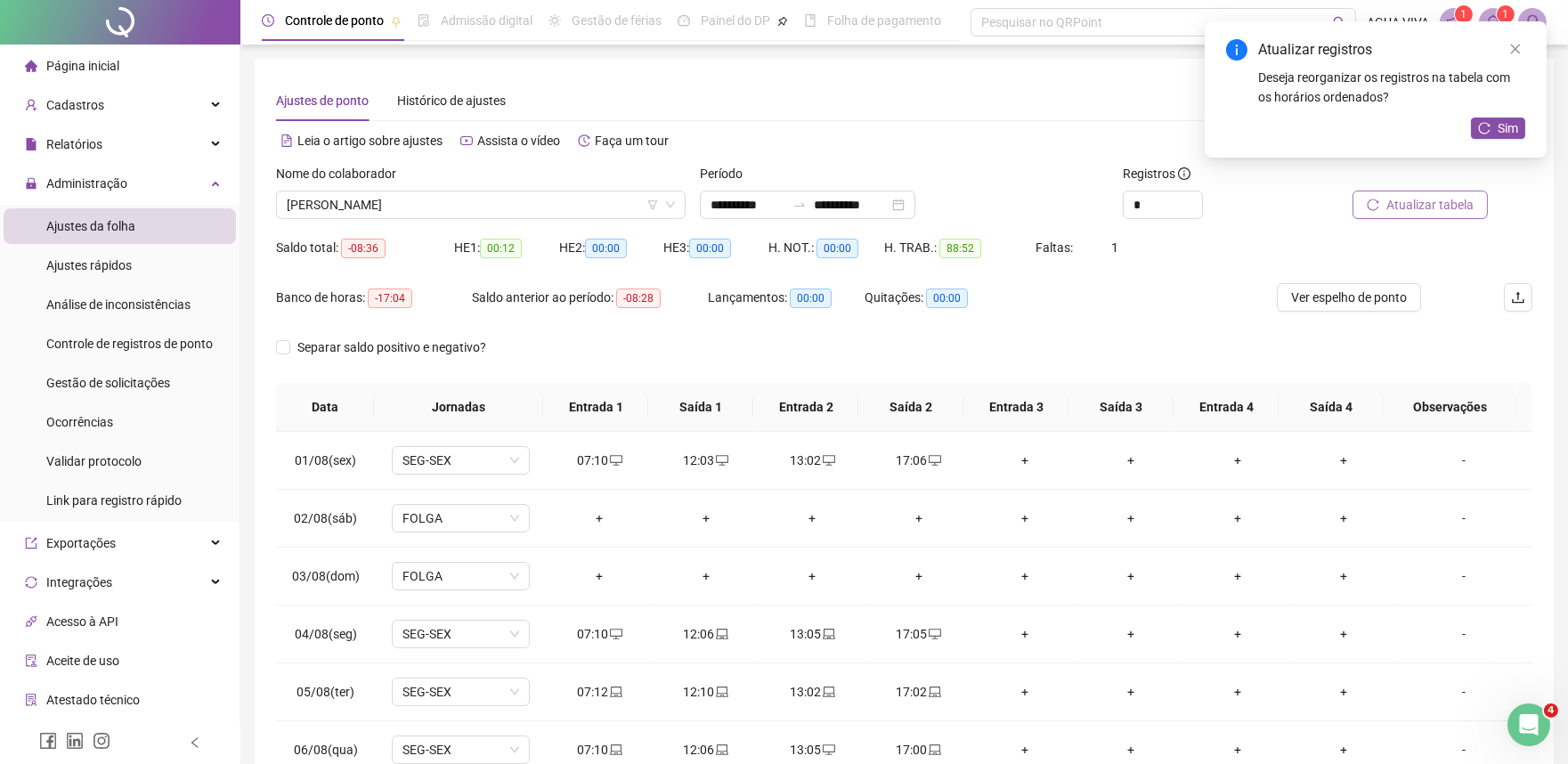
click at [1466, 207] on span "Atualizar tabela" at bounding box center [1430, 204] width 87 height 19
click at [1316, 304] on span "Ver espelho de ponto" at bounding box center [1349, 297] width 116 height 19
click at [1521, 43] on icon "close" at bounding box center [1516, 50] width 13 height 13
